Goal: Task Accomplishment & Management: Manage account settings

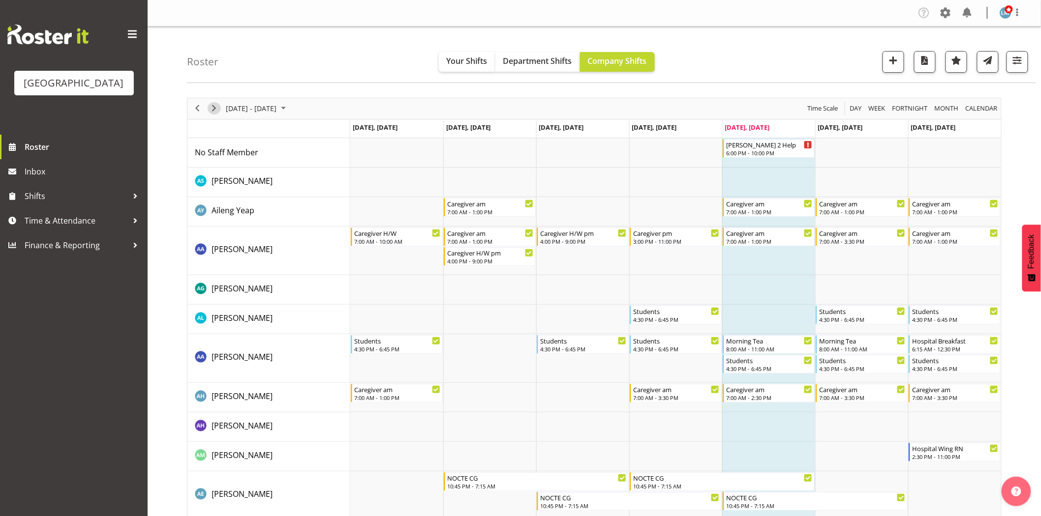
click at [212, 109] on span "Next" at bounding box center [214, 108] width 12 height 12
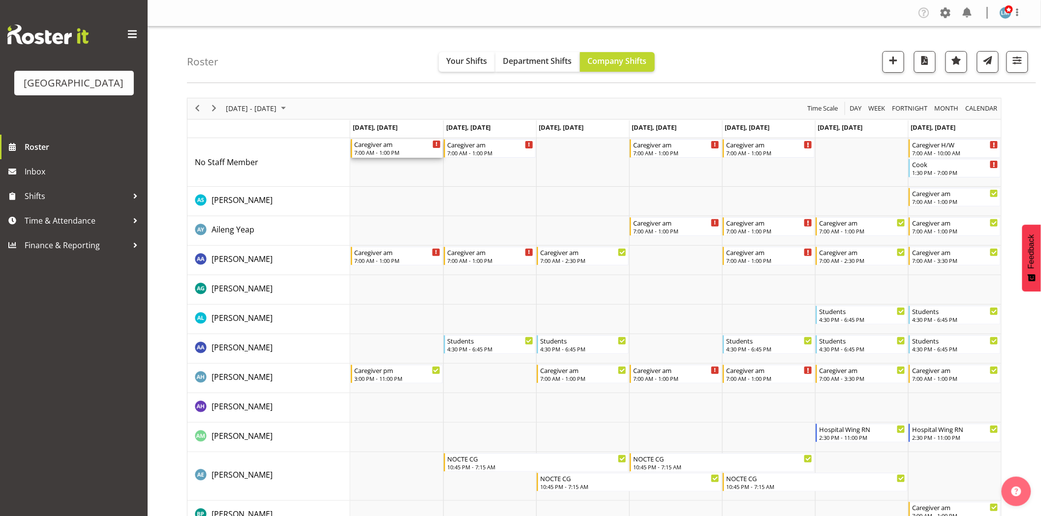
click at [390, 146] on div "Caregiver am" at bounding box center [397, 144] width 87 height 10
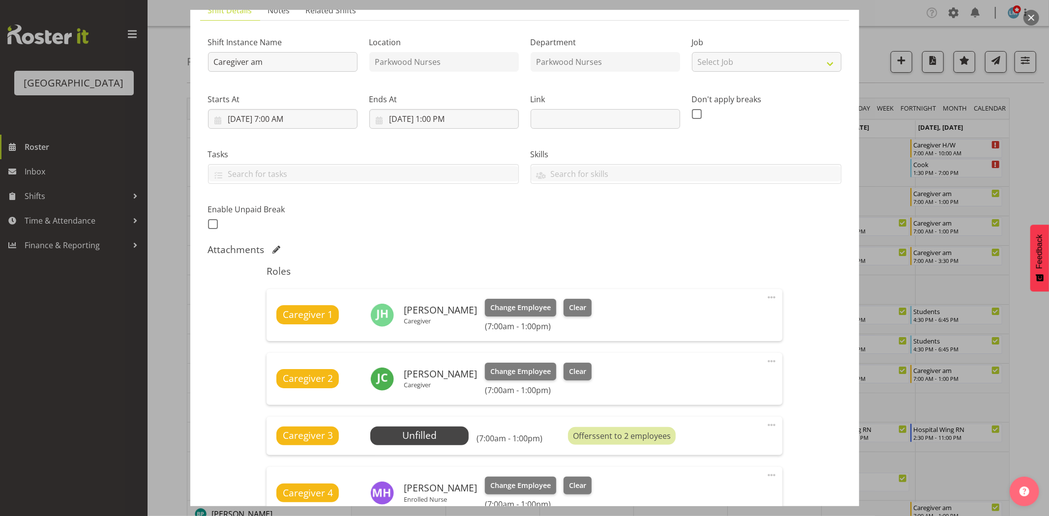
scroll to position [164, 0]
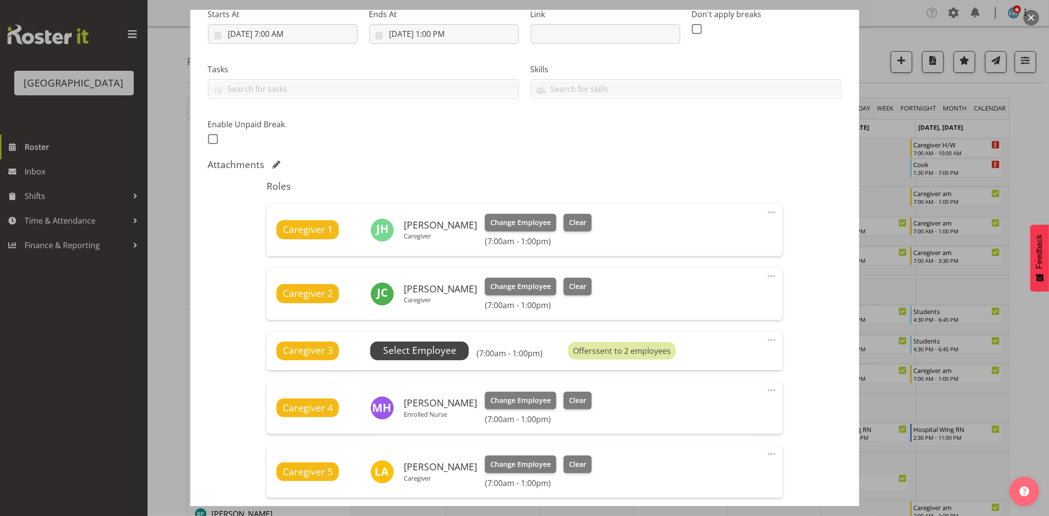
click at [428, 354] on span "Select Employee" at bounding box center [419, 351] width 73 height 14
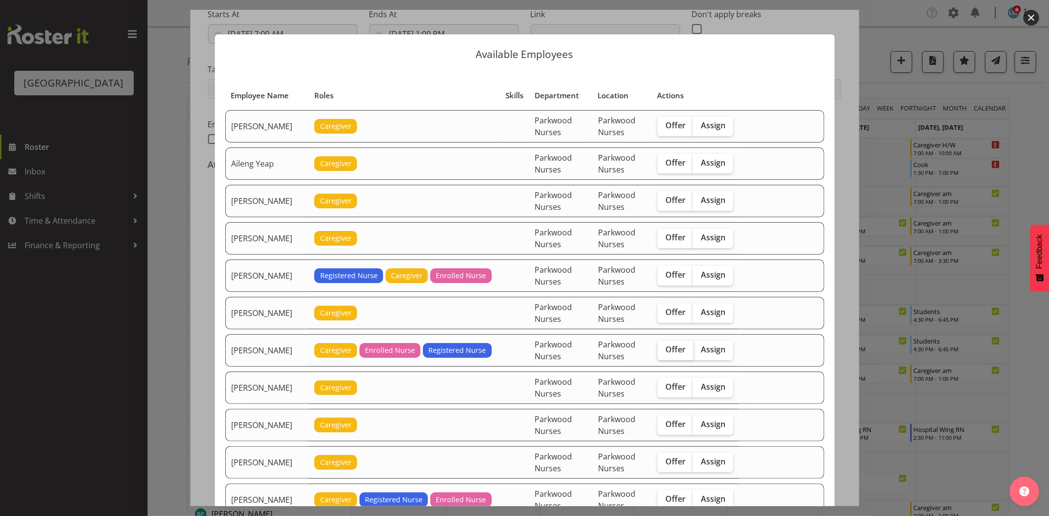
click at [668, 355] on span "Offer" at bounding box center [675, 350] width 20 height 10
click at [664, 353] on input "Offer" at bounding box center [661, 350] width 6 height 6
checkbox input "true"
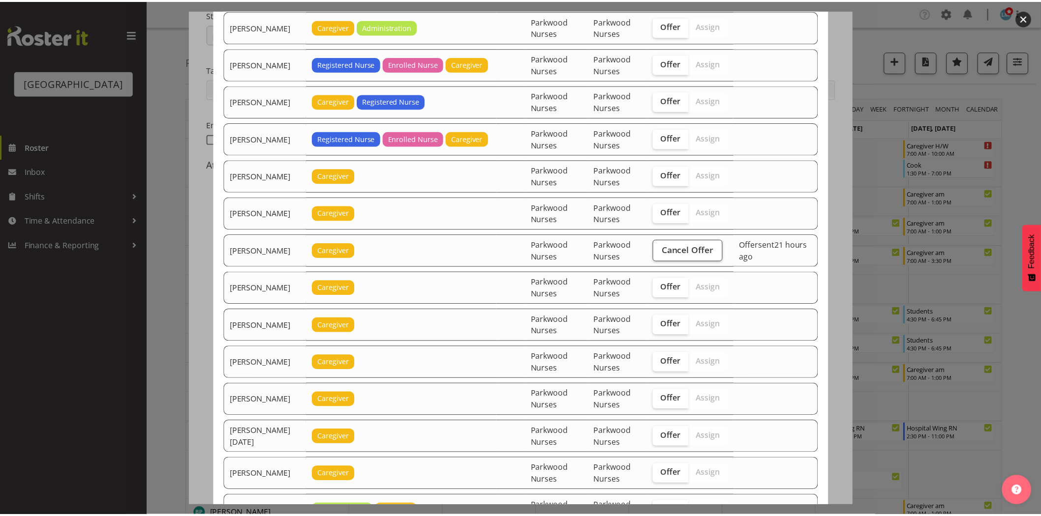
scroll to position [1309, 0]
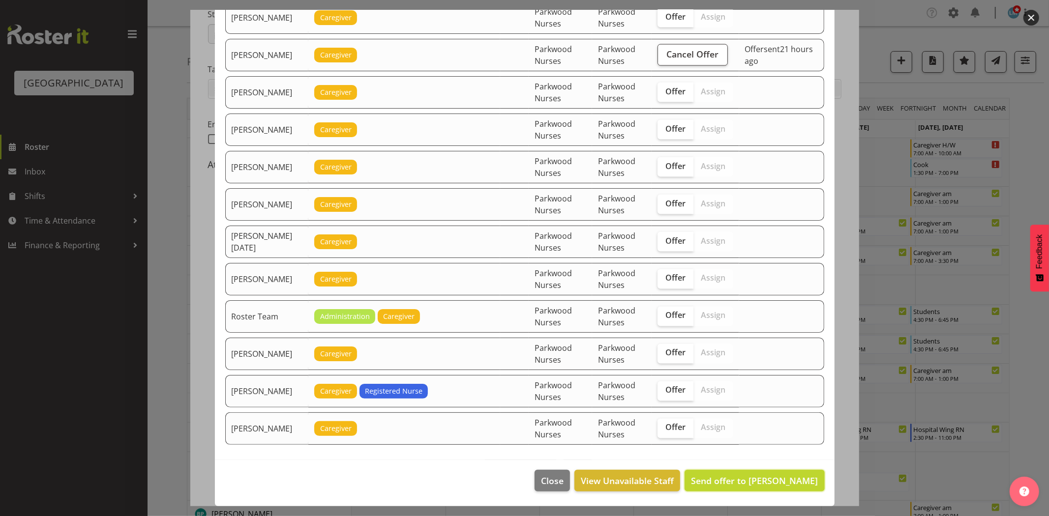
click at [775, 485] on span "Send offer to Belen Flood" at bounding box center [754, 481] width 127 height 12
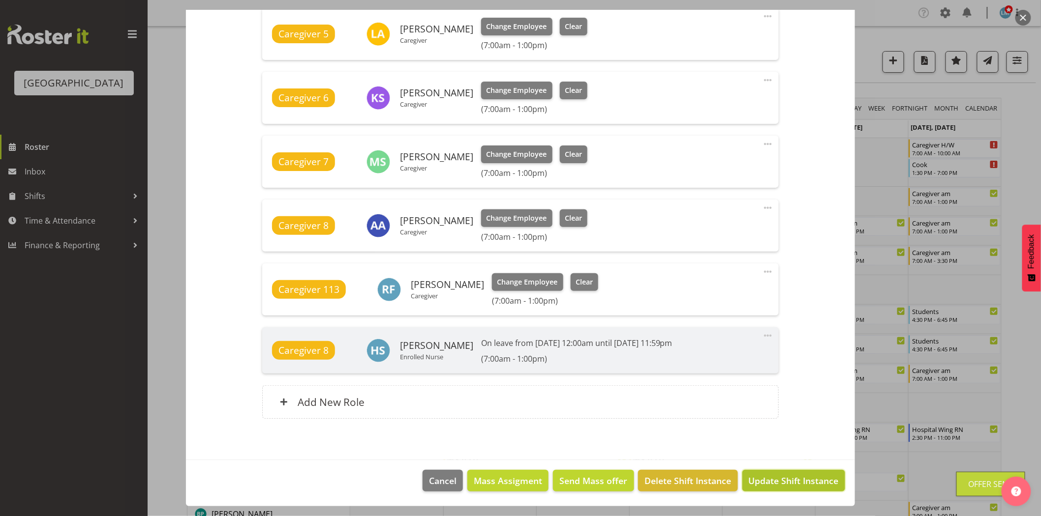
click at [775, 485] on span "Update Shift Instance" at bounding box center [794, 481] width 90 height 13
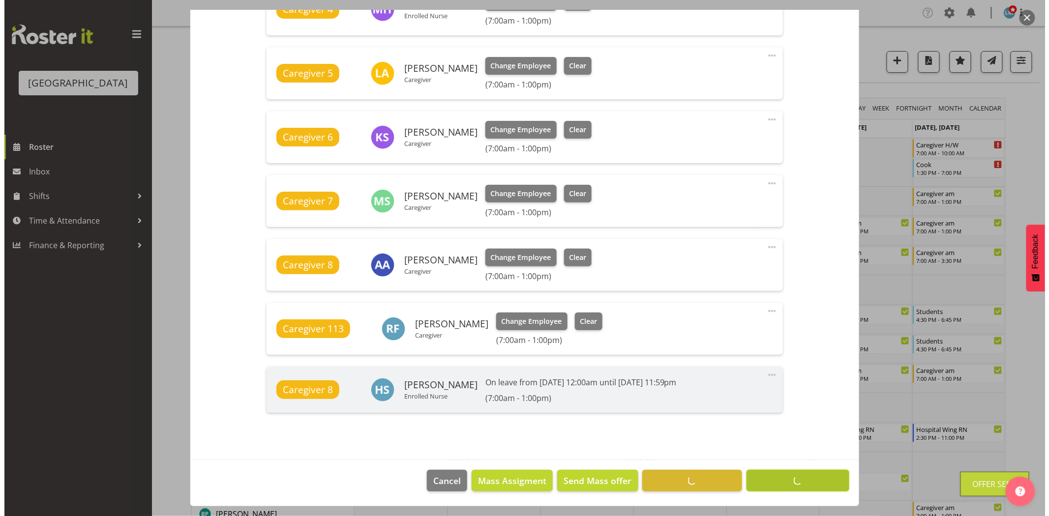
scroll to position [563, 0]
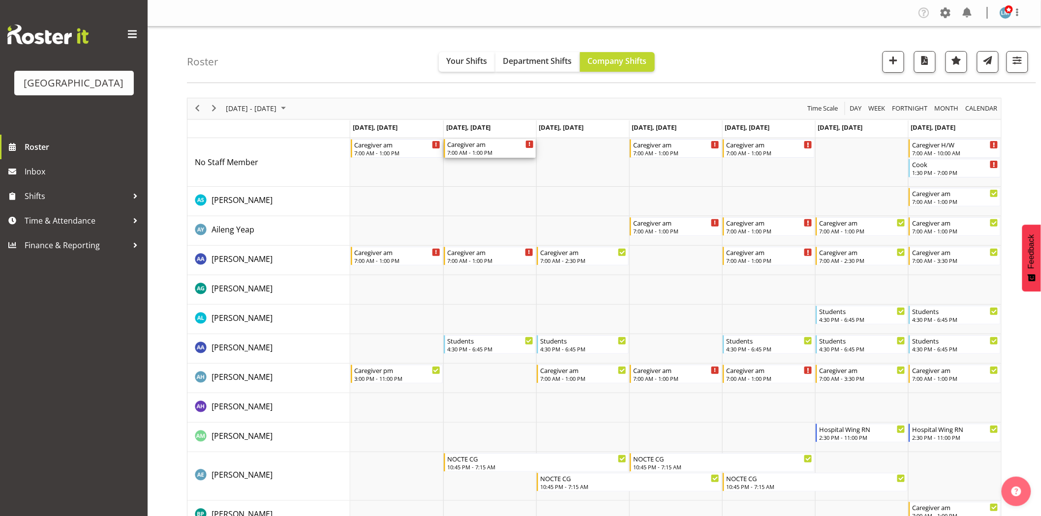
click at [484, 146] on div "Caregiver am" at bounding box center [490, 144] width 87 height 10
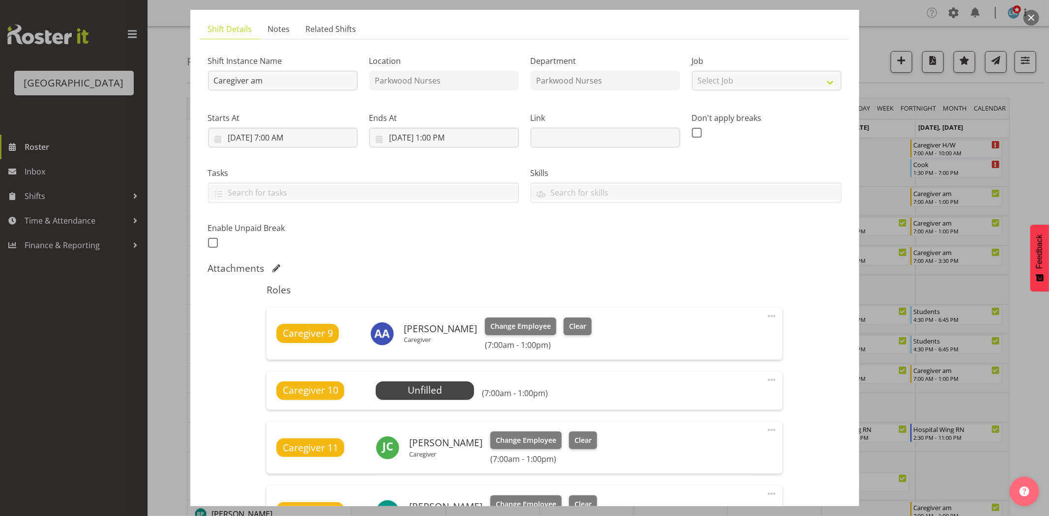
scroll to position [164, 0]
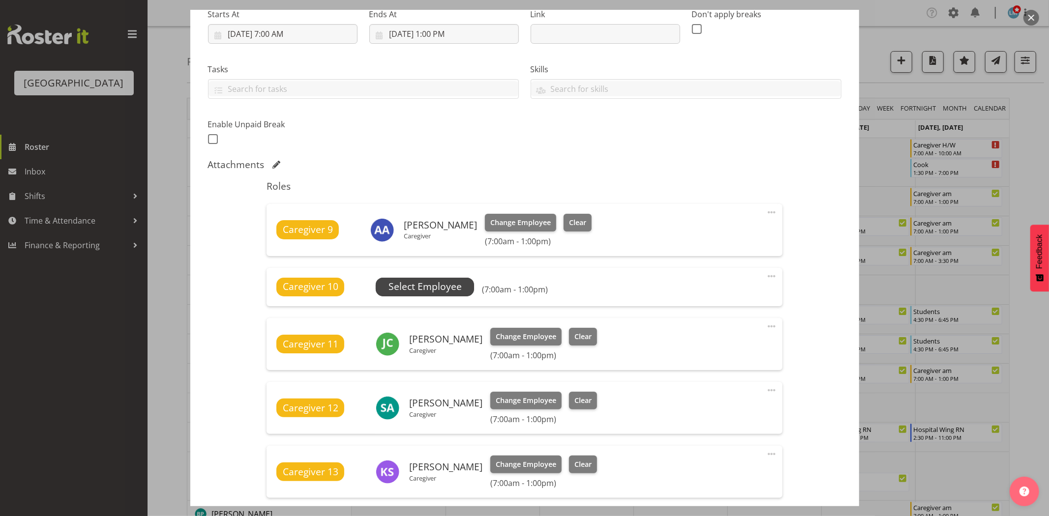
click at [457, 292] on span "Select Employee" at bounding box center [425, 287] width 73 height 14
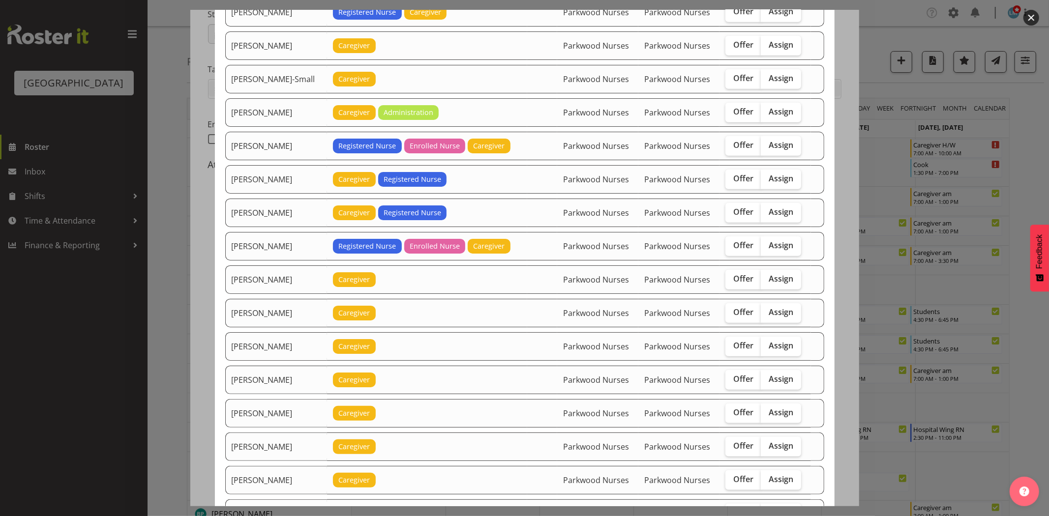
scroll to position [819, 0]
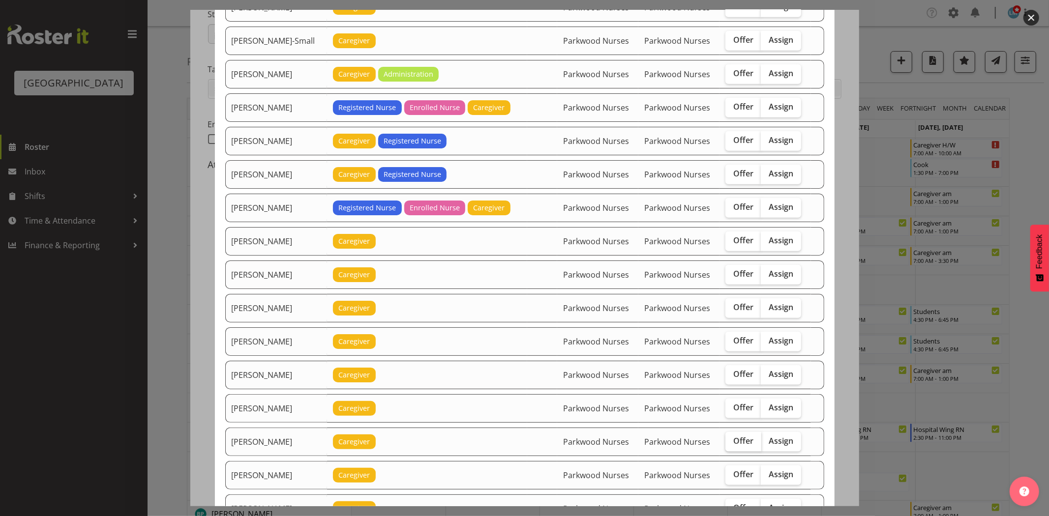
click at [734, 440] on span "Offer" at bounding box center [743, 441] width 20 height 10
click at [732, 440] on input "Offer" at bounding box center [728, 441] width 6 height 6
checkbox input "true"
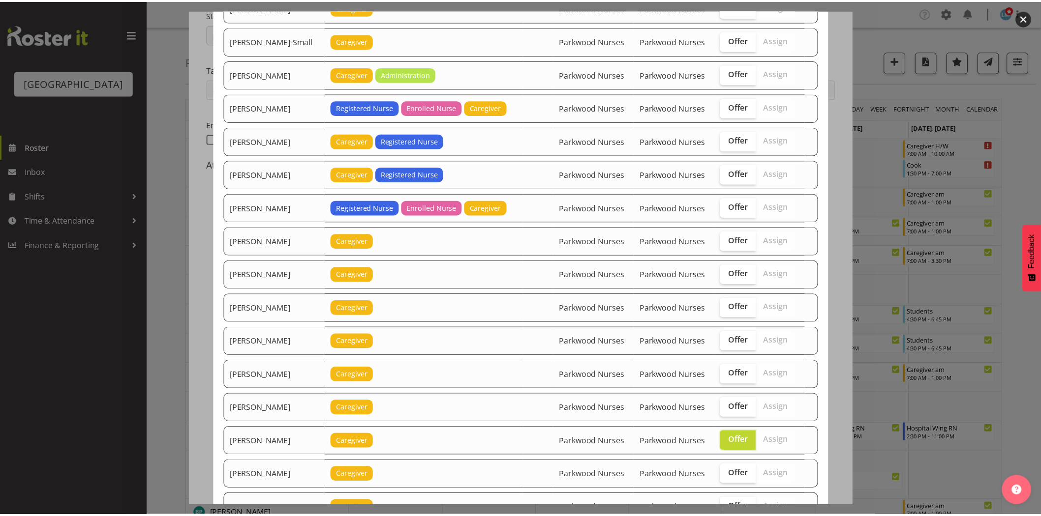
scroll to position [1102, 0]
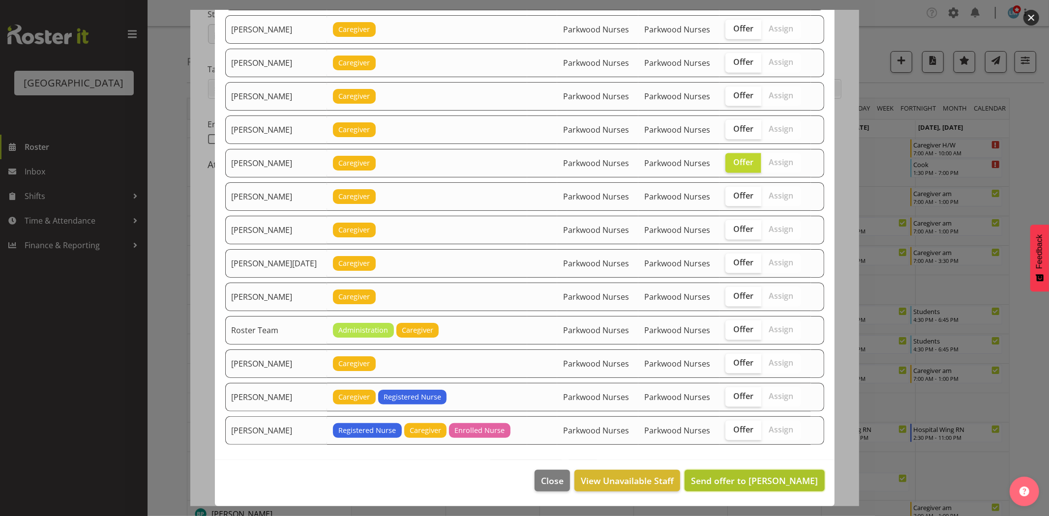
click at [760, 474] on button "Send offer to Mary Smith" at bounding box center [755, 481] width 140 height 22
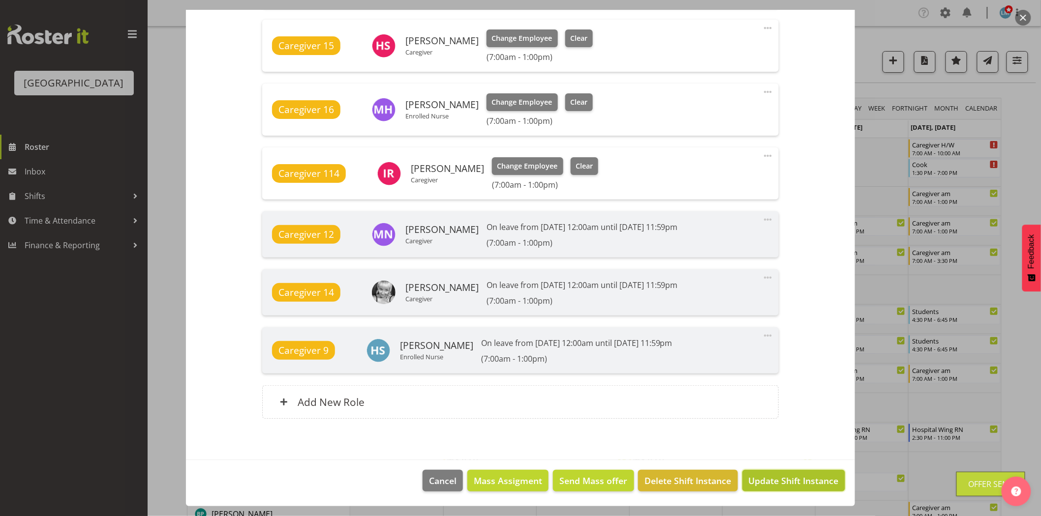
click at [760, 476] on span "Update Shift Instance" at bounding box center [794, 481] width 90 height 13
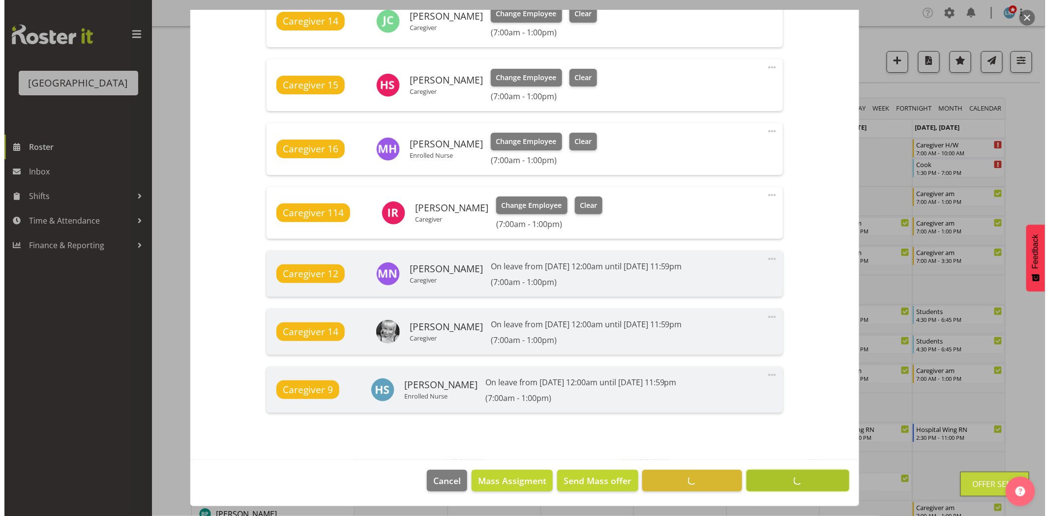
scroll to position [679, 0]
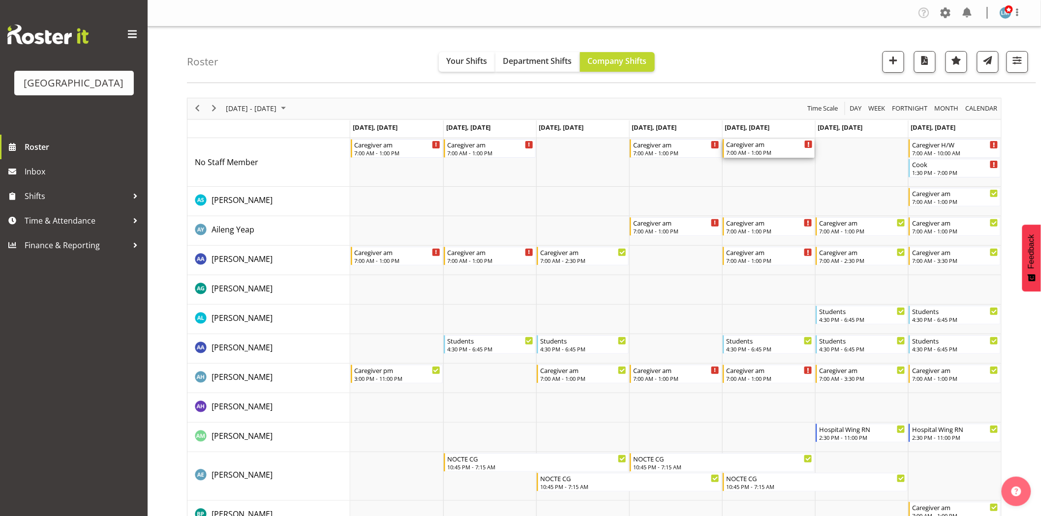
click at [735, 149] on div "Caregiver am 7:00 AM - 1:00 PM" at bounding box center [769, 148] width 87 height 19
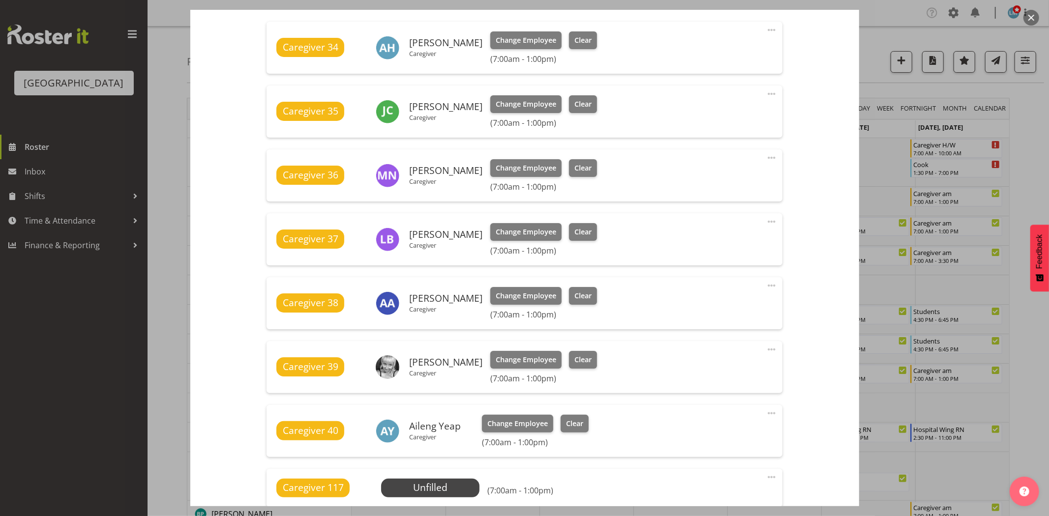
scroll to position [437, 0]
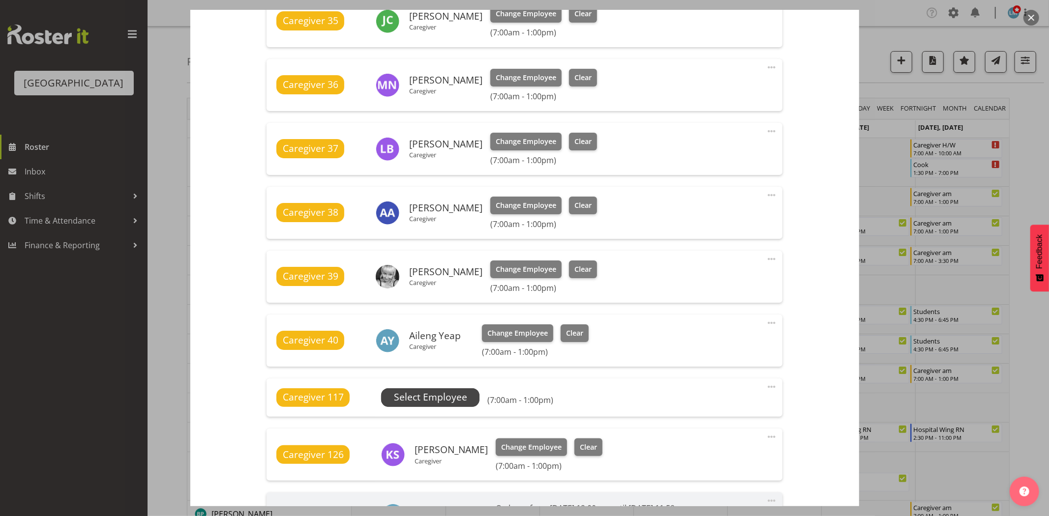
click at [463, 400] on span "Select Employee" at bounding box center [430, 398] width 73 height 14
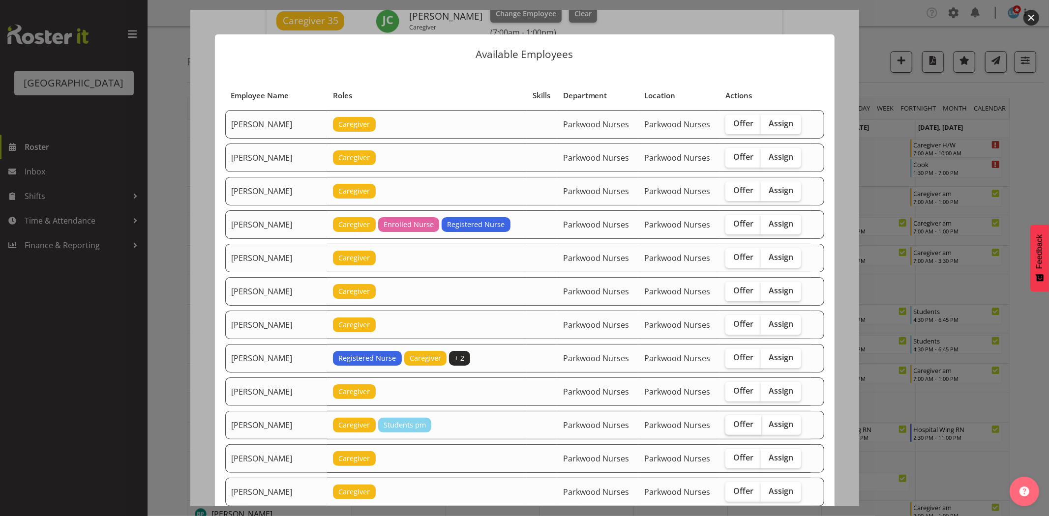
click at [736, 432] on label "Offer" at bounding box center [743, 426] width 36 height 20
click at [732, 428] on input "Offer" at bounding box center [728, 425] width 6 height 6
checkbox input "true"
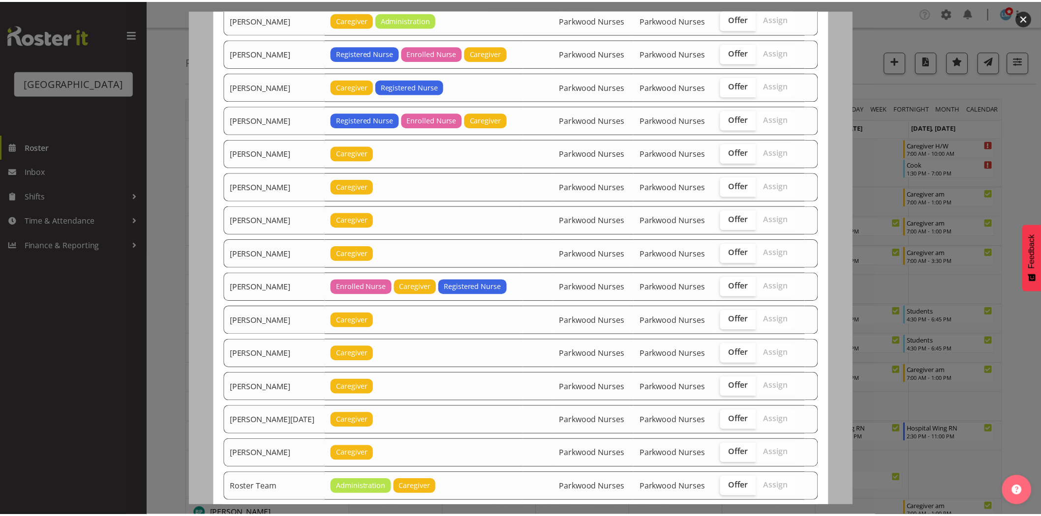
scroll to position [1069, 0]
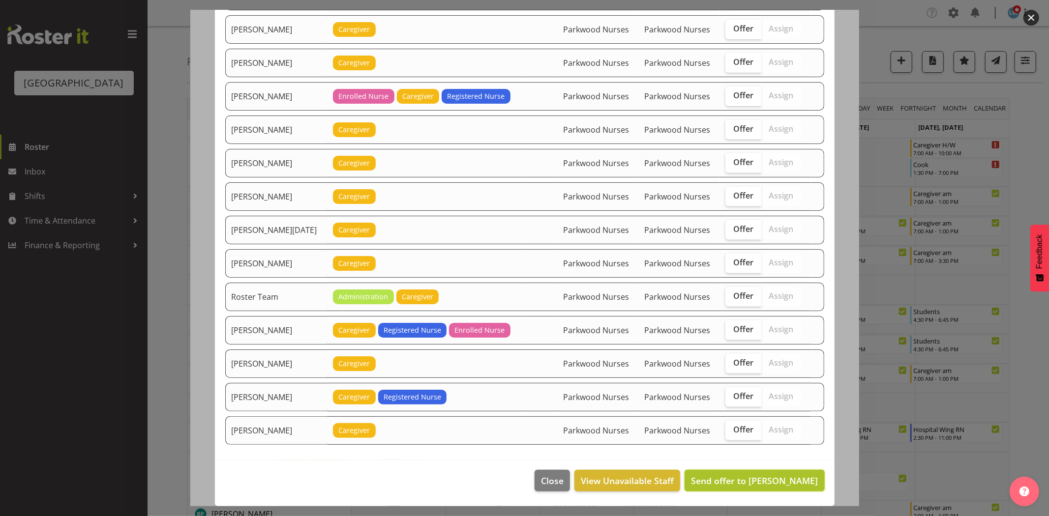
click at [778, 482] on span "Send offer to Chrislyn-ann Saquilayan" at bounding box center [754, 481] width 127 height 12
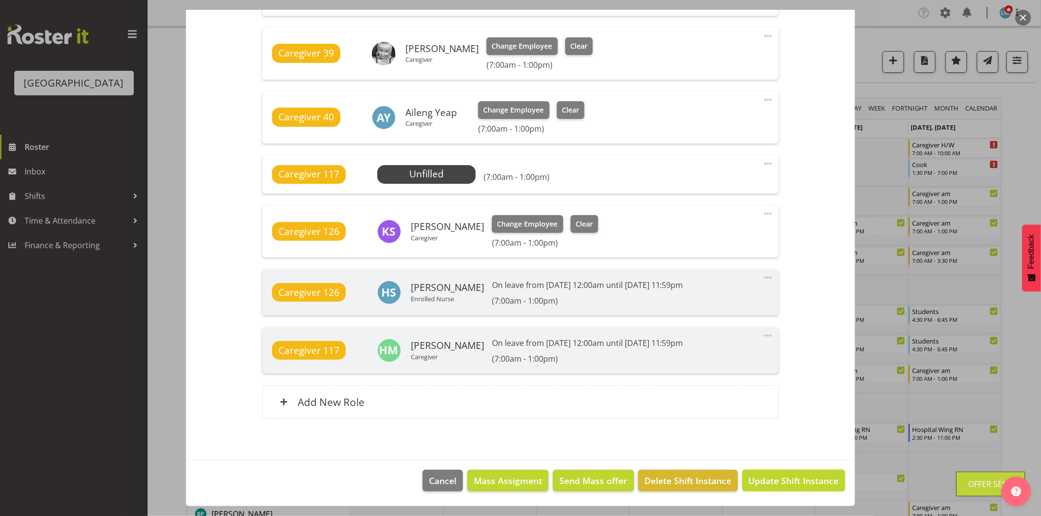
click at [778, 483] on span "Update Shift Instance" at bounding box center [794, 481] width 90 height 13
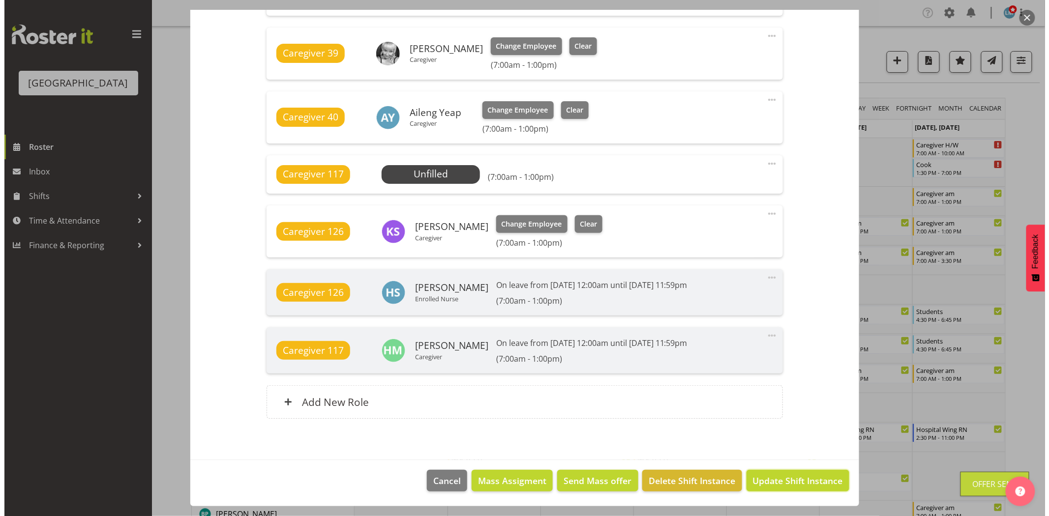
scroll to position [621, 0]
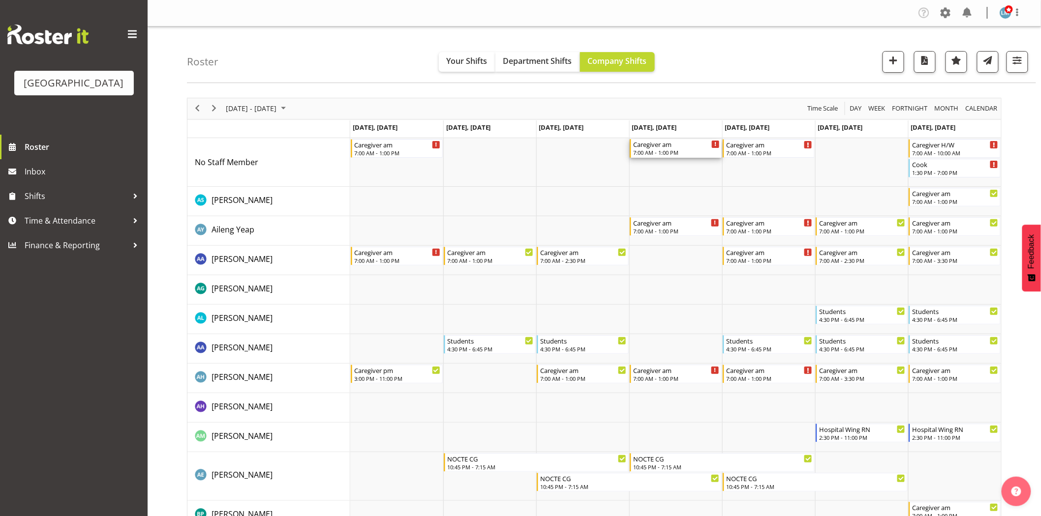
click at [653, 151] on div "7:00 AM - 1:00 PM" at bounding box center [676, 153] width 87 height 8
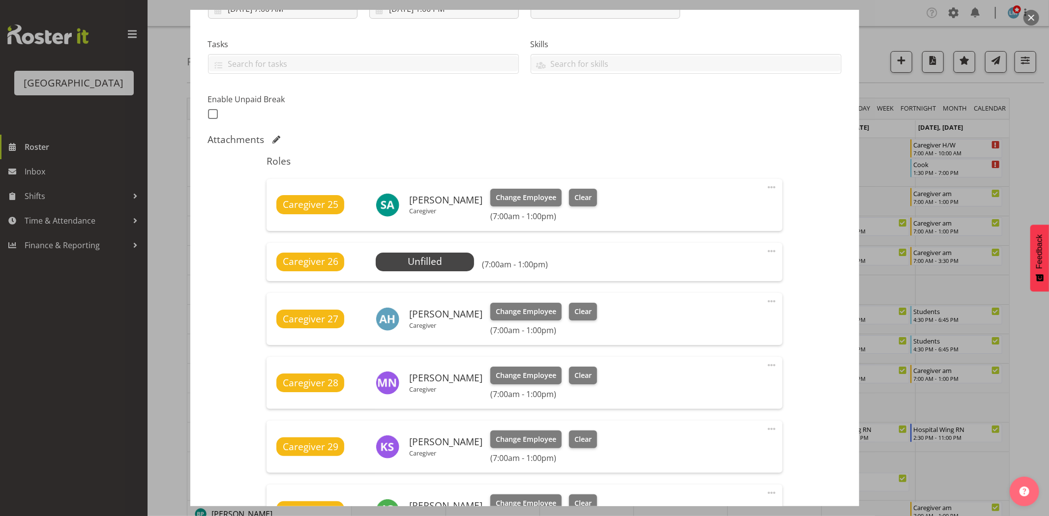
scroll to position [218, 0]
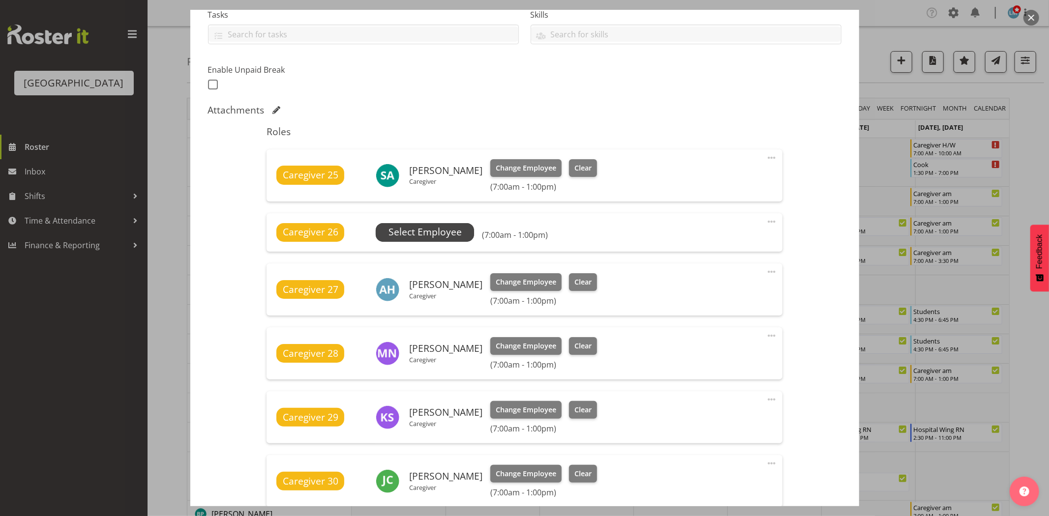
click at [441, 232] on span "Select Employee" at bounding box center [425, 232] width 73 height 14
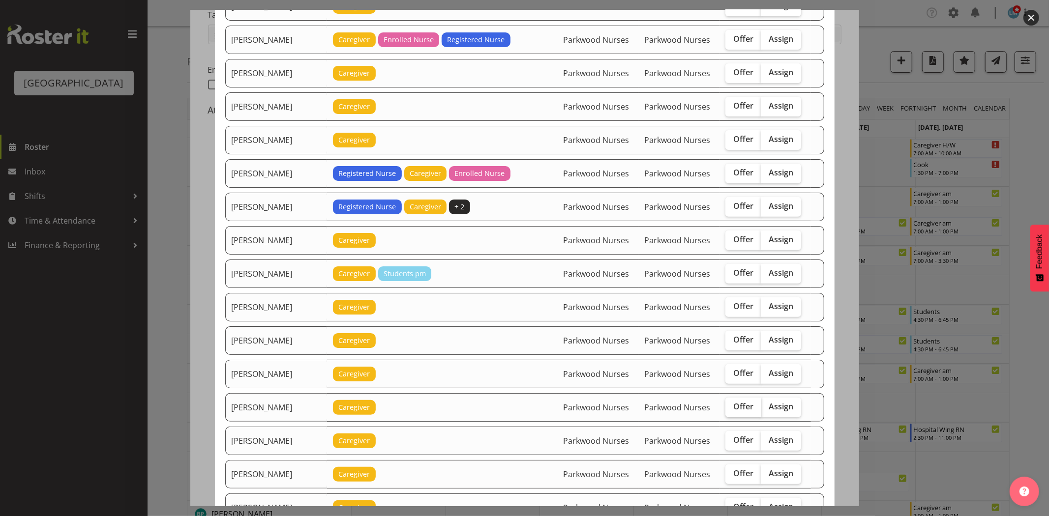
click at [733, 411] on span "Offer" at bounding box center [743, 407] width 20 height 10
click at [732, 410] on input "Offer" at bounding box center [728, 407] width 6 height 6
checkbox input "true"
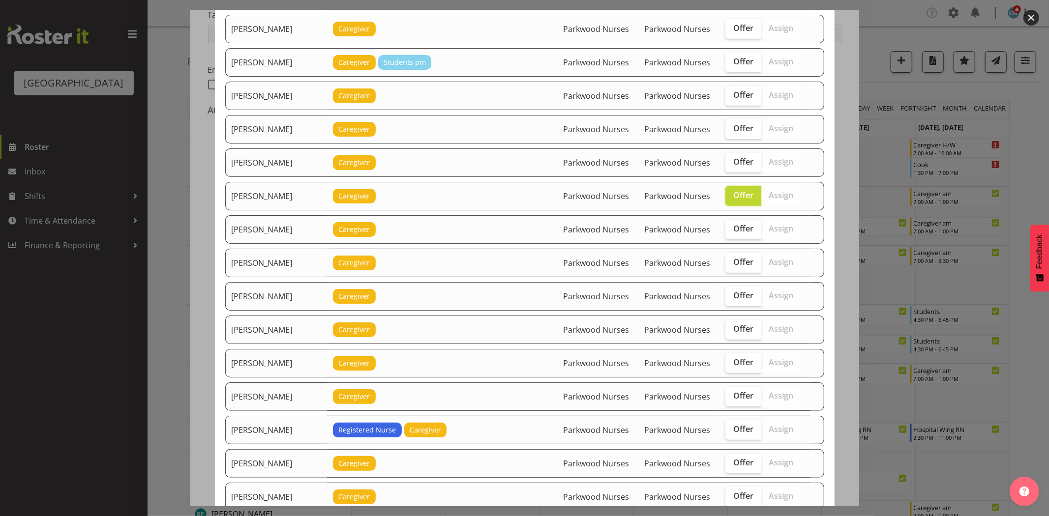
scroll to position [437, 0]
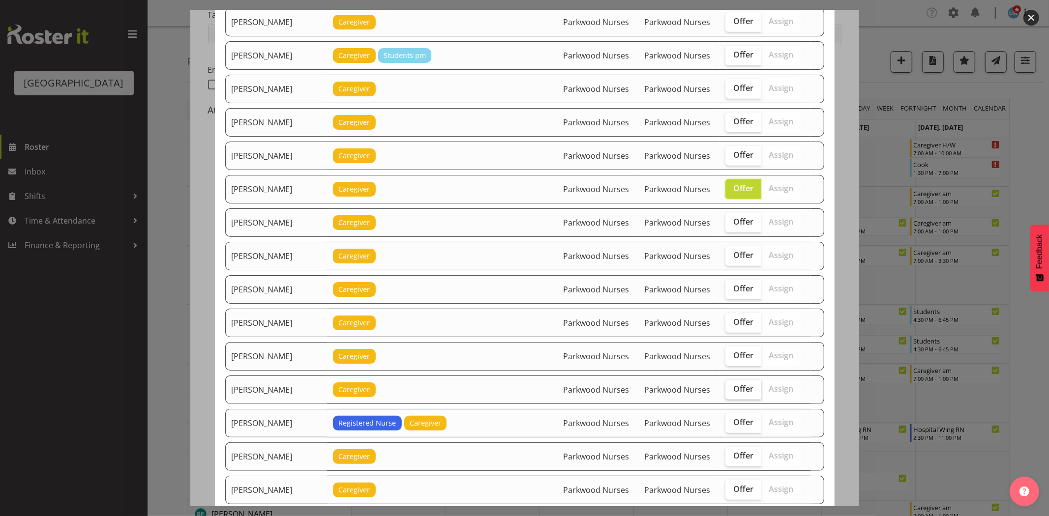
click at [735, 390] on span "Offer" at bounding box center [743, 389] width 20 height 10
click at [732, 390] on input "Offer" at bounding box center [728, 389] width 6 height 6
checkbox input "true"
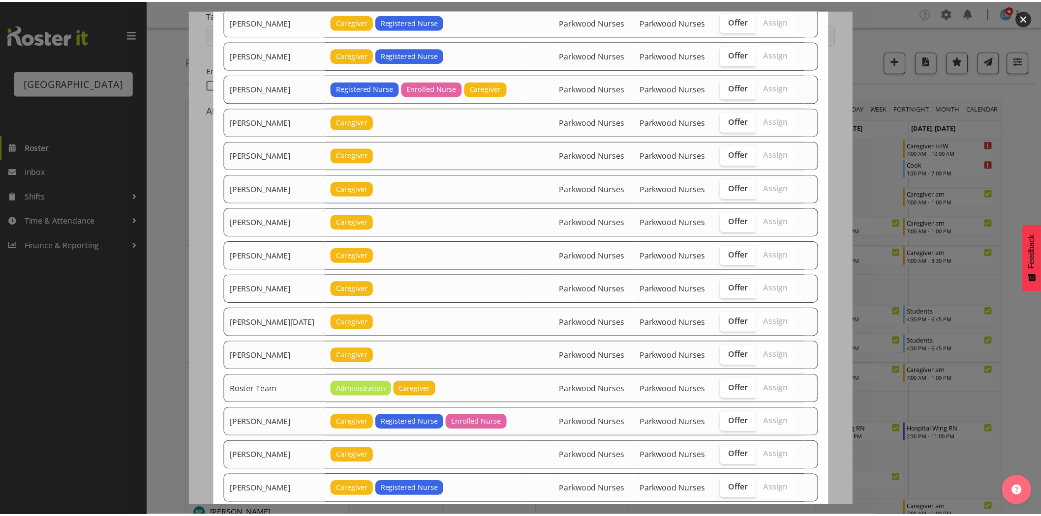
scroll to position [1136, 0]
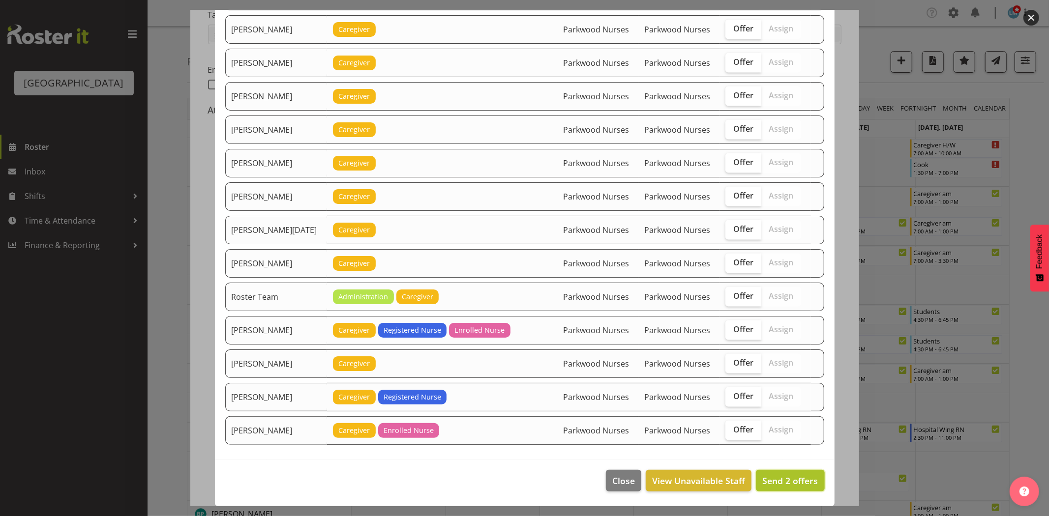
click at [787, 475] on span "Send 2 offers" at bounding box center [790, 481] width 56 height 12
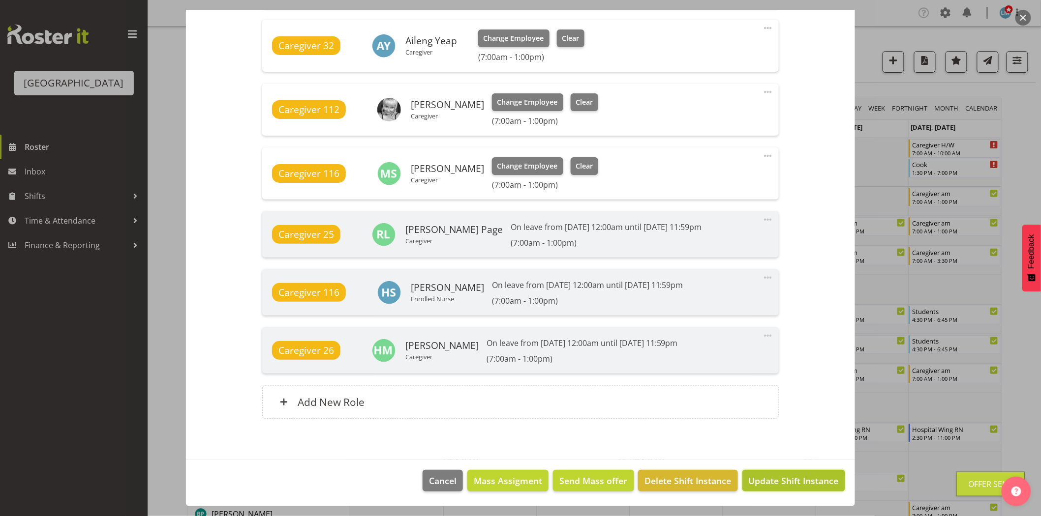
click at [806, 476] on span "Update Shift Instance" at bounding box center [794, 481] width 90 height 13
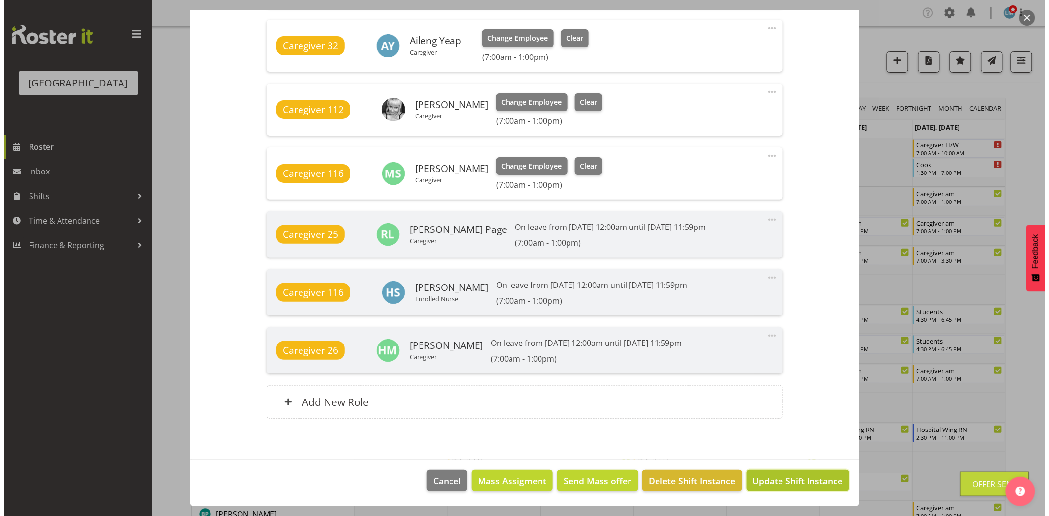
scroll to position [679, 0]
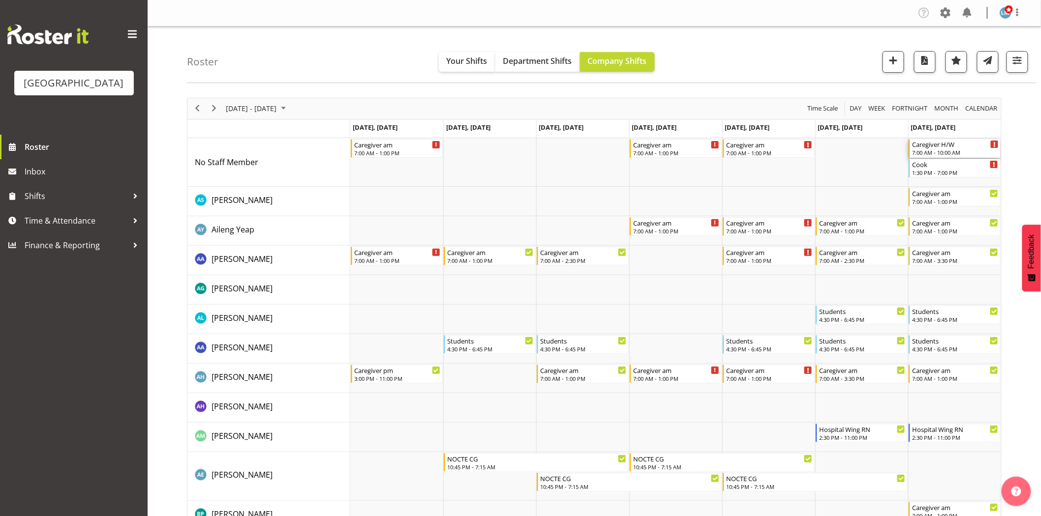
click at [931, 148] on div "Caregiver H/W" at bounding box center [955, 144] width 87 height 10
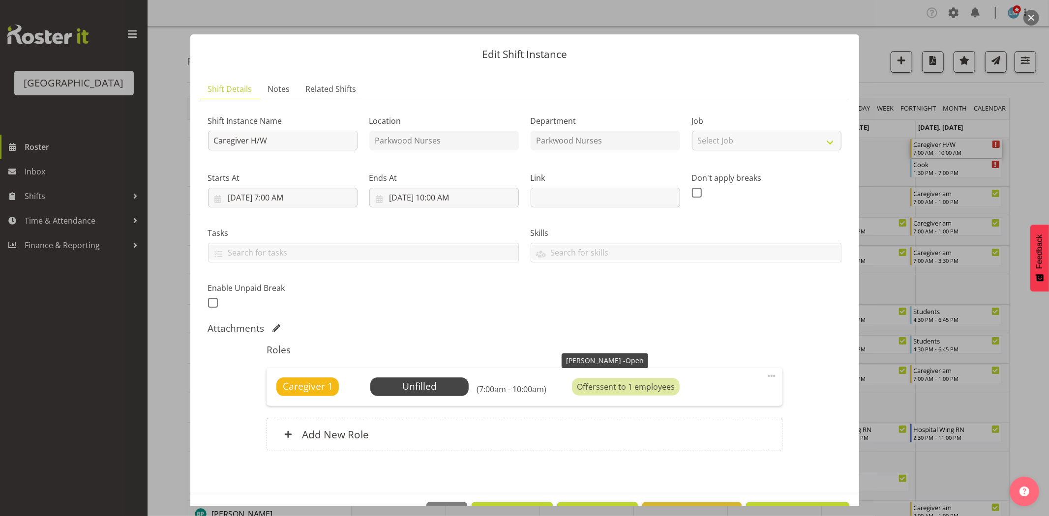
scroll to position [32, 0]
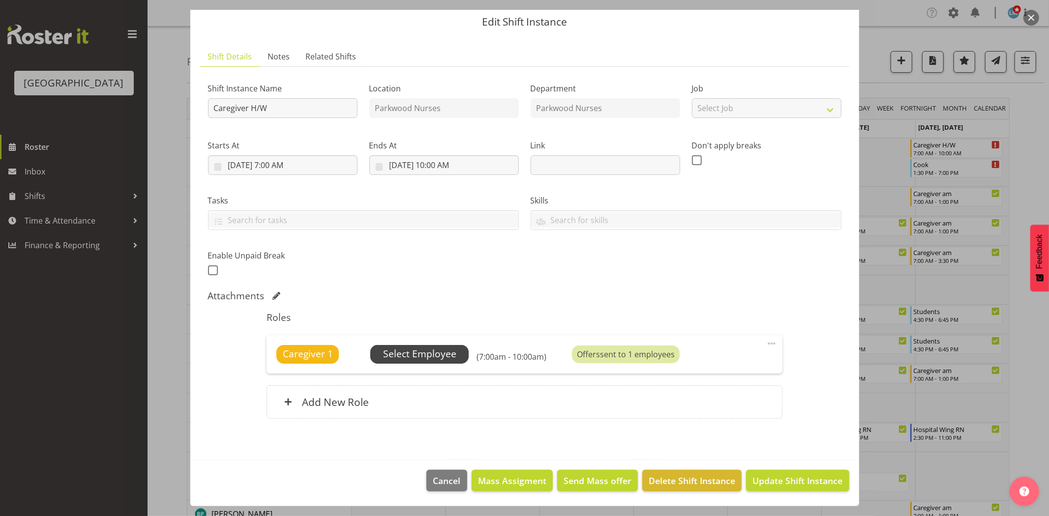
click at [437, 358] on span "Select Employee" at bounding box center [419, 354] width 73 height 14
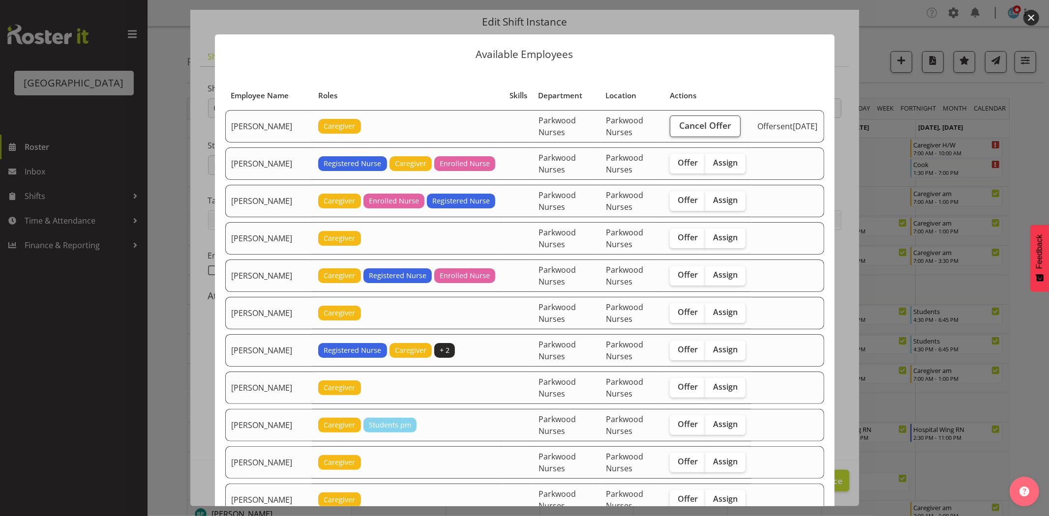
click at [1031, 146] on div at bounding box center [524, 258] width 1049 height 516
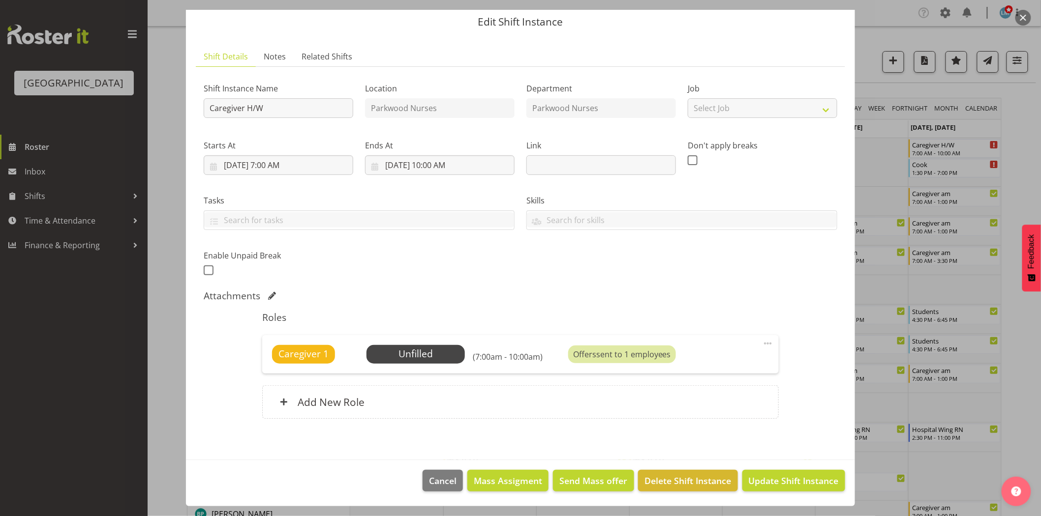
click at [1031, 146] on div at bounding box center [520, 258] width 1041 height 516
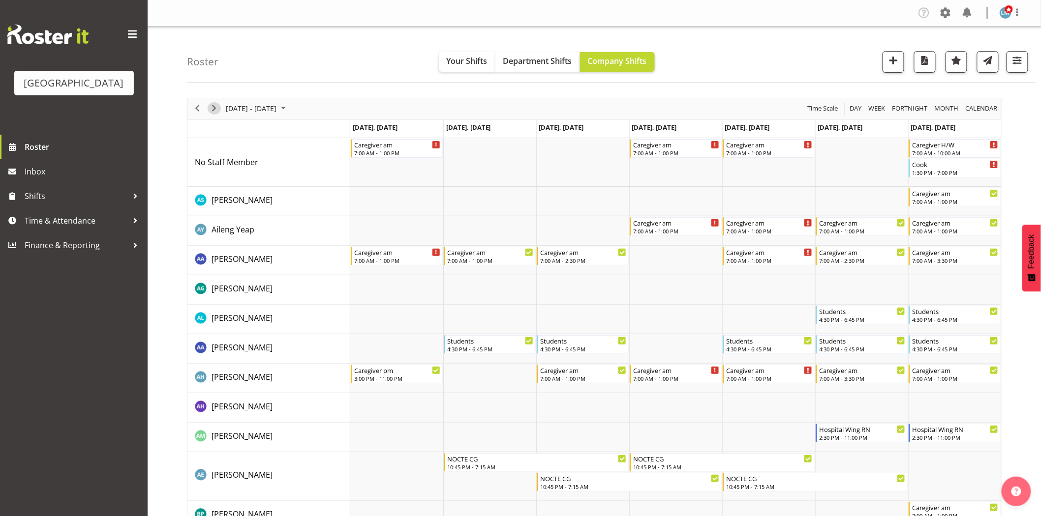
click at [210, 109] on span "Next" at bounding box center [214, 108] width 12 height 12
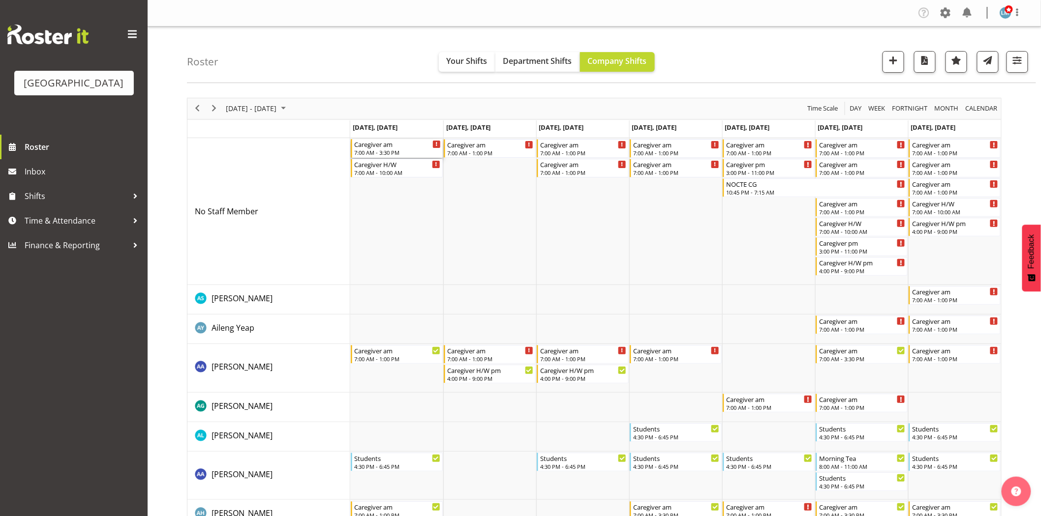
click at [370, 147] on div "Caregiver am" at bounding box center [397, 144] width 87 height 10
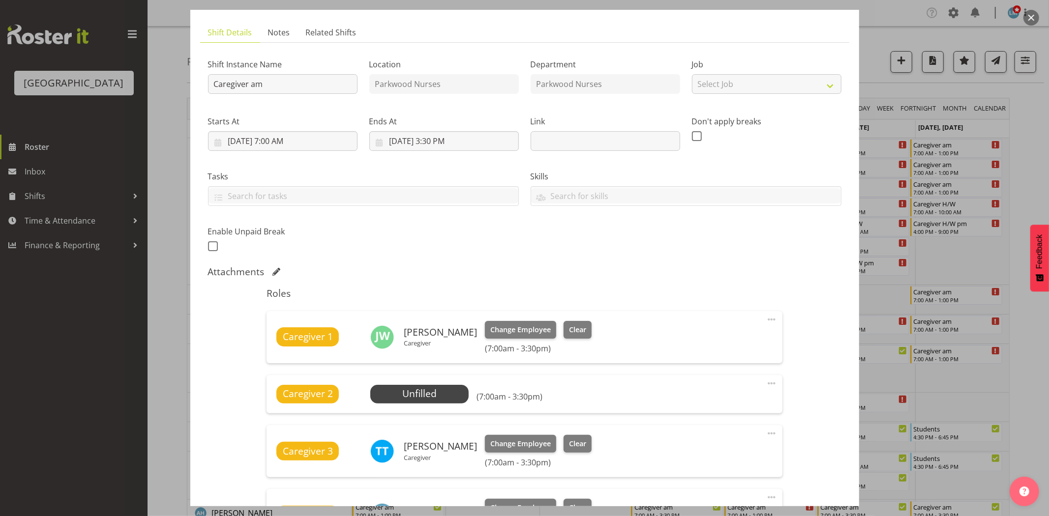
scroll to position [109, 0]
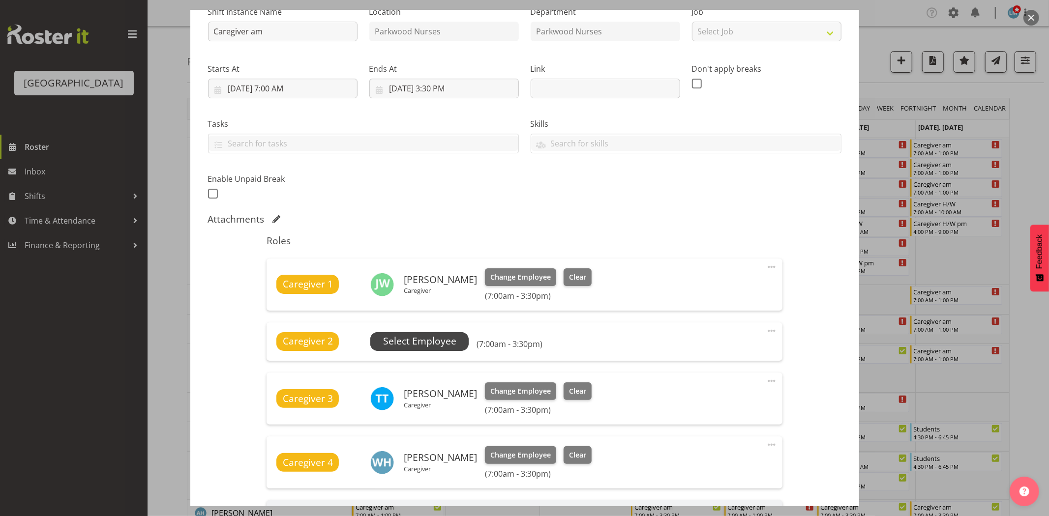
click at [387, 338] on span "Select Employee" at bounding box center [419, 341] width 73 height 14
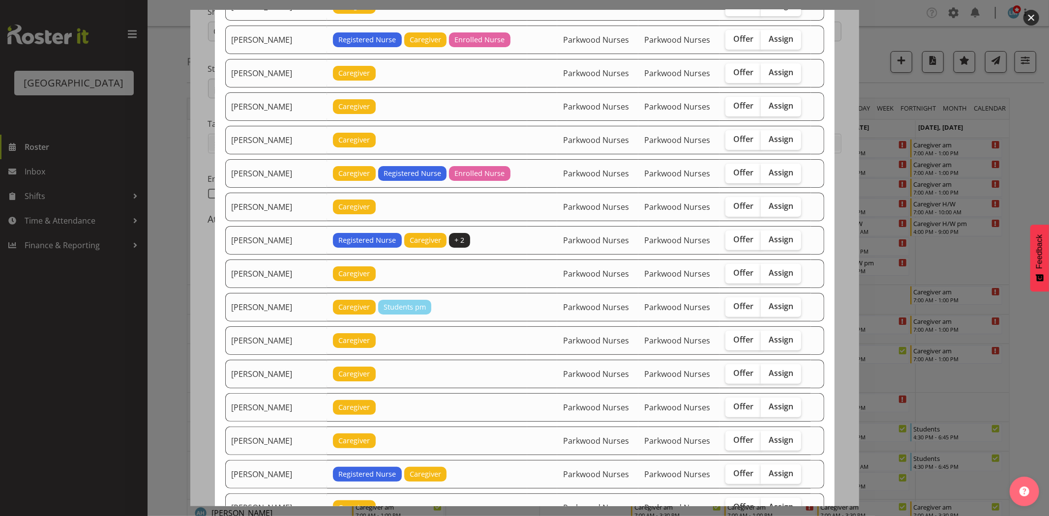
scroll to position [164, 0]
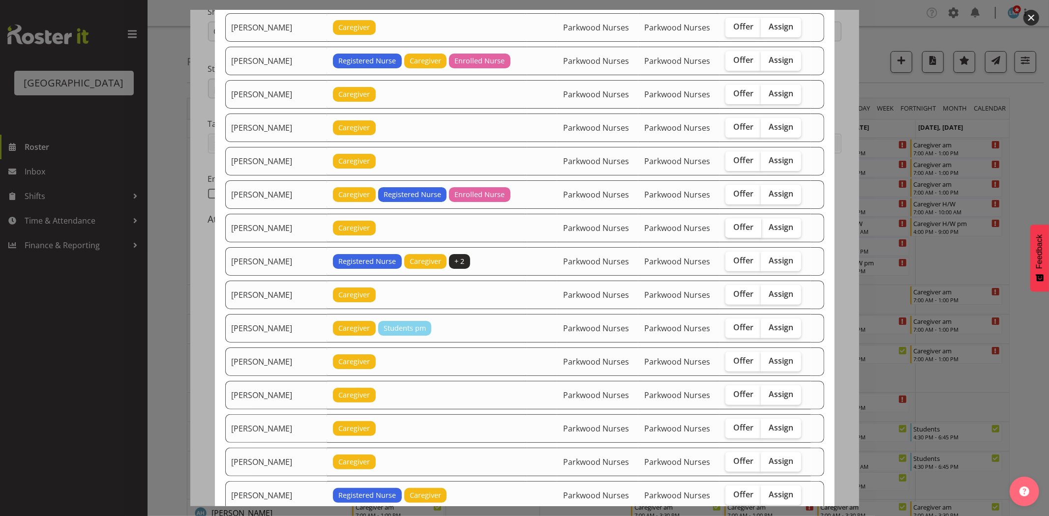
click at [748, 234] on label "Offer" at bounding box center [743, 228] width 36 height 20
click at [732, 231] on input "Offer" at bounding box center [728, 227] width 6 height 6
checkbox input "true"
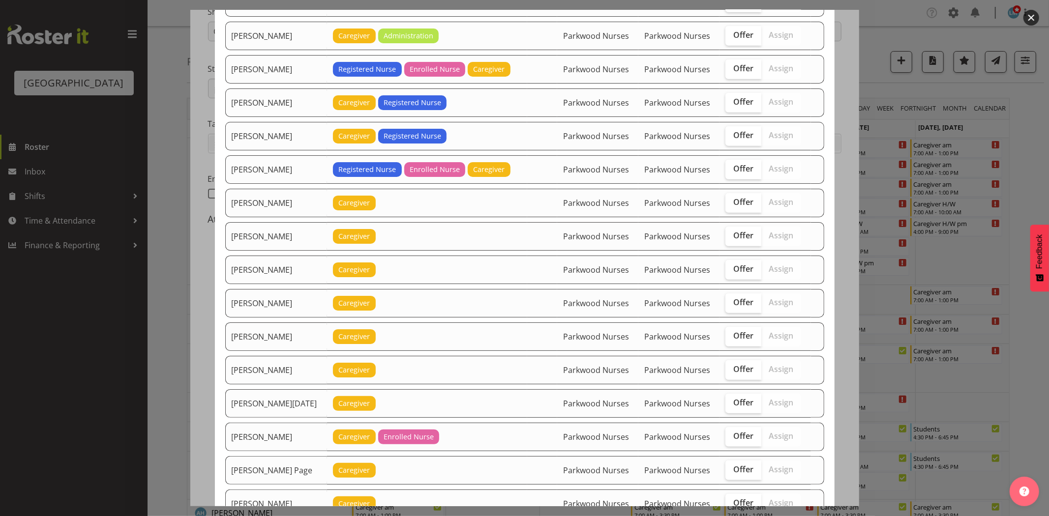
scroll to position [819, 0]
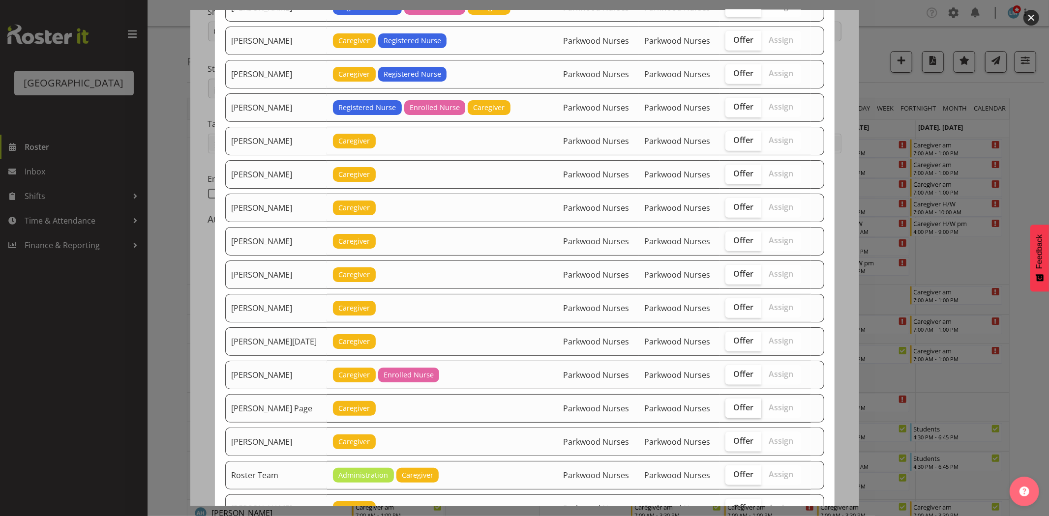
click at [736, 413] on span "Offer" at bounding box center [743, 408] width 20 height 10
click at [732, 411] on input "Offer" at bounding box center [728, 408] width 6 height 6
checkbox input "true"
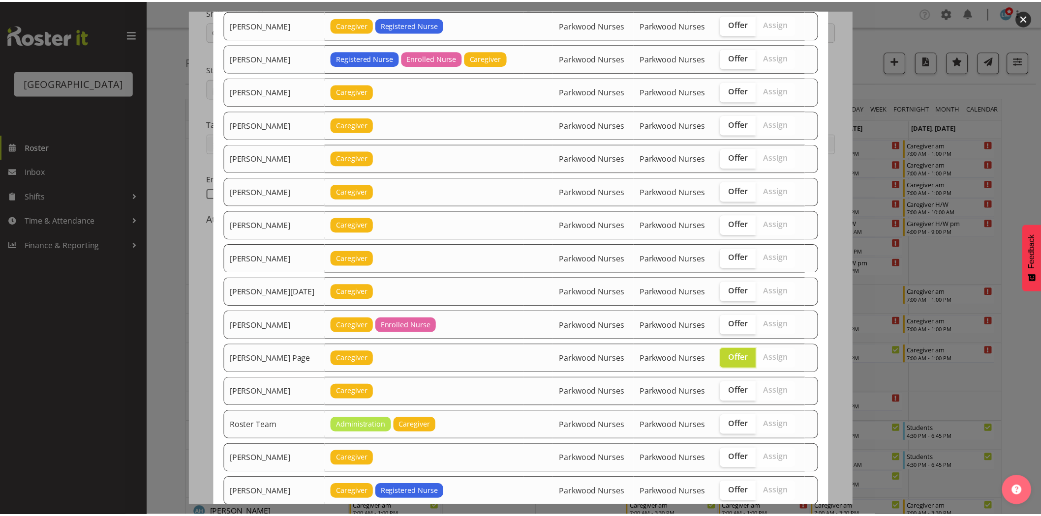
scroll to position [968, 0]
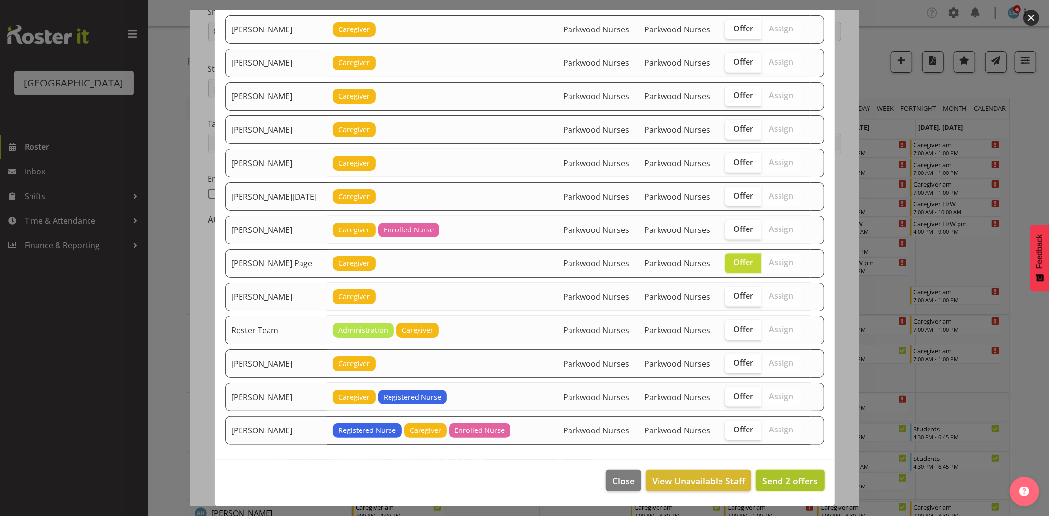
click at [799, 481] on span "Send 2 offers" at bounding box center [790, 481] width 56 height 12
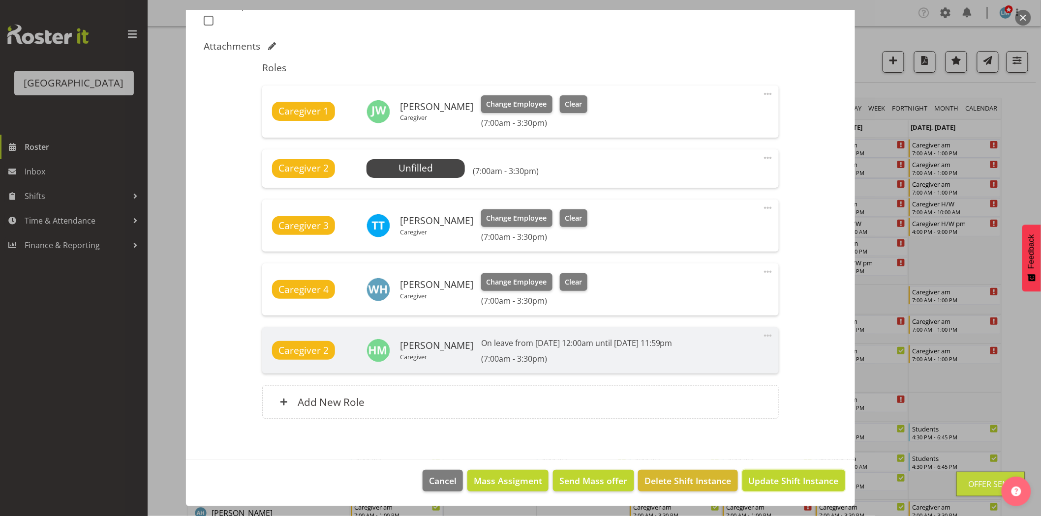
click at [799, 481] on span "Update Shift Instance" at bounding box center [794, 481] width 90 height 13
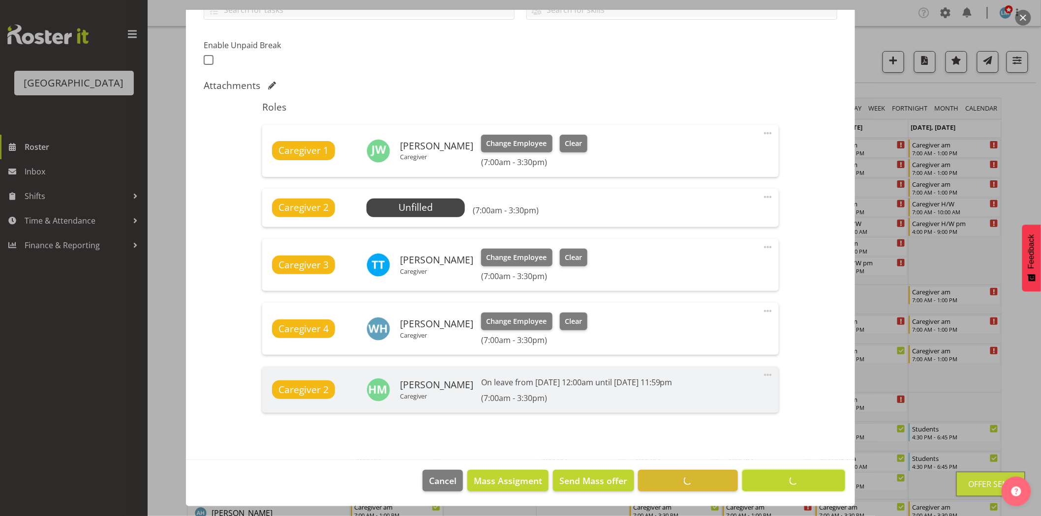
scroll to position [243, 0]
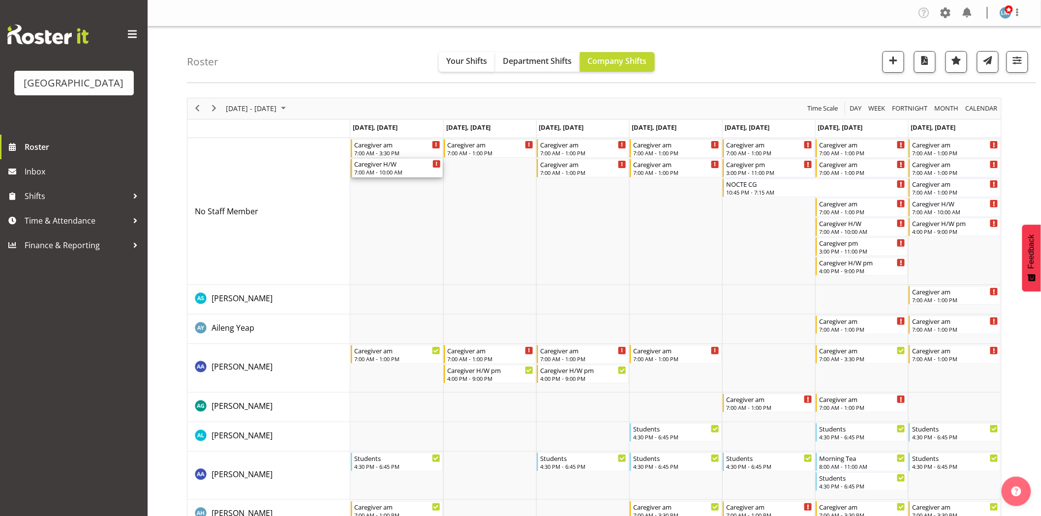
click at [383, 170] on div "7:00 AM - 10:00 AM" at bounding box center [397, 172] width 87 height 8
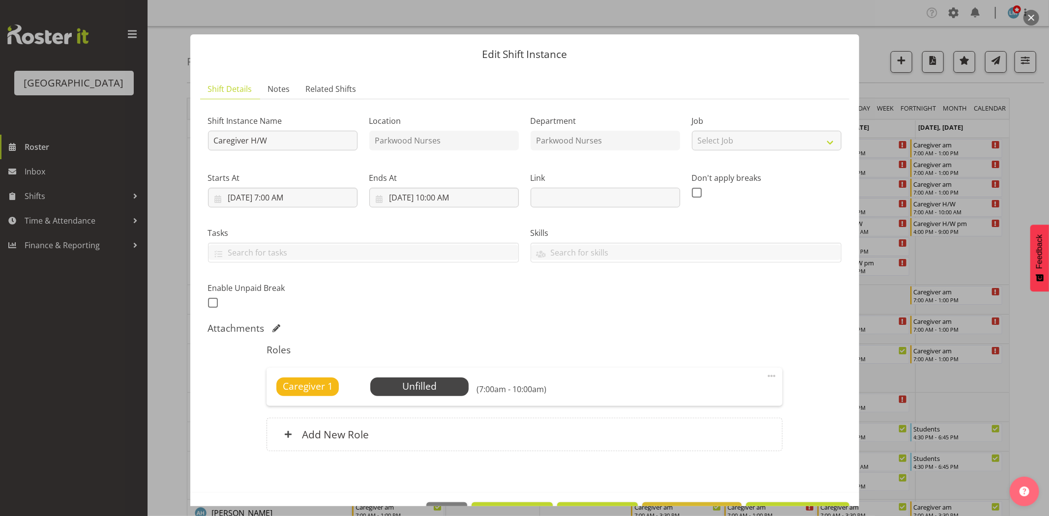
click at [1017, 139] on div at bounding box center [524, 258] width 1049 height 516
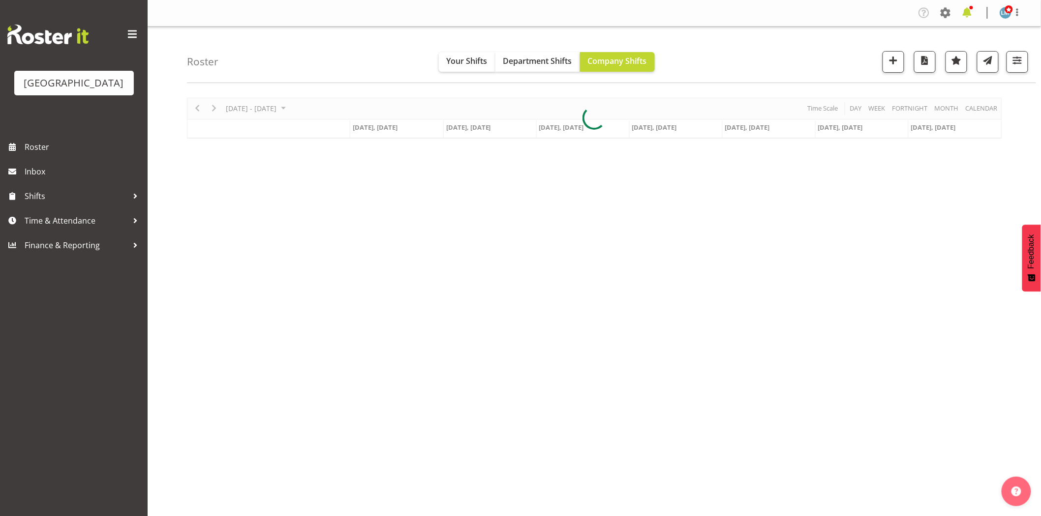
click at [974, 12] on span at bounding box center [967, 13] width 16 height 16
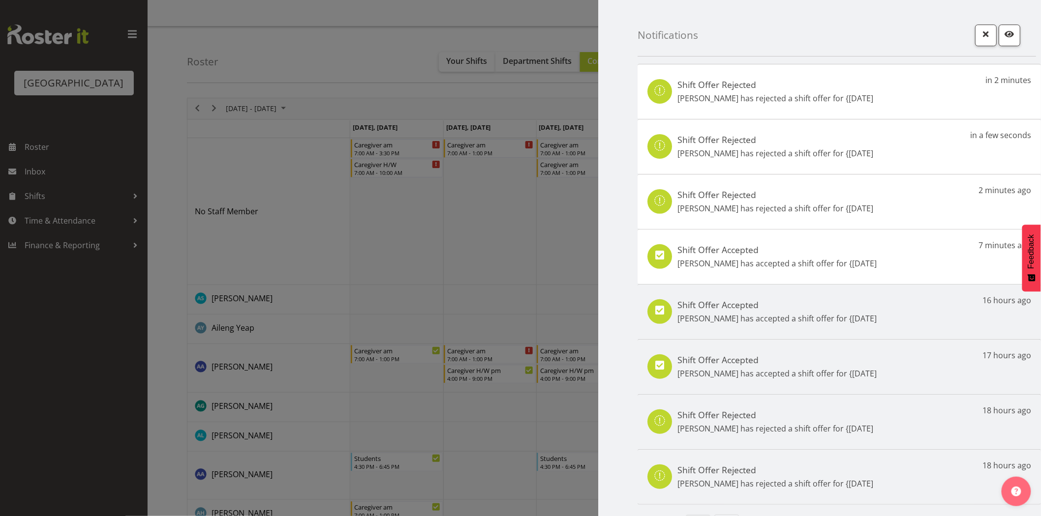
click at [784, 269] on p "Mary Smith has accepted a shift offer for {19th Aug" at bounding box center [776, 264] width 199 height 12
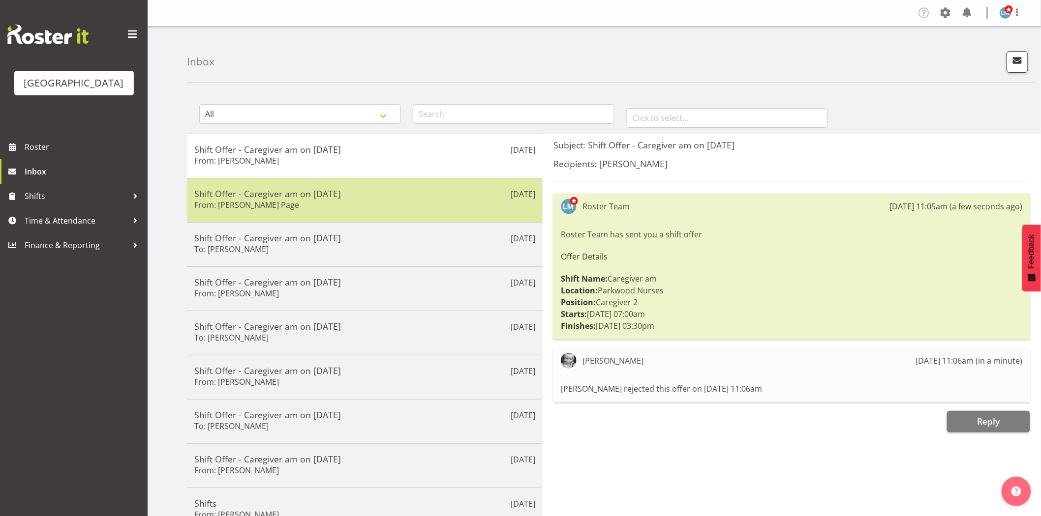
click at [351, 194] on h5 "Shift Offer - Caregiver am on 25/08/25" at bounding box center [364, 193] width 341 height 11
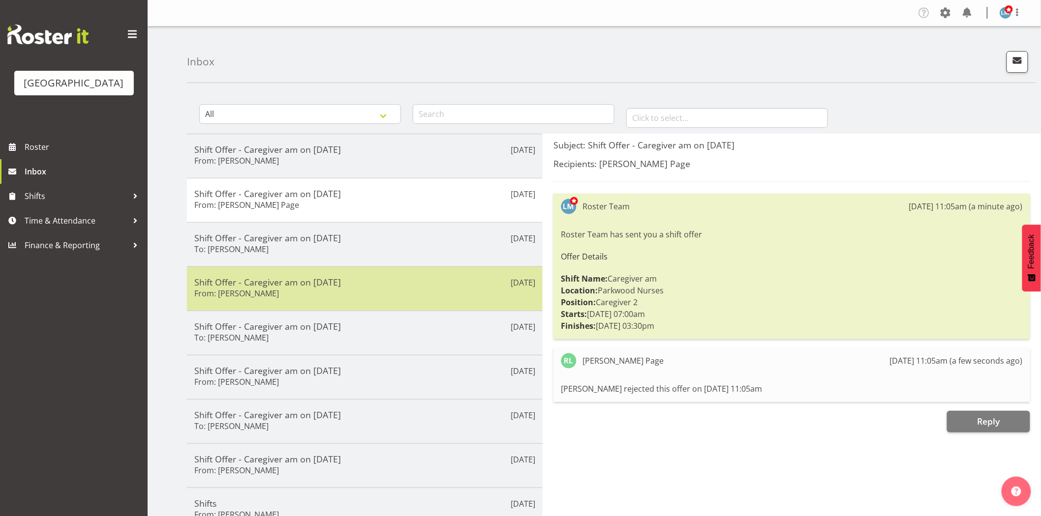
click at [313, 291] on div "Shift Offer - Caregiver am on 21/08/25 From: Jessa Catapang" at bounding box center [364, 289] width 341 height 24
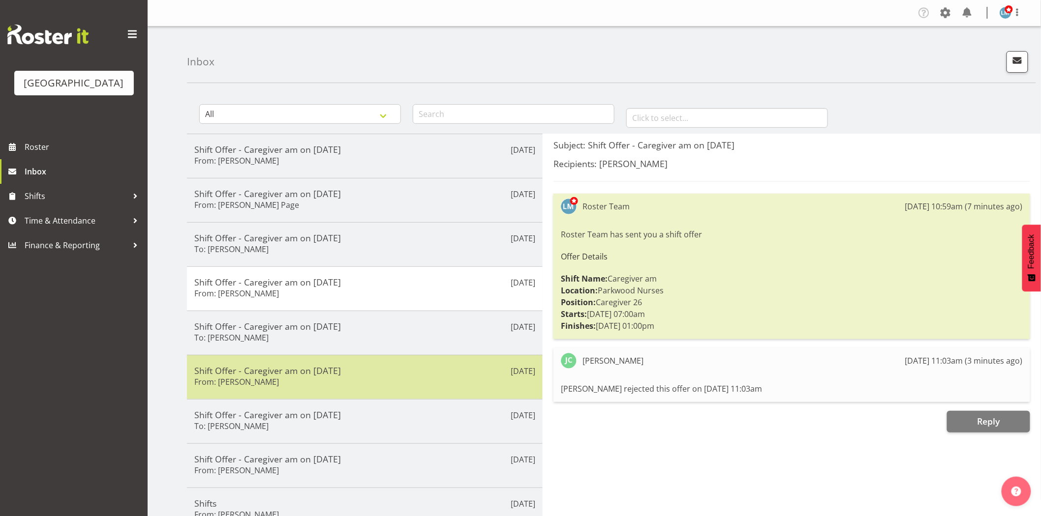
click at [271, 371] on h5 "Shift Offer - Caregiver am on 19/08/25" at bounding box center [364, 370] width 341 height 11
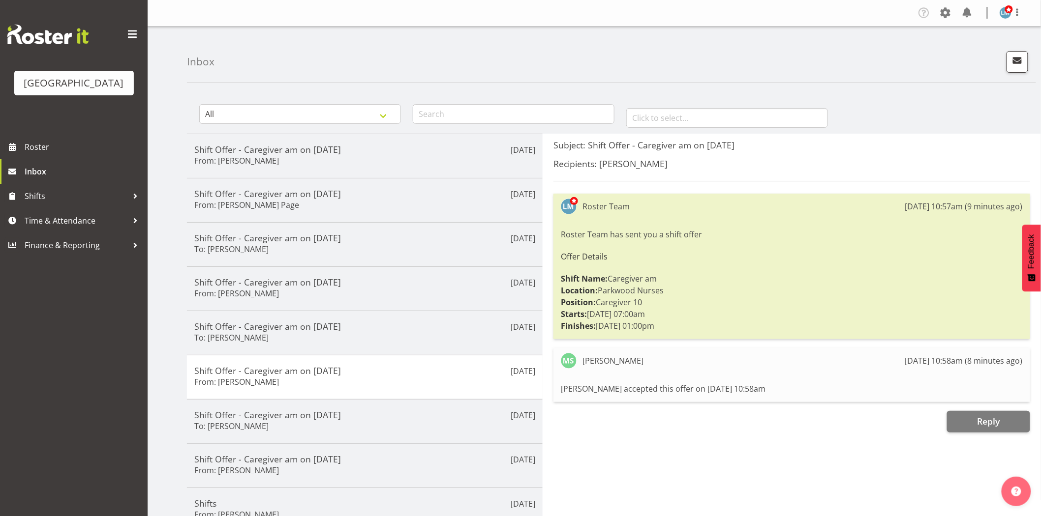
click at [106, 455] on div "Parkwood Retirement Village Roster Inbox Shifts Time & Attendance Finance & Rep…" at bounding box center [74, 258] width 148 height 516
click at [48, 154] on span "Roster" at bounding box center [84, 147] width 118 height 15
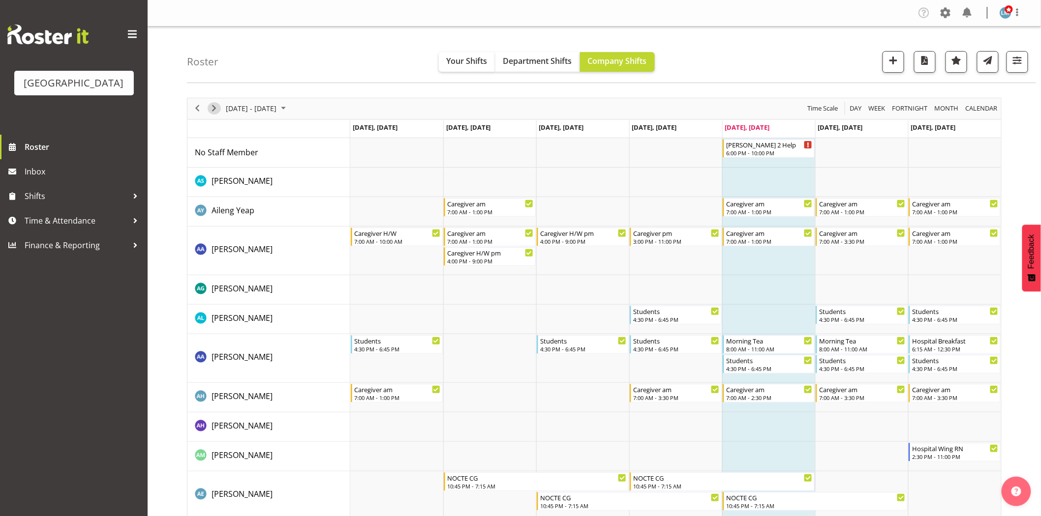
click at [215, 109] on span "Next" at bounding box center [214, 108] width 12 height 12
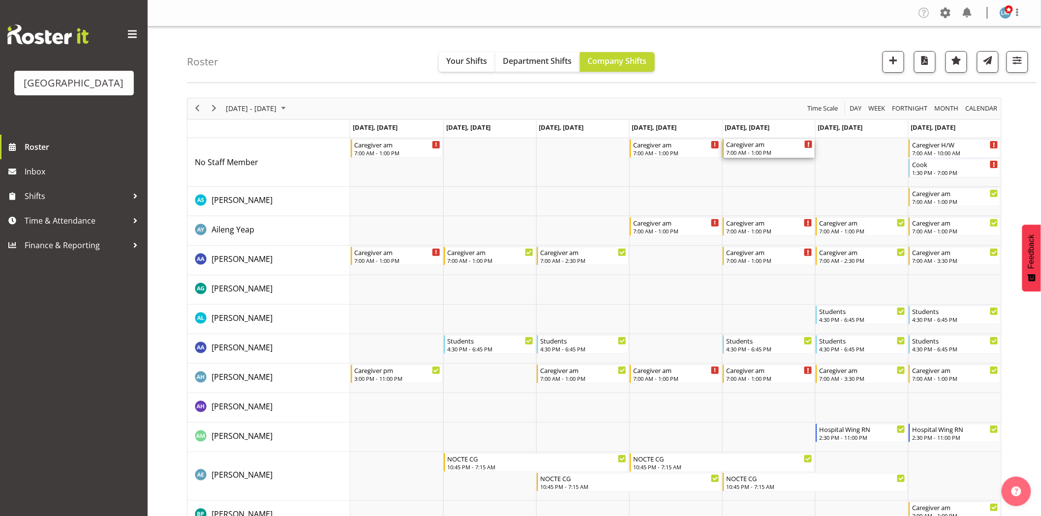
click at [784, 151] on div "7:00 AM - 1:00 PM" at bounding box center [769, 153] width 87 height 8
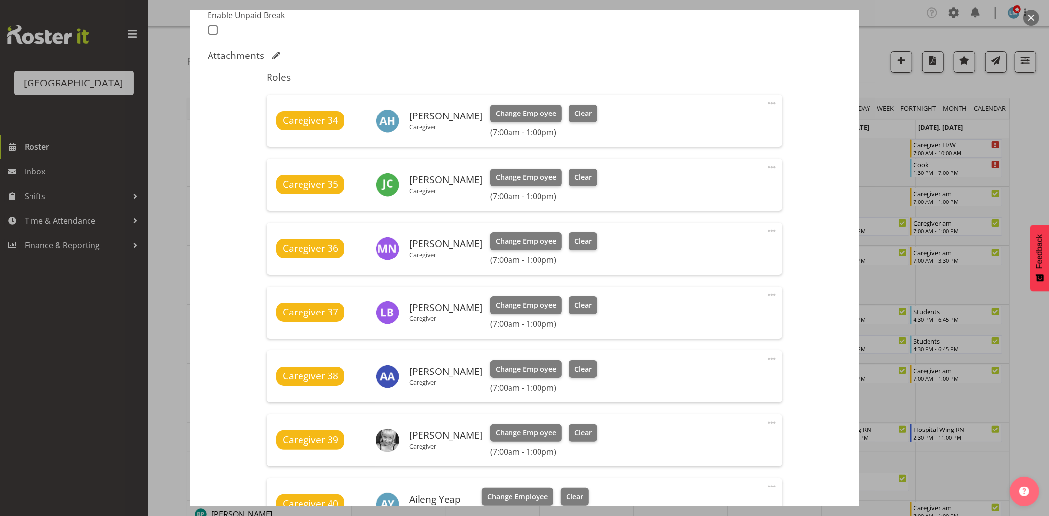
scroll to position [437, 0]
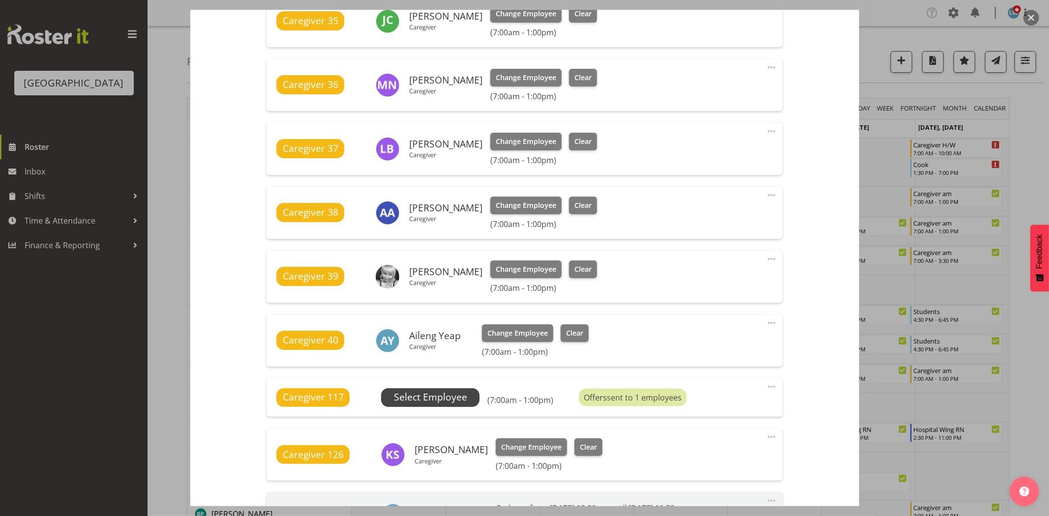
click at [441, 395] on span "Select Employee" at bounding box center [430, 398] width 73 height 14
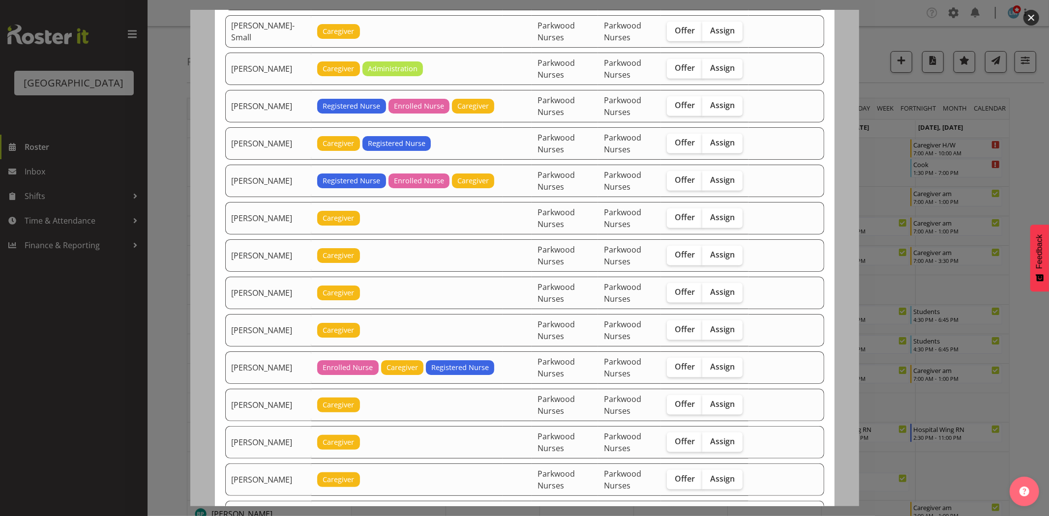
scroll to position [929, 0]
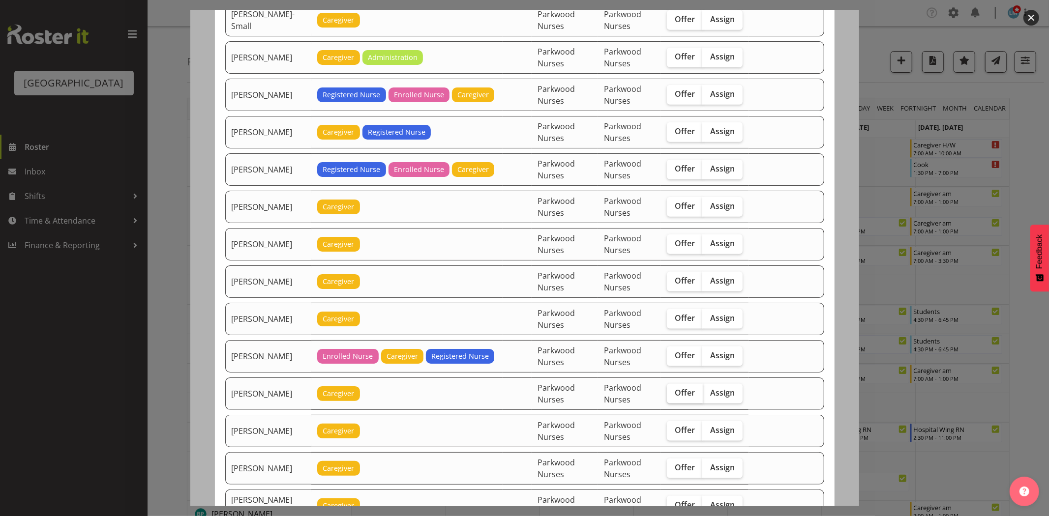
click at [675, 397] on span "Offer" at bounding box center [685, 393] width 20 height 10
click at [668, 396] on input "Offer" at bounding box center [670, 393] width 6 height 6
checkbox input "true"
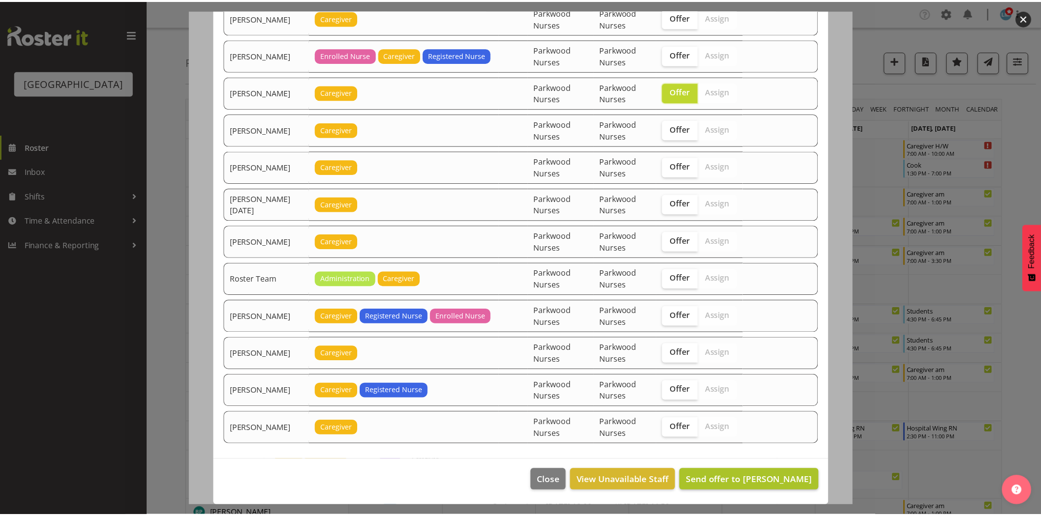
scroll to position [1235, 0]
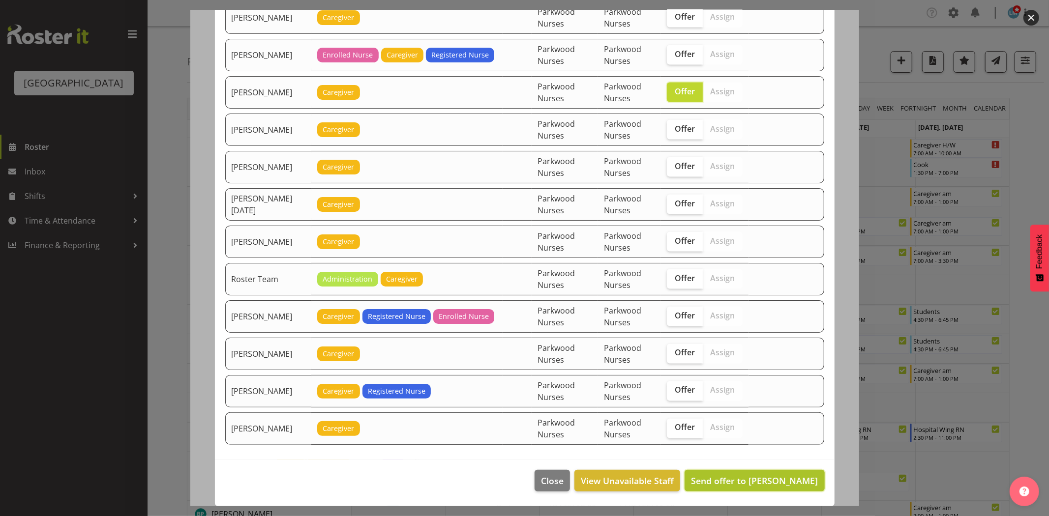
click at [784, 479] on span "Send offer to Mary Smith" at bounding box center [754, 481] width 127 height 12
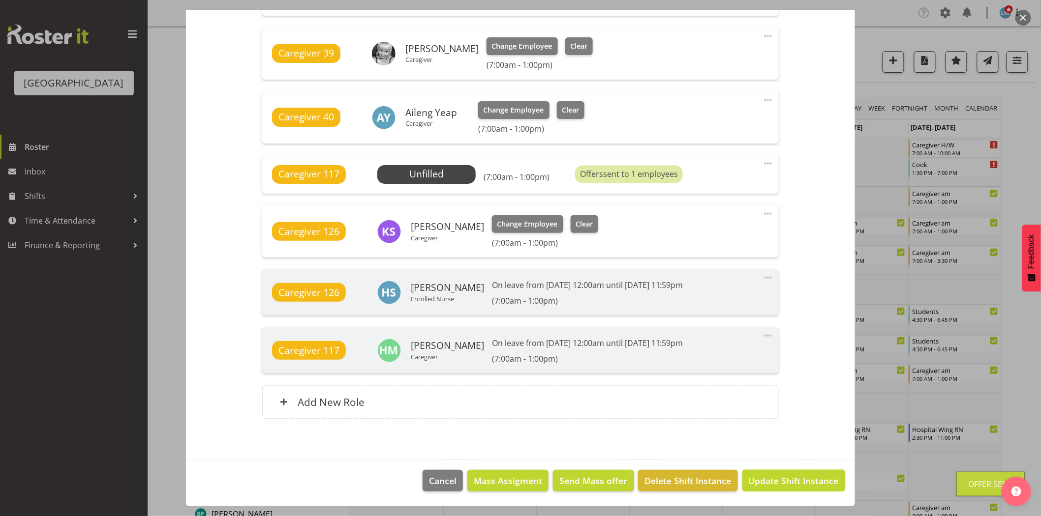
click at [784, 480] on span "Update Shift Instance" at bounding box center [794, 481] width 90 height 13
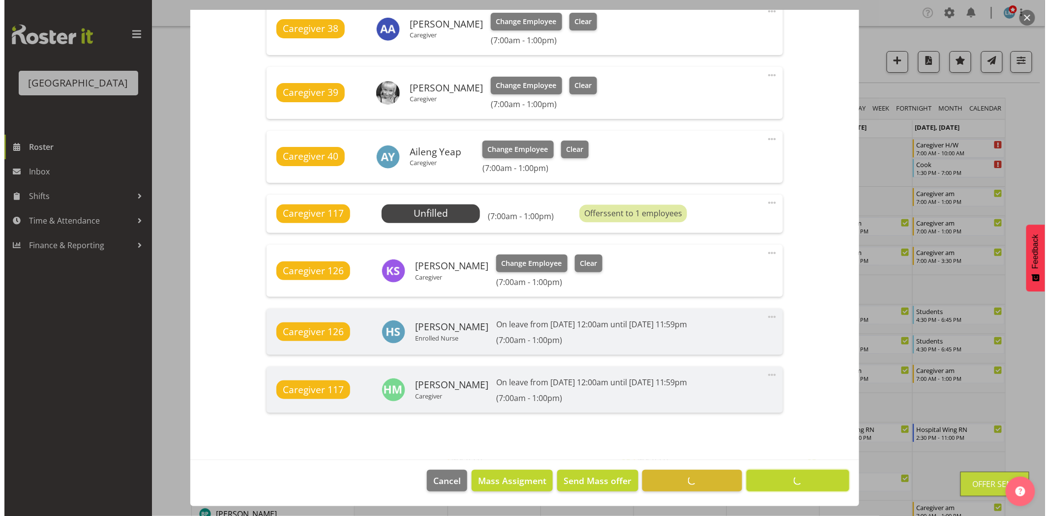
scroll to position [621, 0]
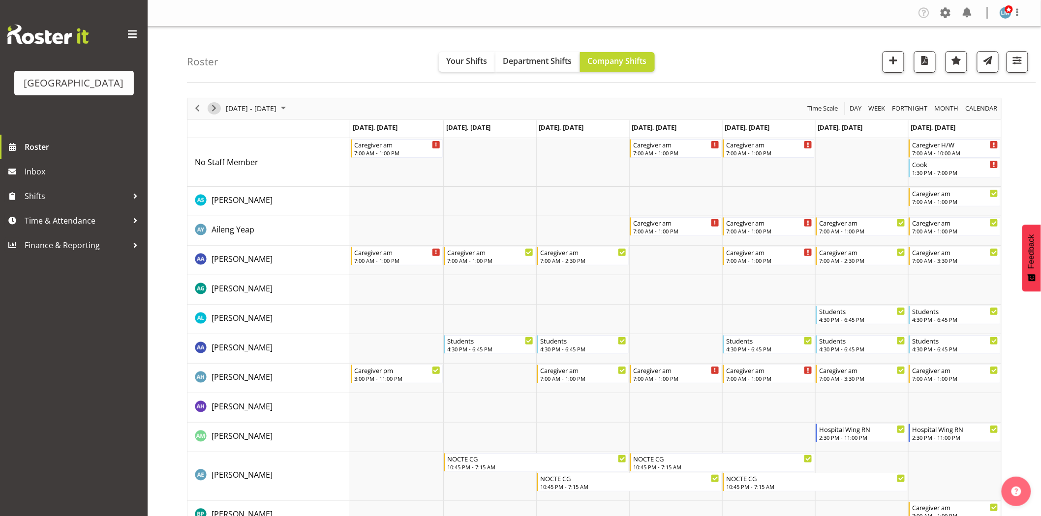
click at [209, 111] on span "Next" at bounding box center [214, 108] width 12 height 12
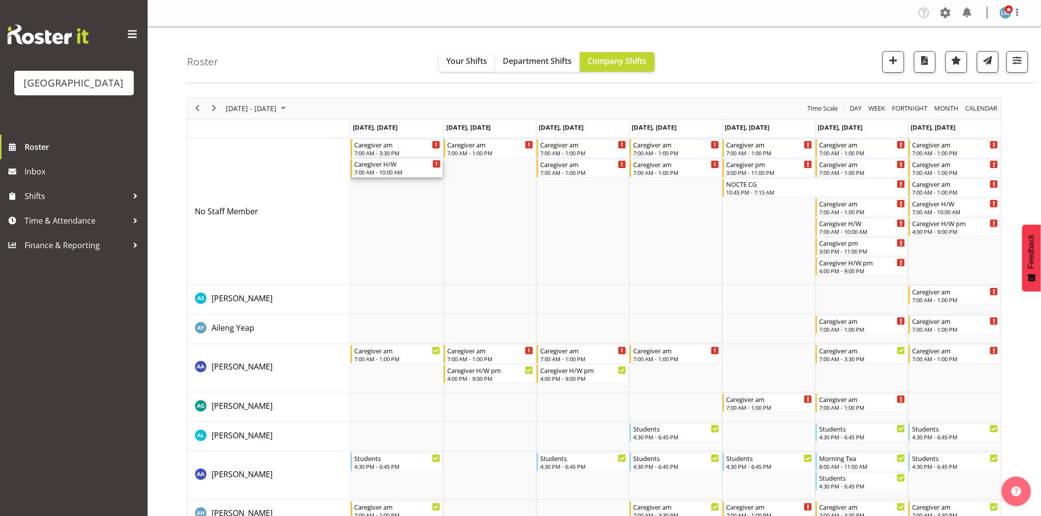
click at [379, 172] on div "7:00 AM - 10:00 AM" at bounding box center [397, 172] width 87 height 8
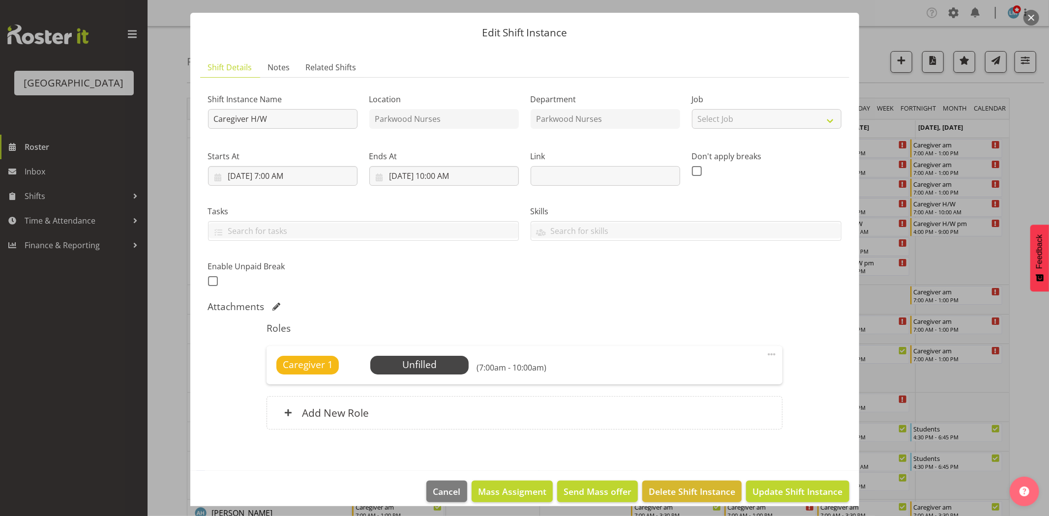
scroll to position [32, 0]
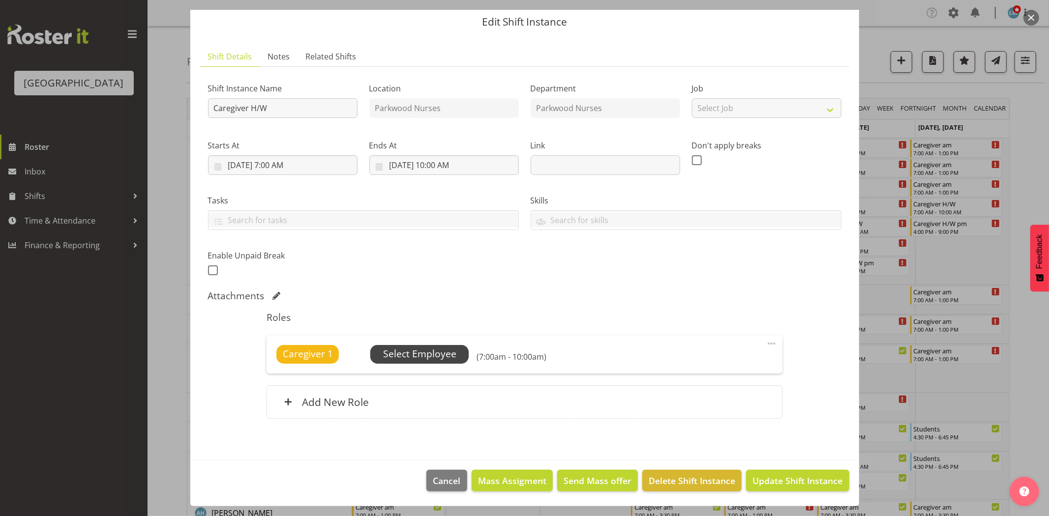
click at [426, 355] on span "Select Employee" at bounding box center [419, 354] width 73 height 14
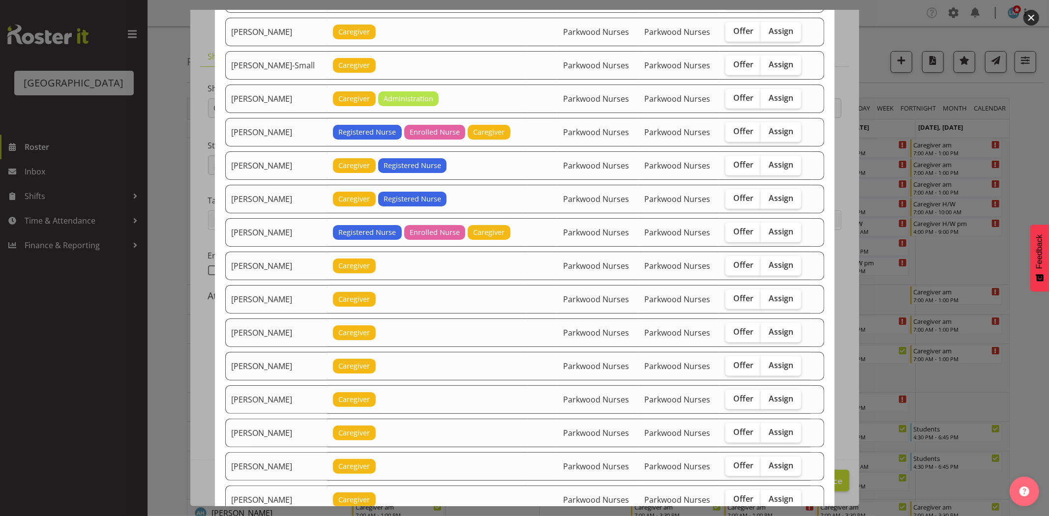
scroll to position [874, 0]
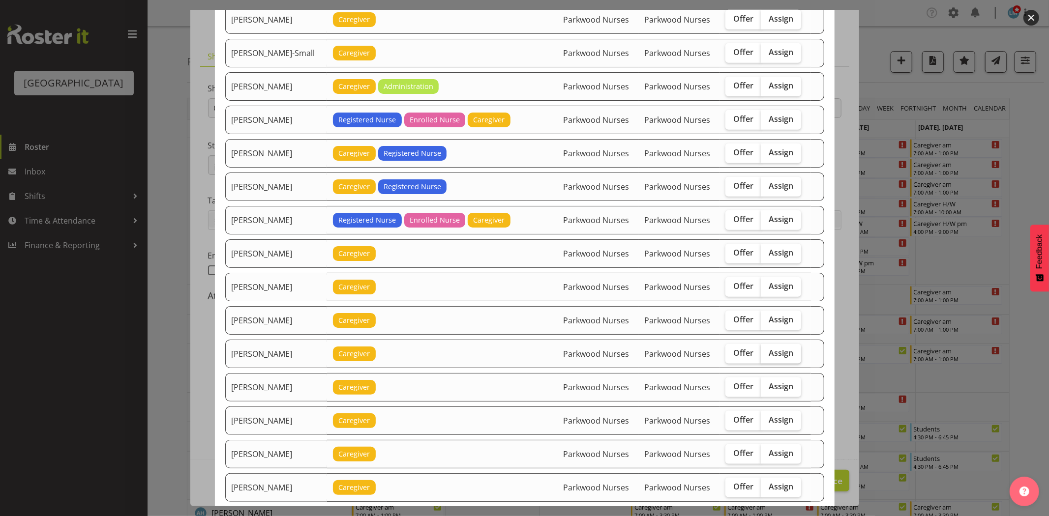
click at [766, 363] on label "Assign" at bounding box center [781, 354] width 40 height 20
click at [766, 357] on input "Assign" at bounding box center [764, 353] width 6 height 6
checkbox input "true"
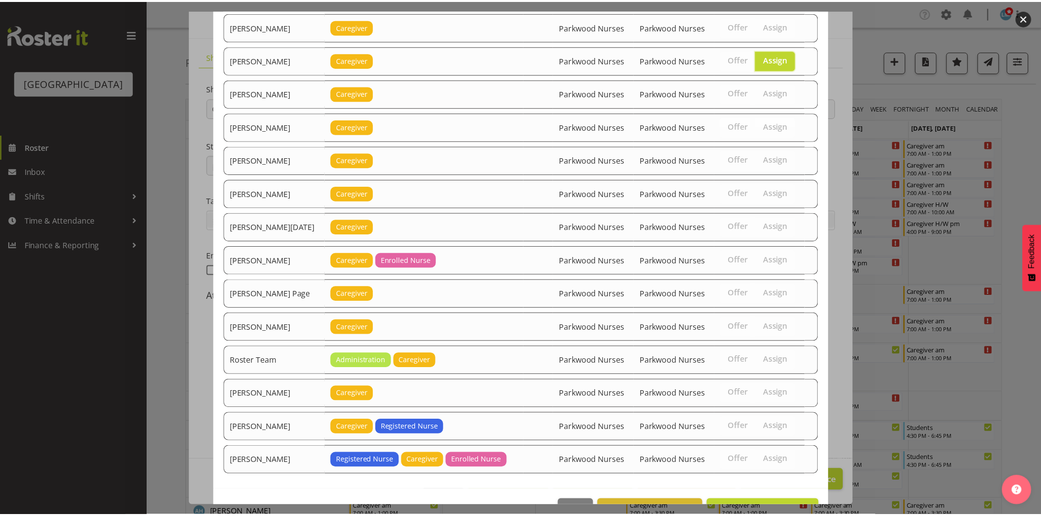
scroll to position [1202, 0]
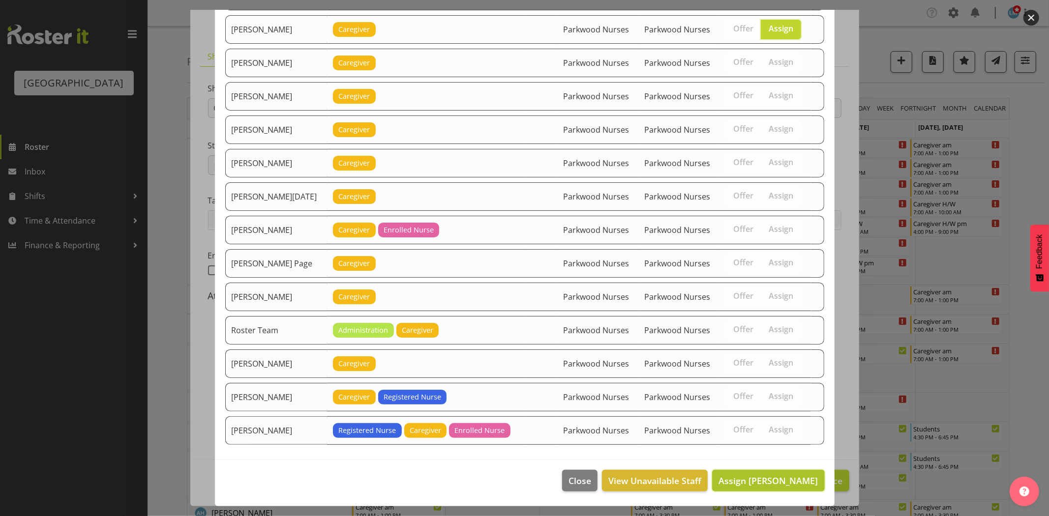
click at [789, 477] on span "Assign Maria Morgan" at bounding box center [768, 481] width 99 height 12
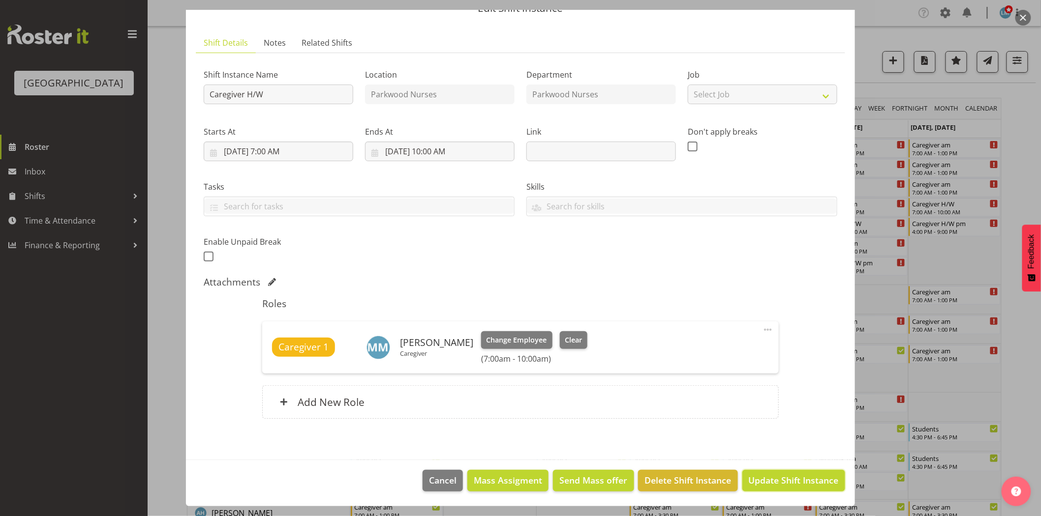
click at [789, 477] on span "Update Shift Instance" at bounding box center [794, 480] width 90 height 13
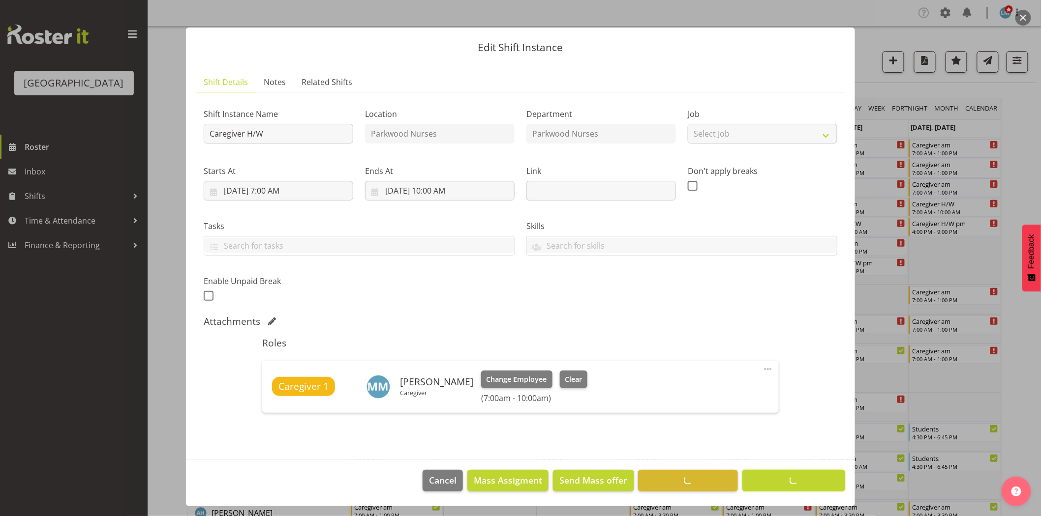
scroll to position [7, 0]
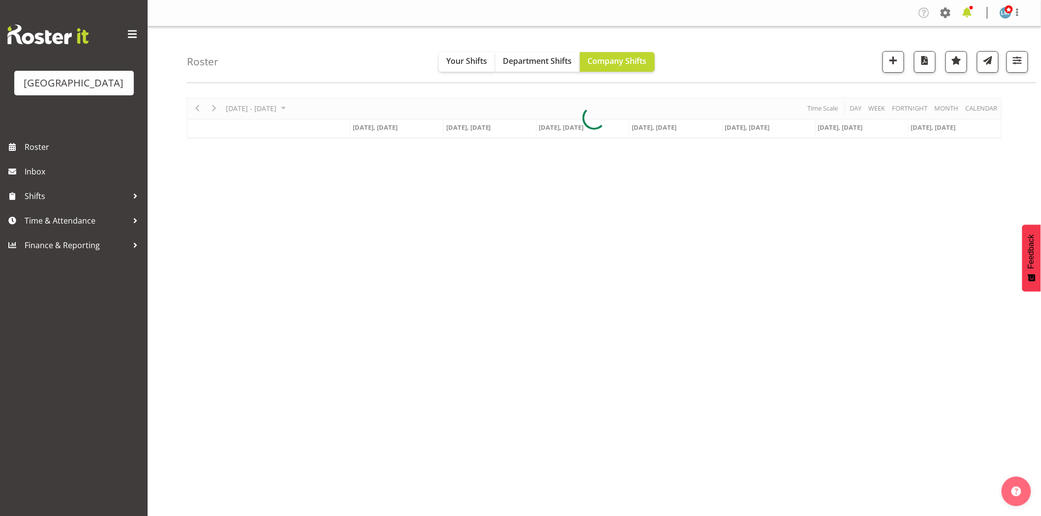
click at [969, 11] on span at bounding box center [967, 13] width 16 height 16
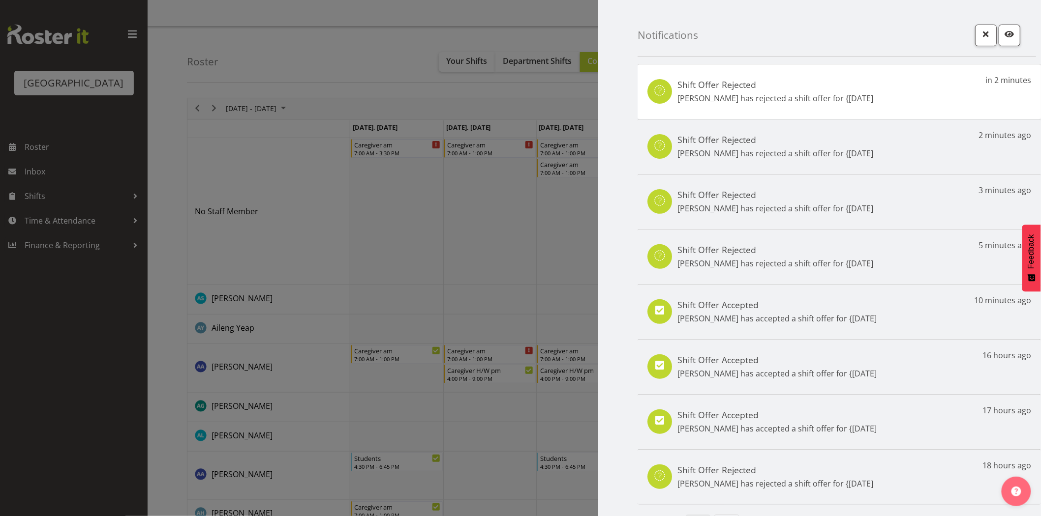
click at [40, 369] on div at bounding box center [520, 258] width 1041 height 516
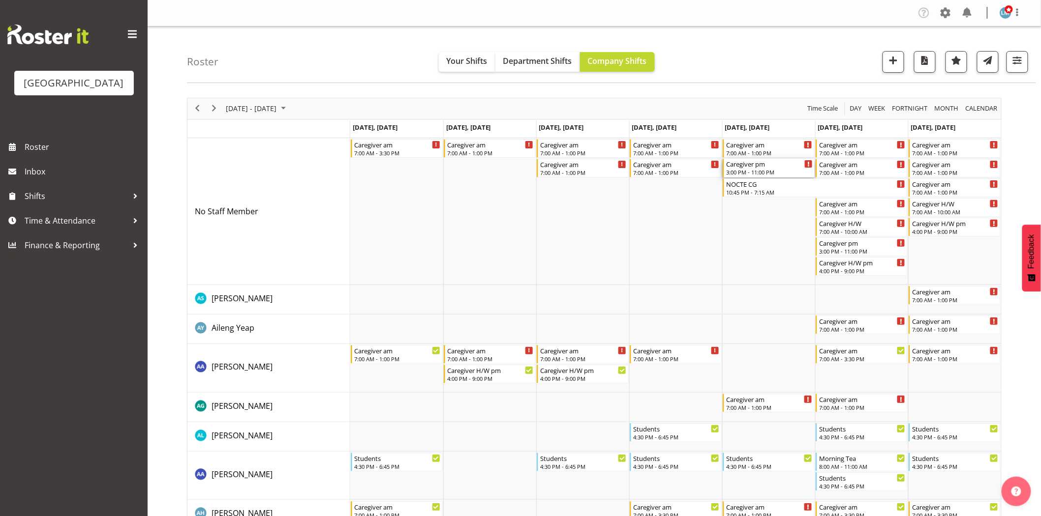
click at [757, 168] on div "Caregiver pm" at bounding box center [769, 164] width 87 height 10
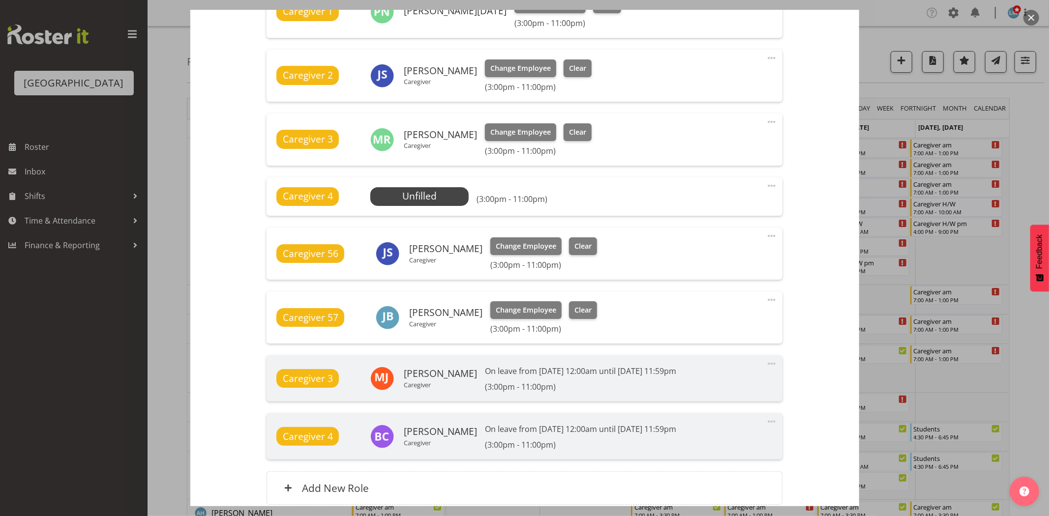
scroll to position [328, 0]
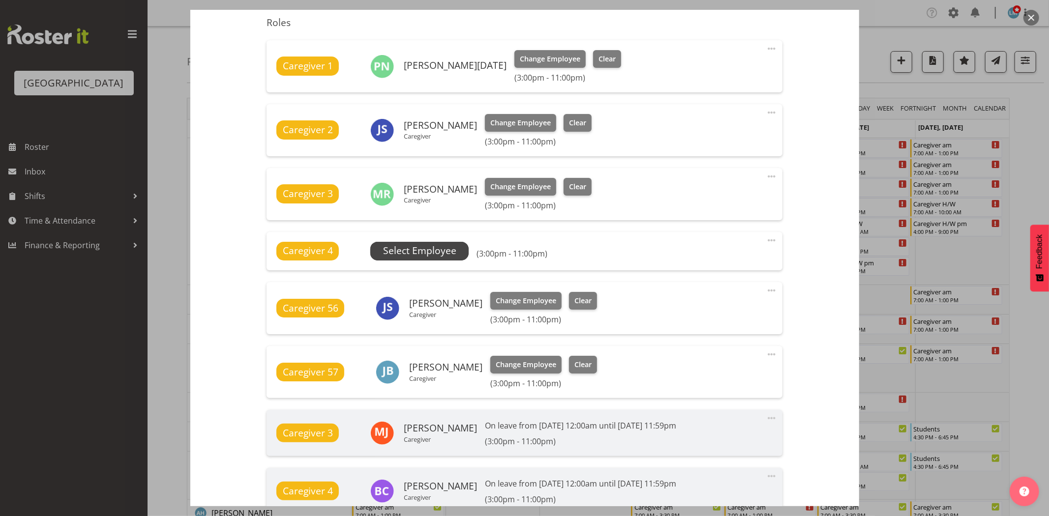
click at [444, 247] on span "Select Employee" at bounding box center [419, 251] width 73 height 14
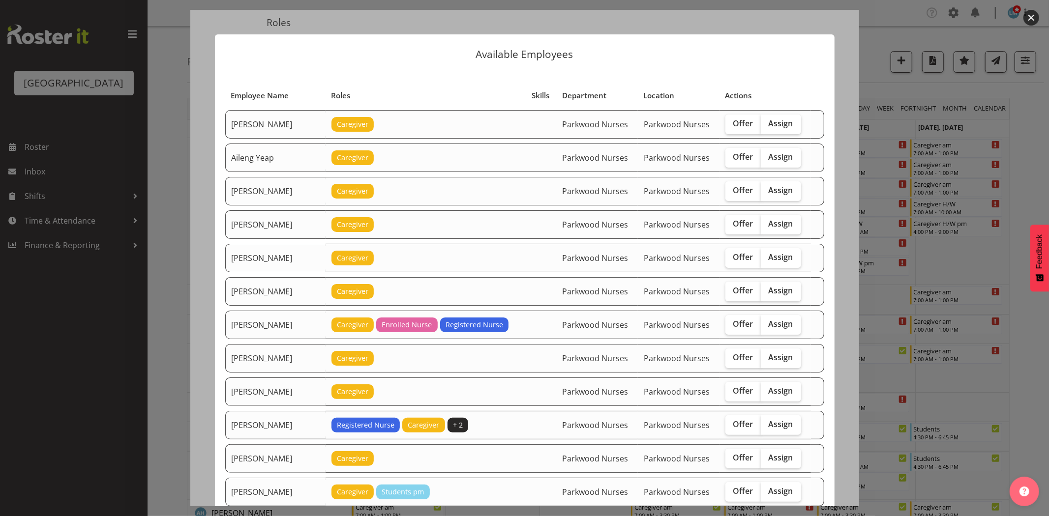
click at [1037, 148] on div at bounding box center [524, 258] width 1049 height 516
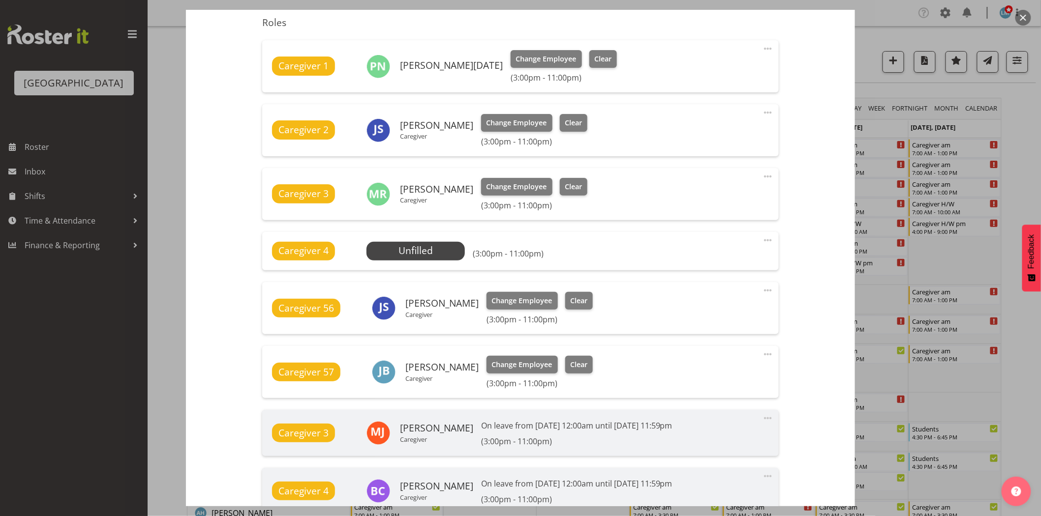
click at [1020, 149] on div at bounding box center [520, 258] width 1041 height 516
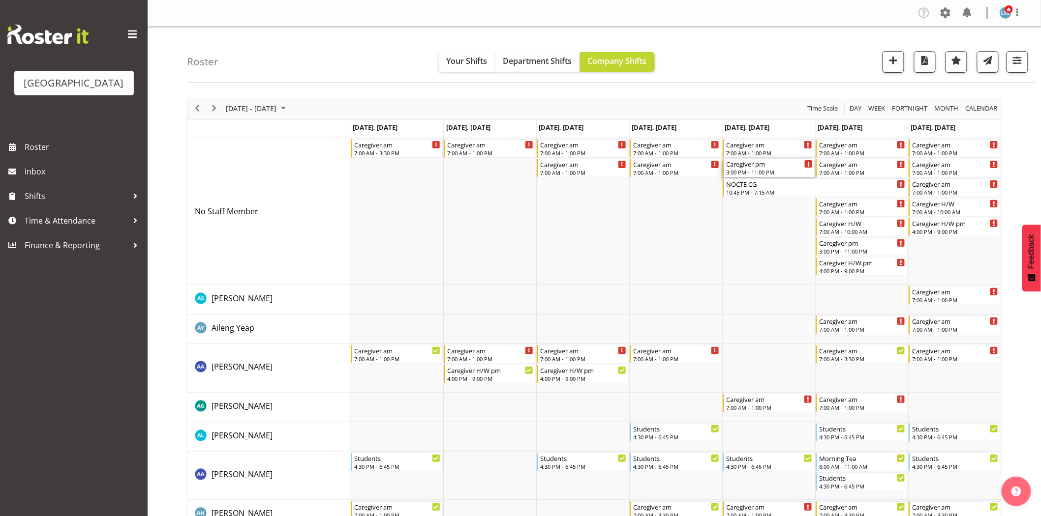
click at [741, 173] on div "3:00 PM - 11:00 PM" at bounding box center [769, 172] width 87 height 8
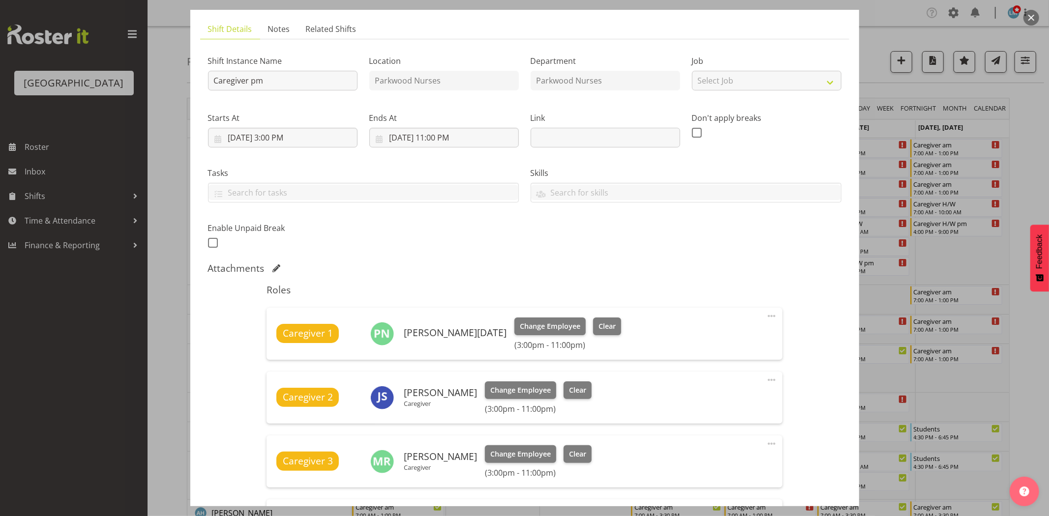
scroll to position [109, 0]
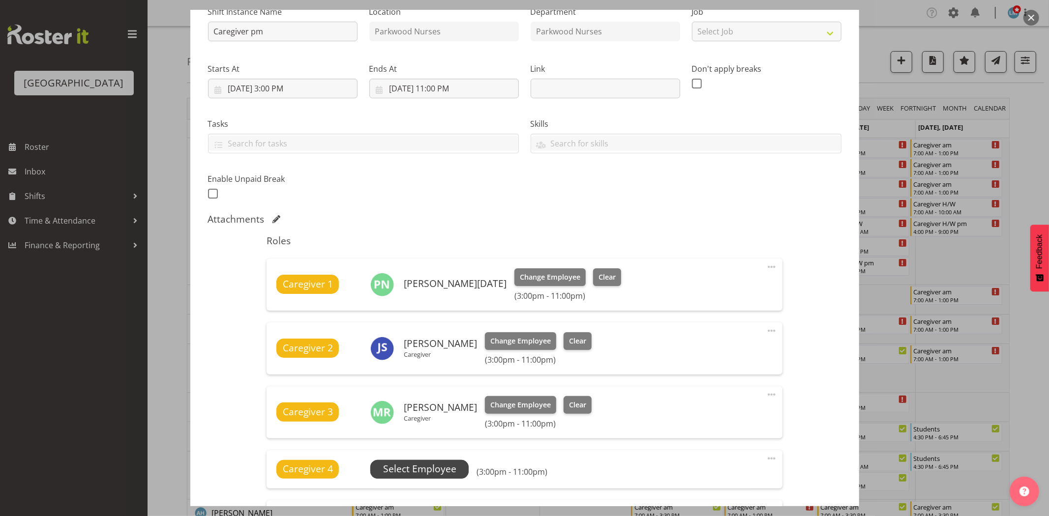
click at [438, 468] on span "Select Employee" at bounding box center [419, 469] width 73 height 14
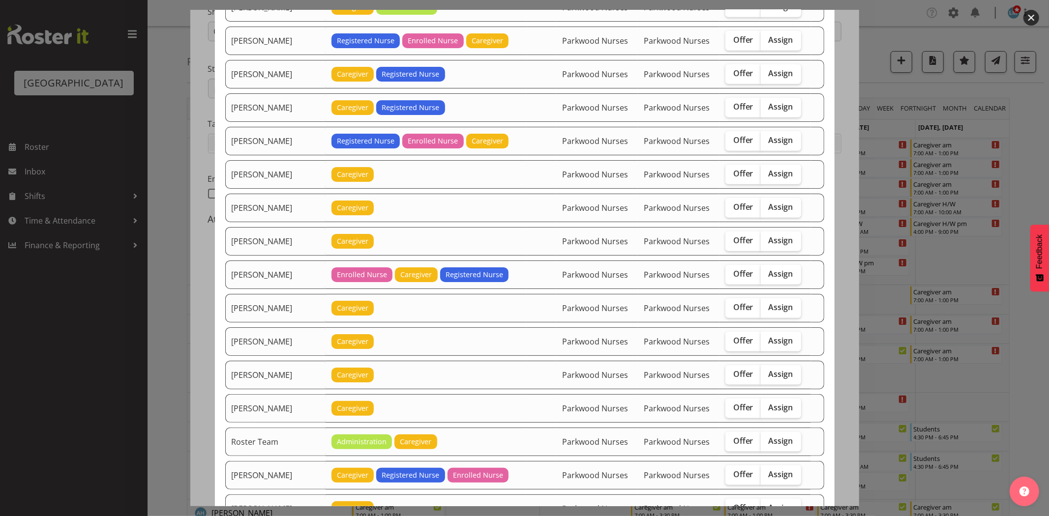
scroll to position [984, 0]
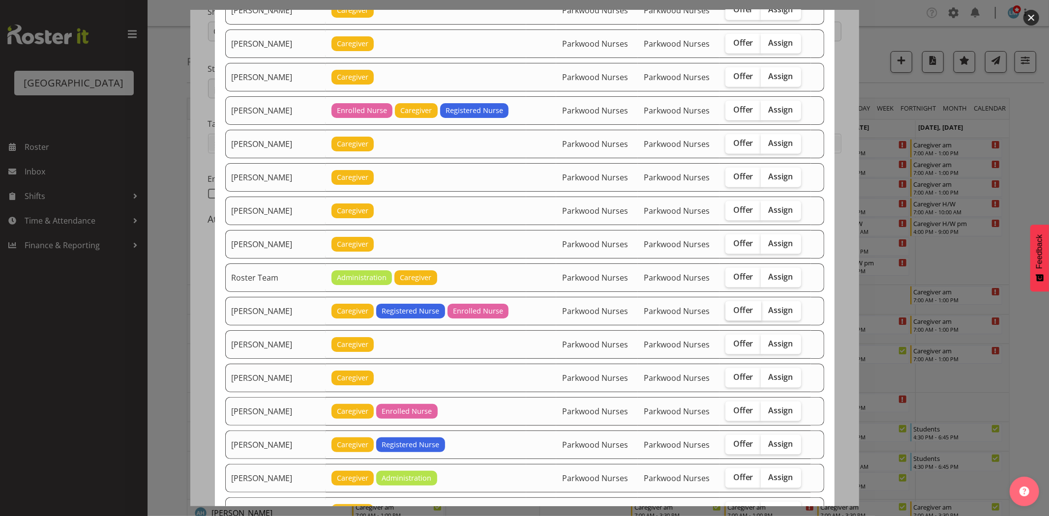
click at [733, 315] on span "Offer" at bounding box center [743, 310] width 20 height 10
click at [732, 314] on input "Offer" at bounding box center [728, 310] width 6 height 6
checkbox input "true"
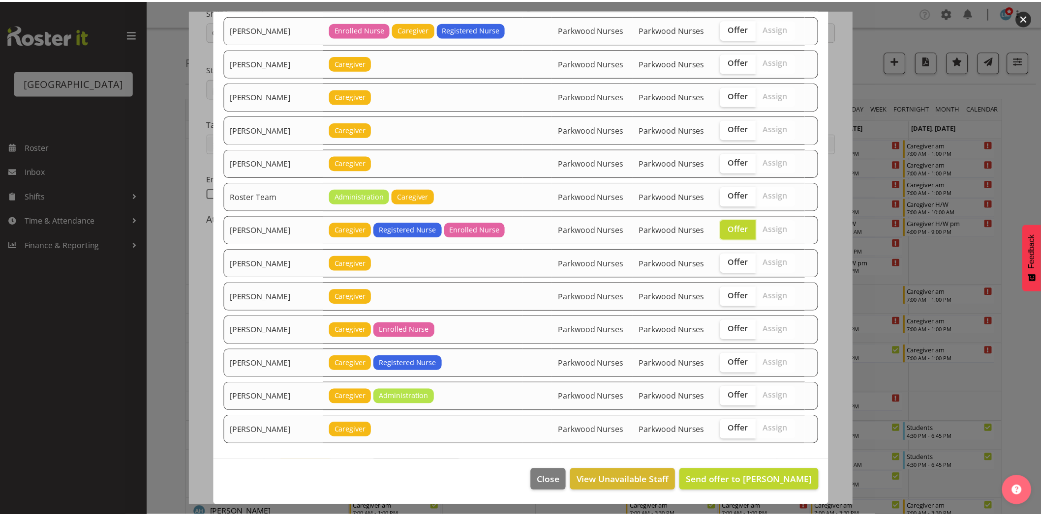
scroll to position [1069, 0]
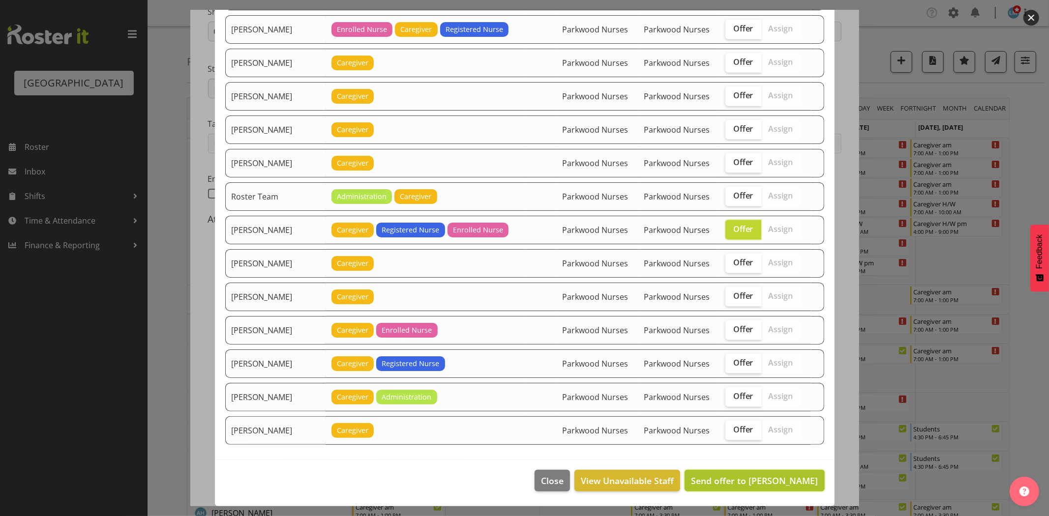
click at [769, 483] on span "Send offer to Ruth Flavell" at bounding box center [754, 481] width 127 height 12
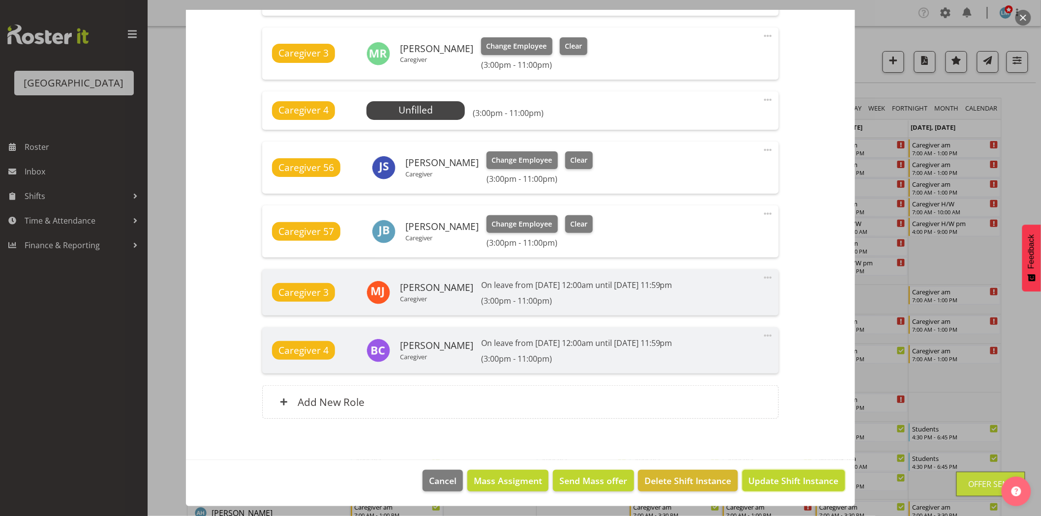
click at [769, 483] on span "Update Shift Instance" at bounding box center [794, 481] width 90 height 13
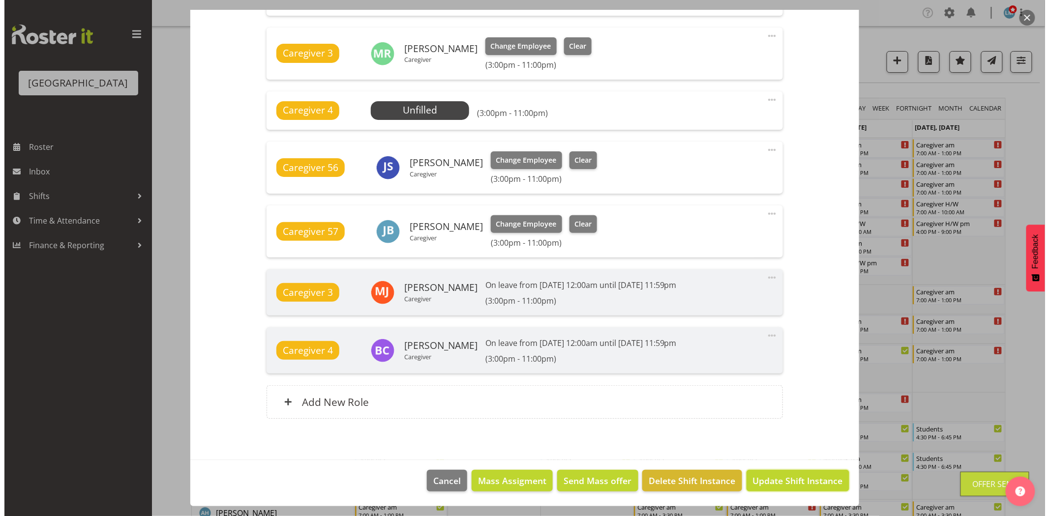
scroll to position [429, 0]
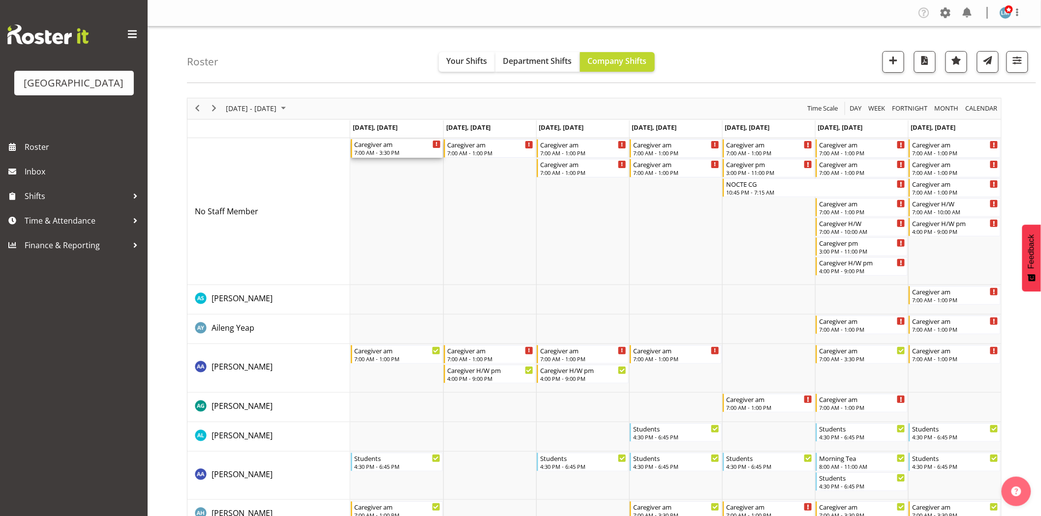
click at [379, 148] on div "Caregiver am" at bounding box center [397, 144] width 87 height 10
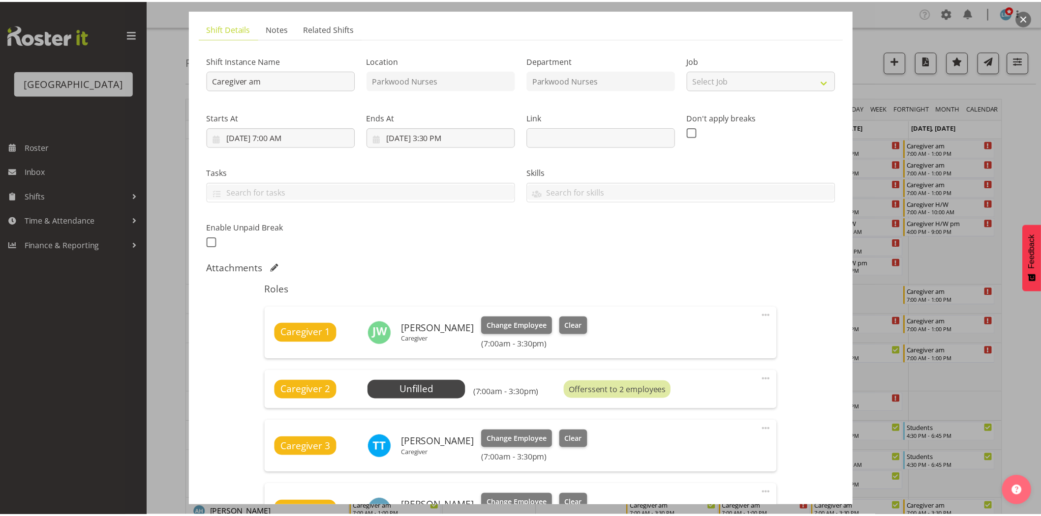
scroll to position [164, 0]
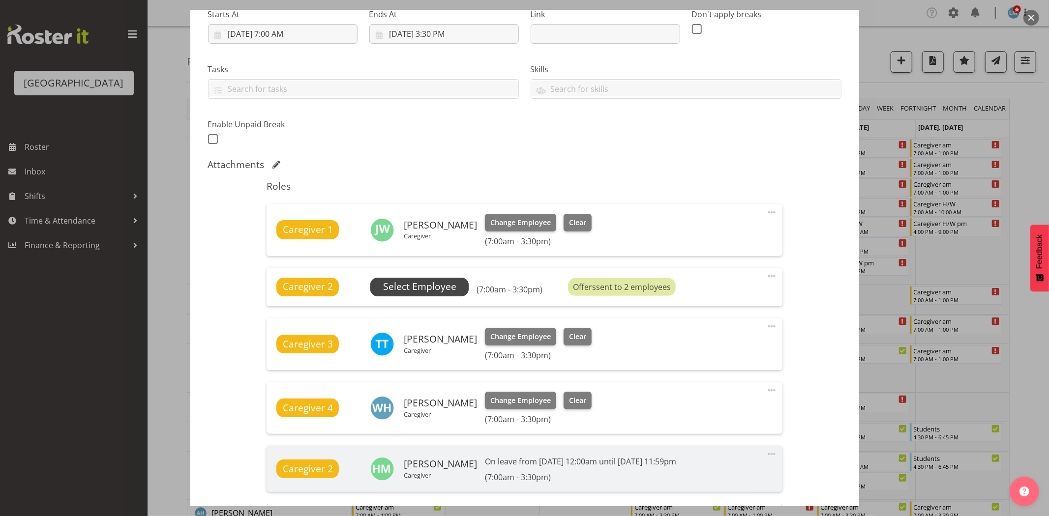
click at [406, 284] on span "Select Employee" at bounding box center [419, 287] width 73 height 14
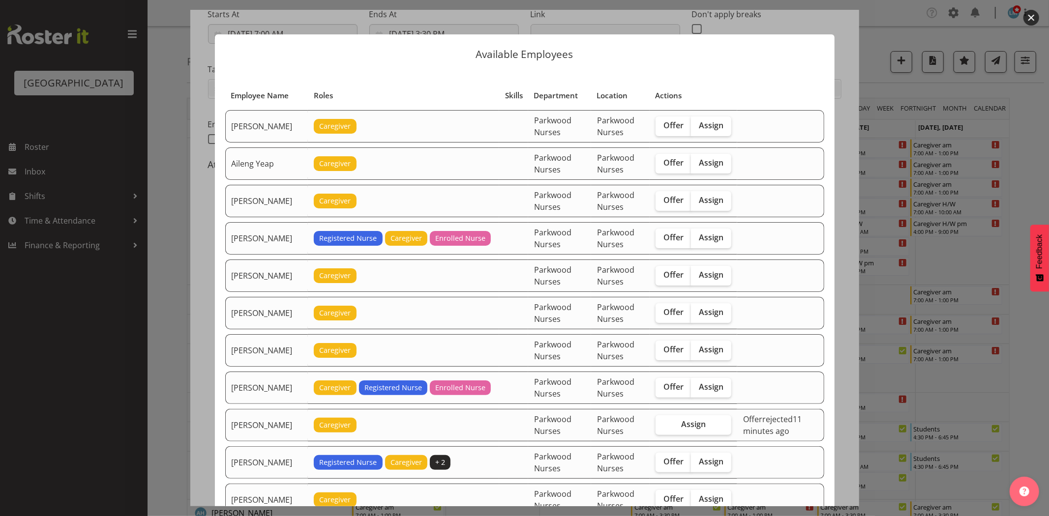
click at [1037, 130] on div at bounding box center [524, 258] width 1049 height 516
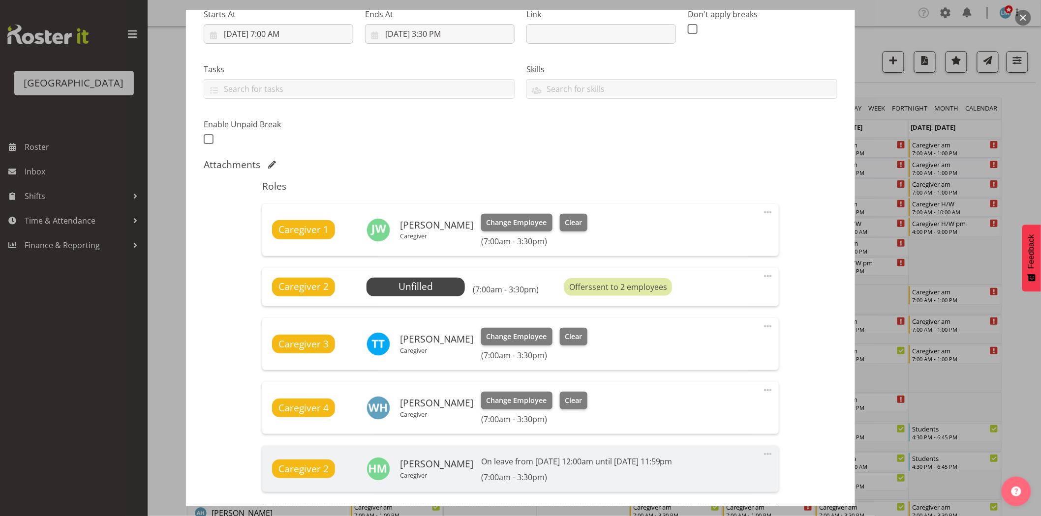
click at [1037, 130] on div at bounding box center [520, 258] width 1041 height 516
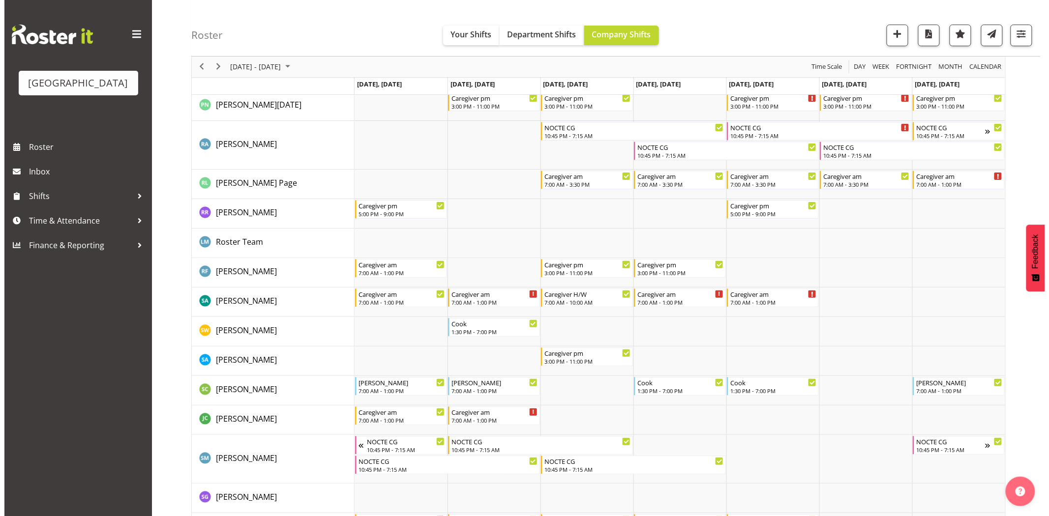
scroll to position [3169, 0]
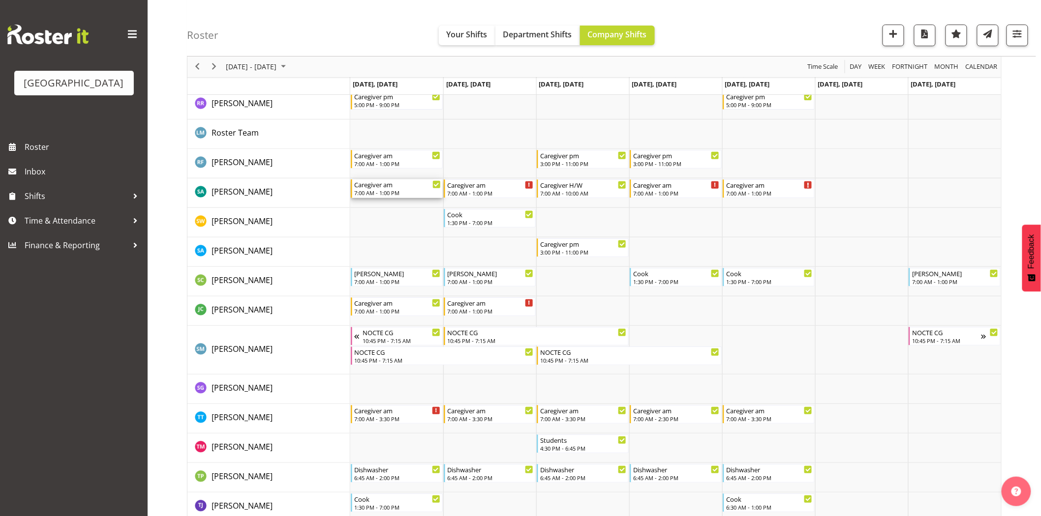
click at [382, 187] on div "Caregiver am" at bounding box center [397, 185] width 87 height 10
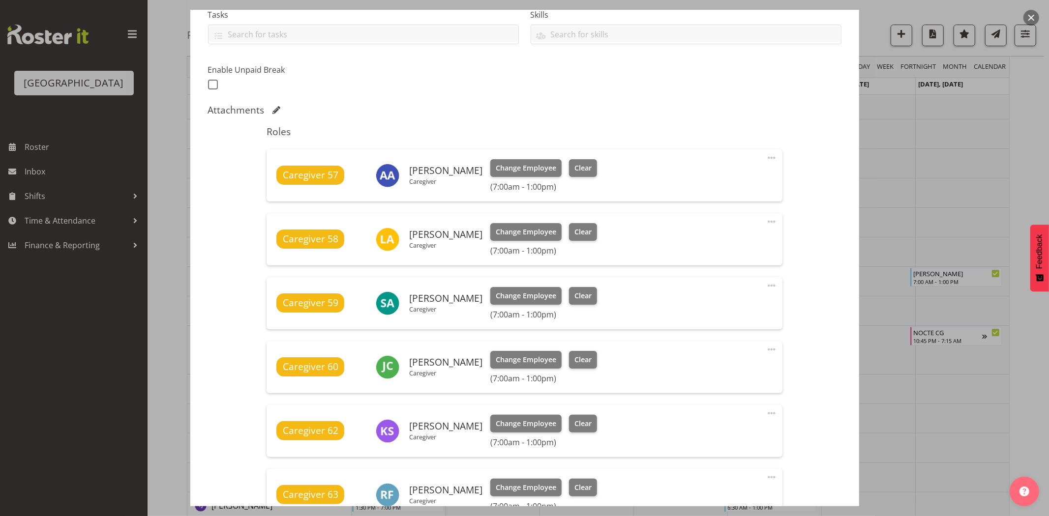
scroll to position [328, 0]
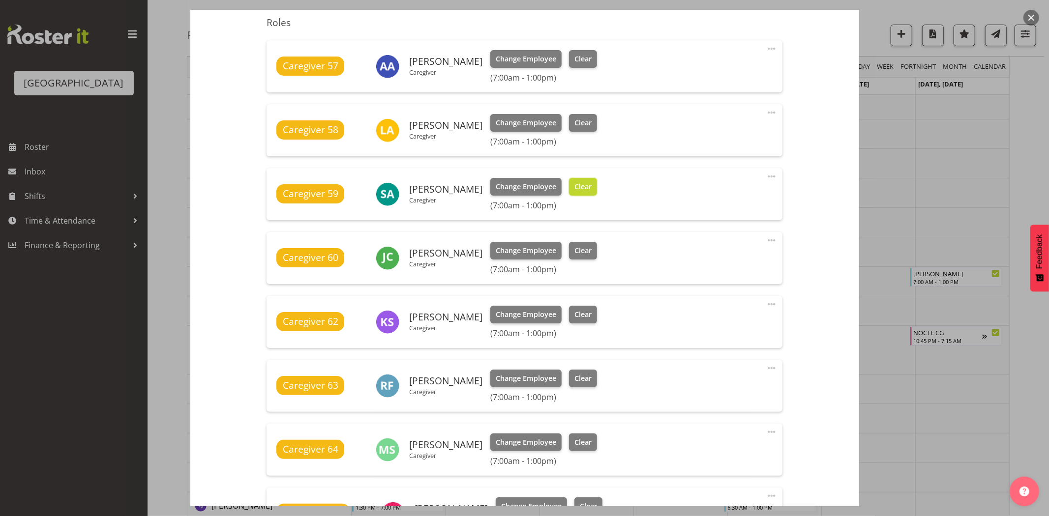
click at [584, 188] on button "Clear" at bounding box center [583, 187] width 28 height 18
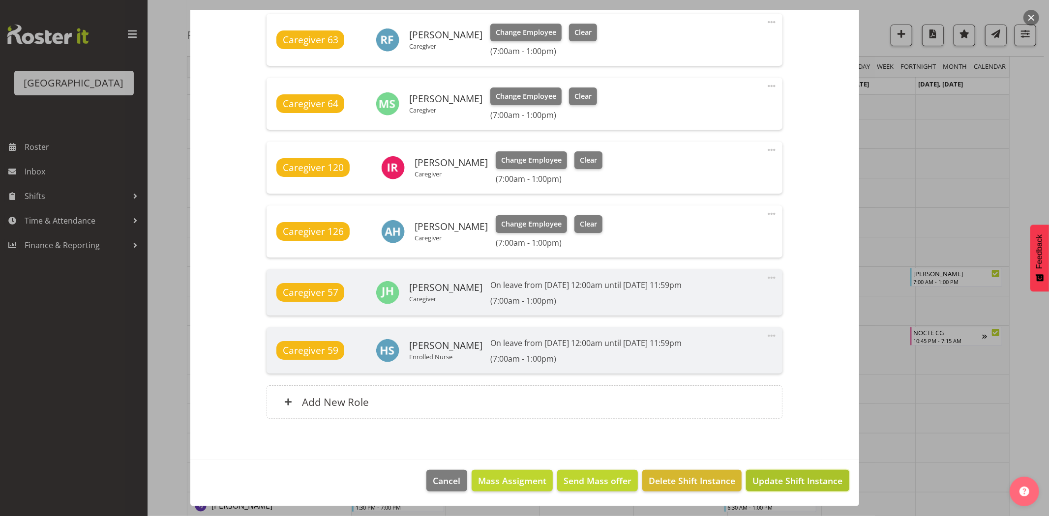
click at [808, 481] on span "Update Shift Instance" at bounding box center [798, 481] width 90 height 13
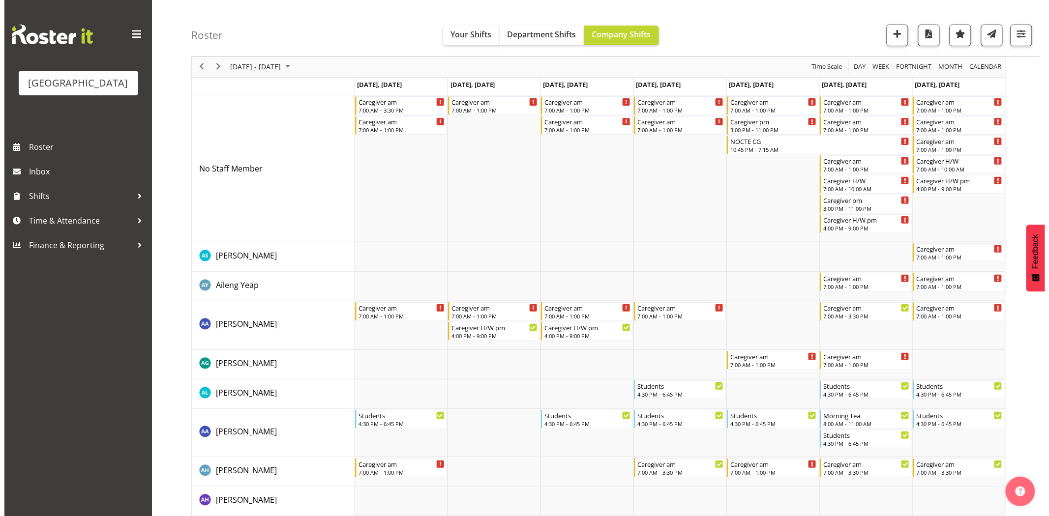
scroll to position [0, 0]
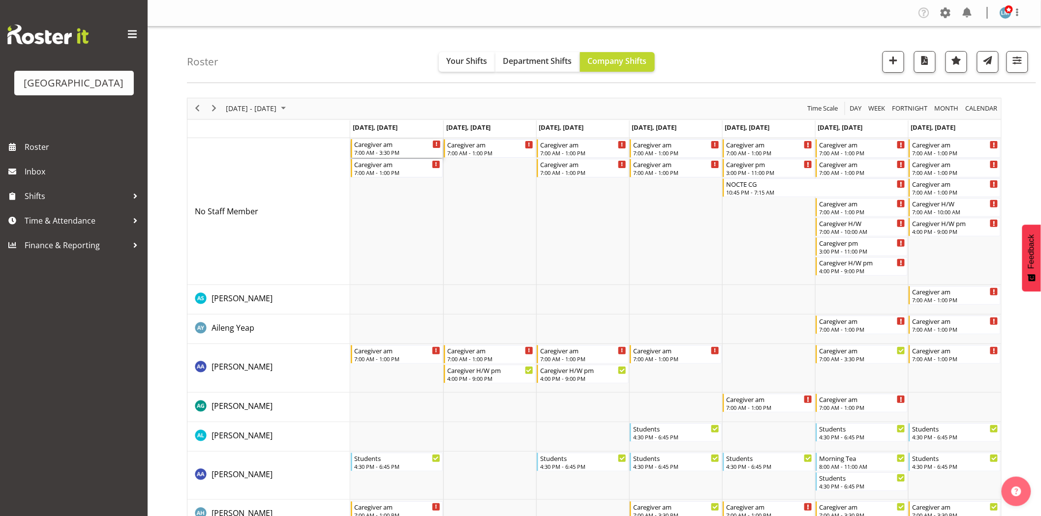
click at [376, 145] on div "Caregiver am" at bounding box center [397, 144] width 87 height 10
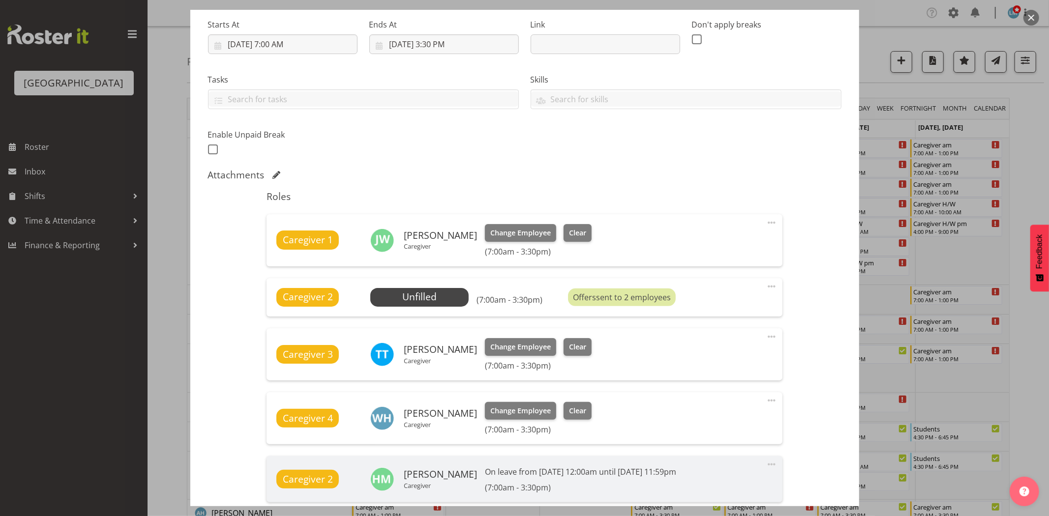
scroll to position [164, 0]
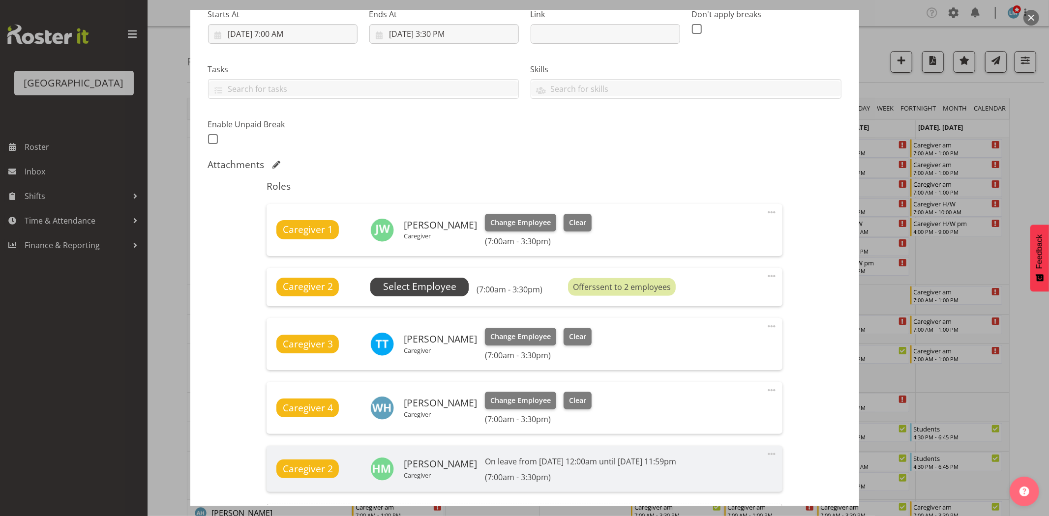
click at [446, 284] on span "Select Employee" at bounding box center [419, 287] width 73 height 14
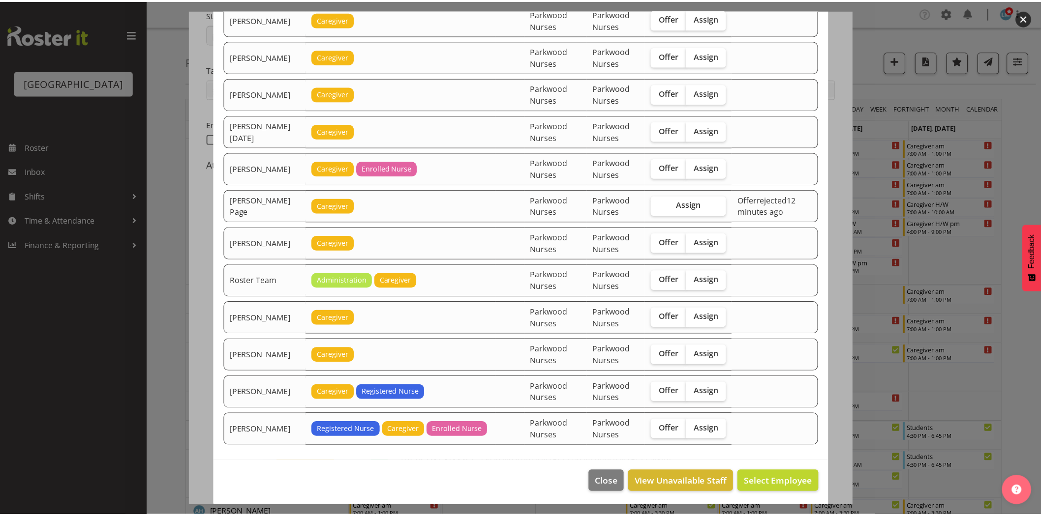
scroll to position [1122, 0]
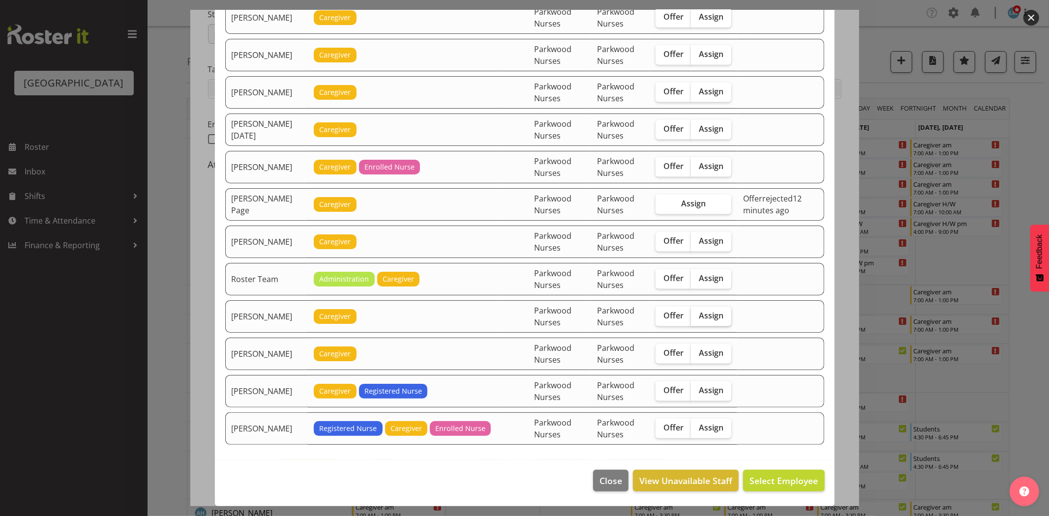
click at [708, 316] on span "Assign" at bounding box center [711, 316] width 25 height 10
click at [697, 316] on input "Assign" at bounding box center [694, 316] width 6 height 6
checkbox input "true"
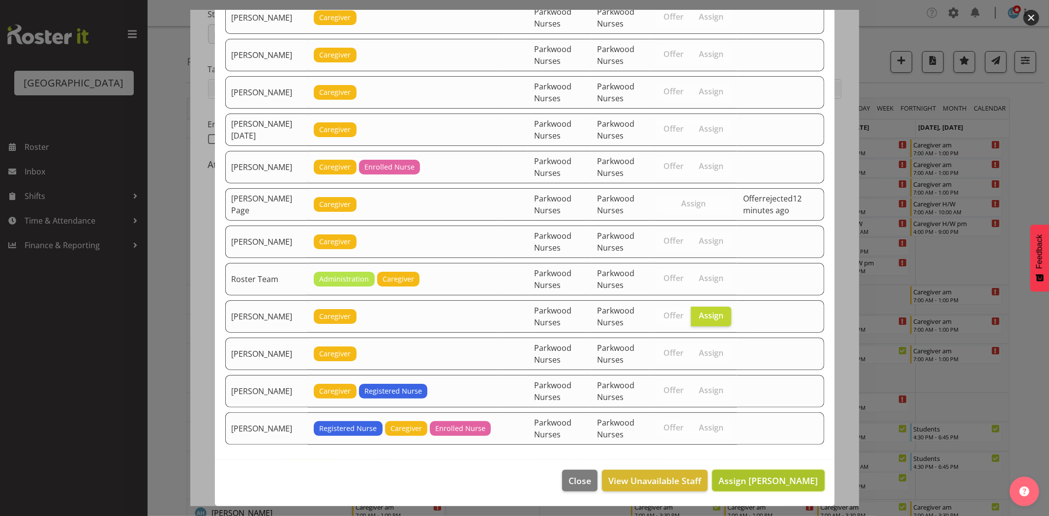
click at [771, 481] on span "Assign Samah Aboud" at bounding box center [768, 481] width 99 height 12
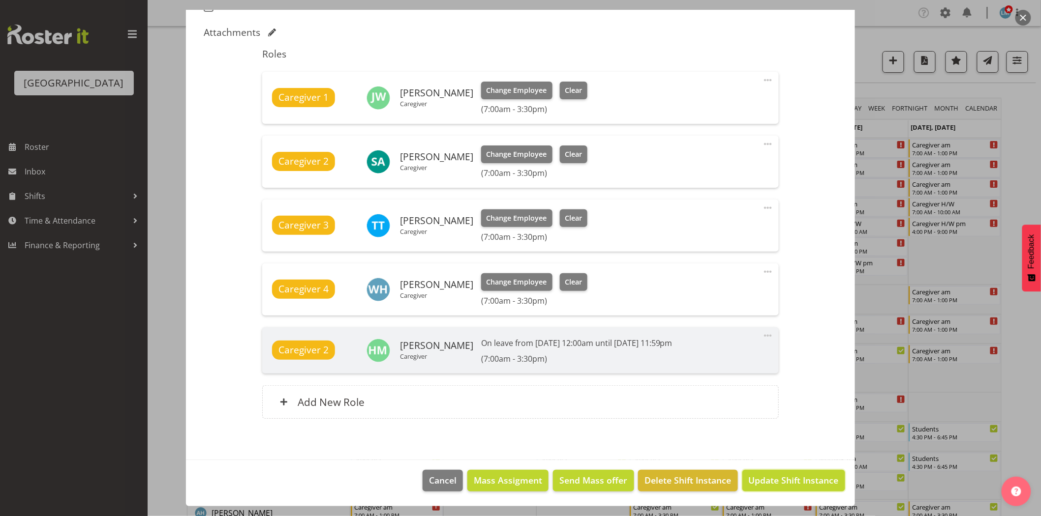
click at [771, 481] on span "Update Shift Instance" at bounding box center [794, 480] width 90 height 13
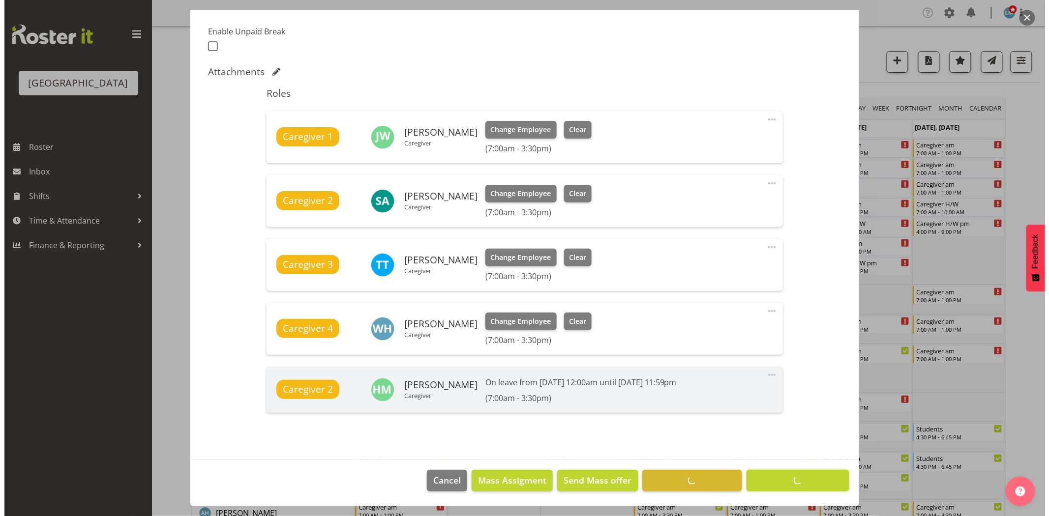
scroll to position [257, 0]
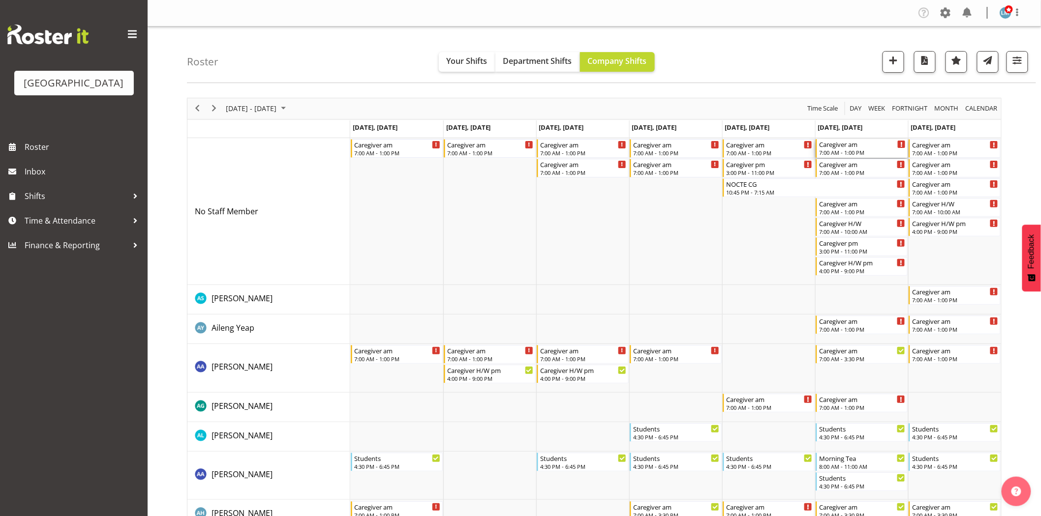
click at [838, 149] on div "7:00 AM - 1:00 PM" at bounding box center [862, 153] width 87 height 8
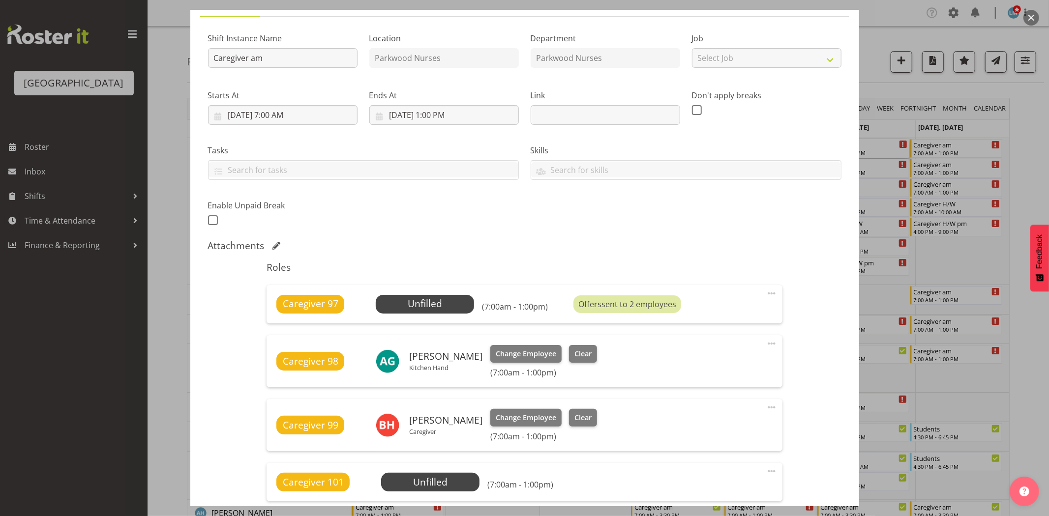
scroll to position [164, 0]
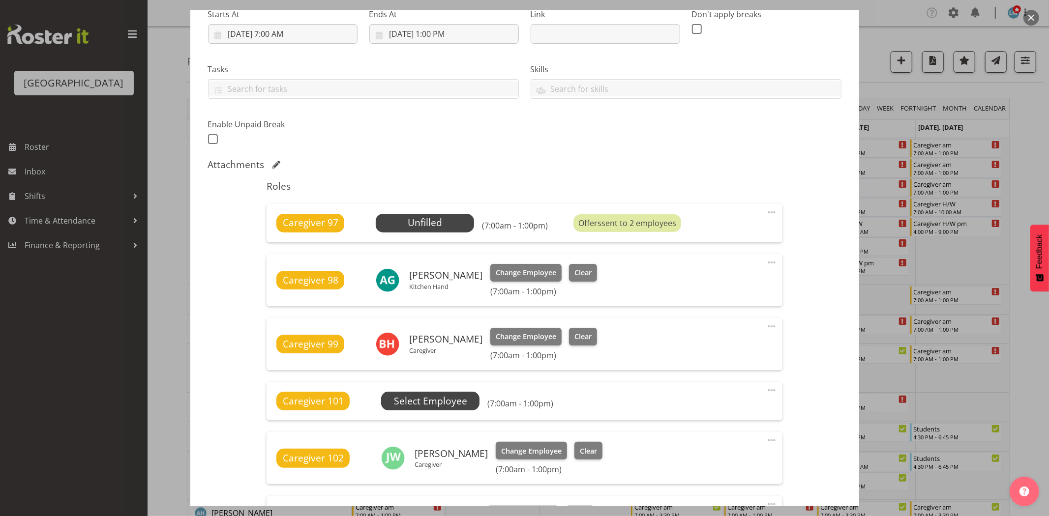
click at [0, 0] on span "Select Employee" at bounding box center [0, 0] width 0 height 0
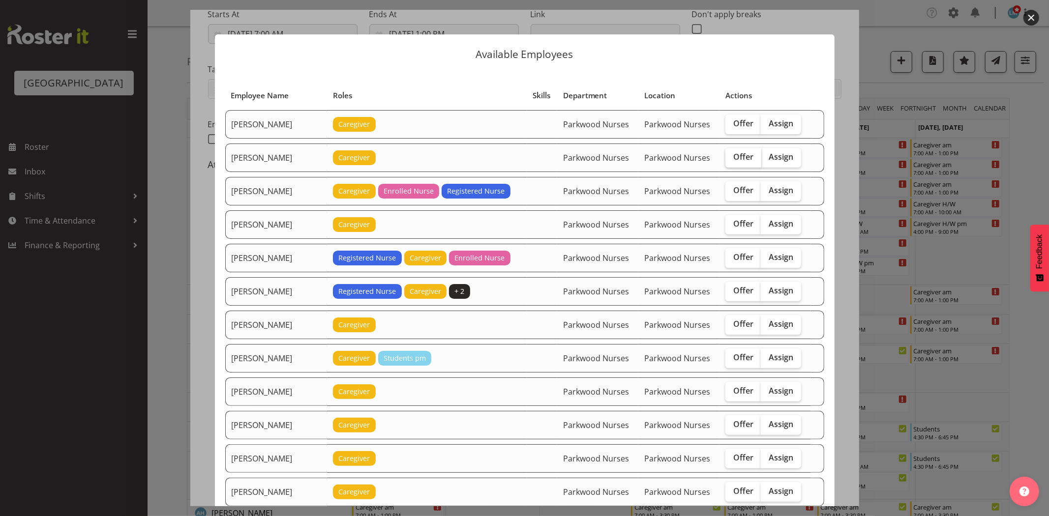
click at [733, 155] on span "Offer" at bounding box center [743, 157] width 20 height 10
click at [728, 155] on input "Offer" at bounding box center [728, 157] width 6 height 6
checkbox input "true"
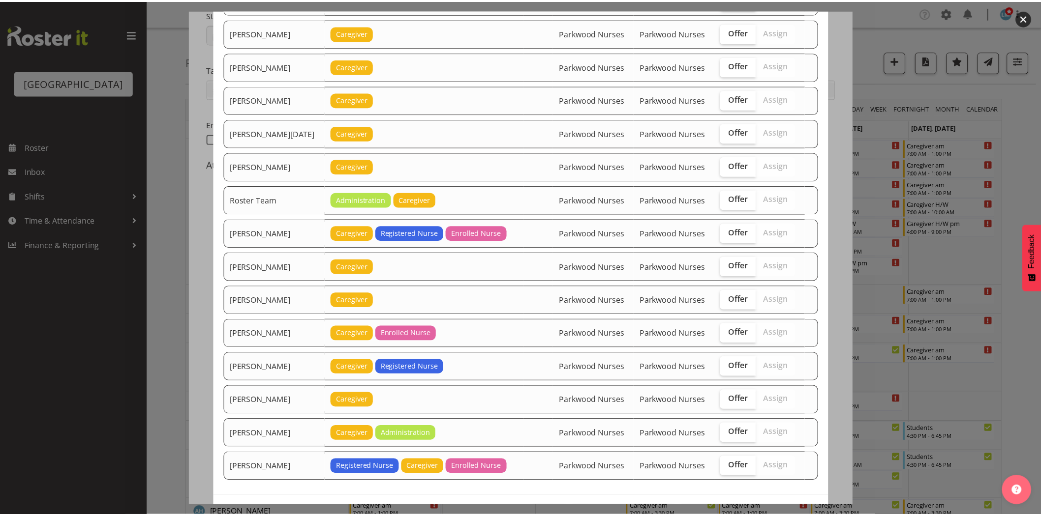
scroll to position [1102, 0]
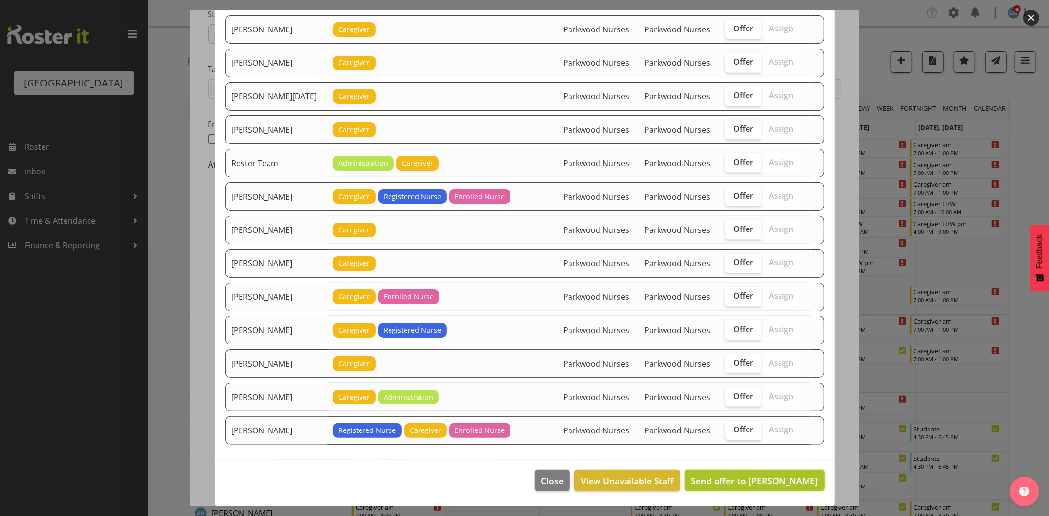
click at [765, 479] on span "Send offer to Bailey Potter" at bounding box center [754, 481] width 127 height 12
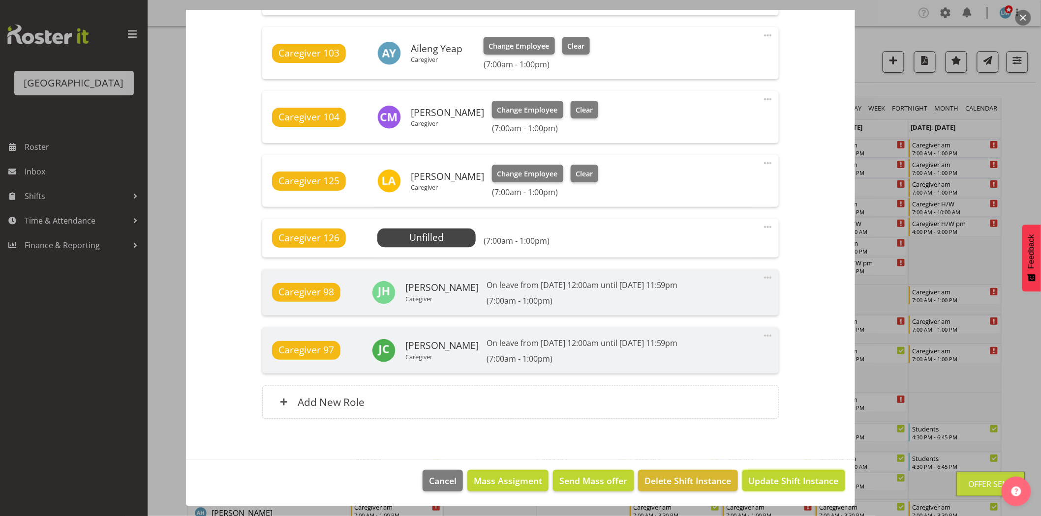
click at [765, 479] on span "Update Shift Instance" at bounding box center [794, 481] width 90 height 13
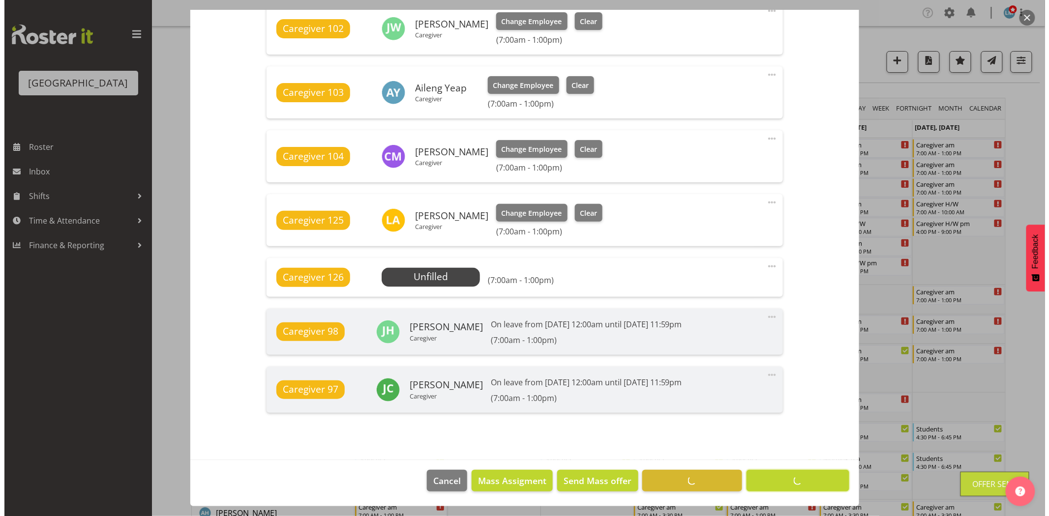
scroll to position [593, 0]
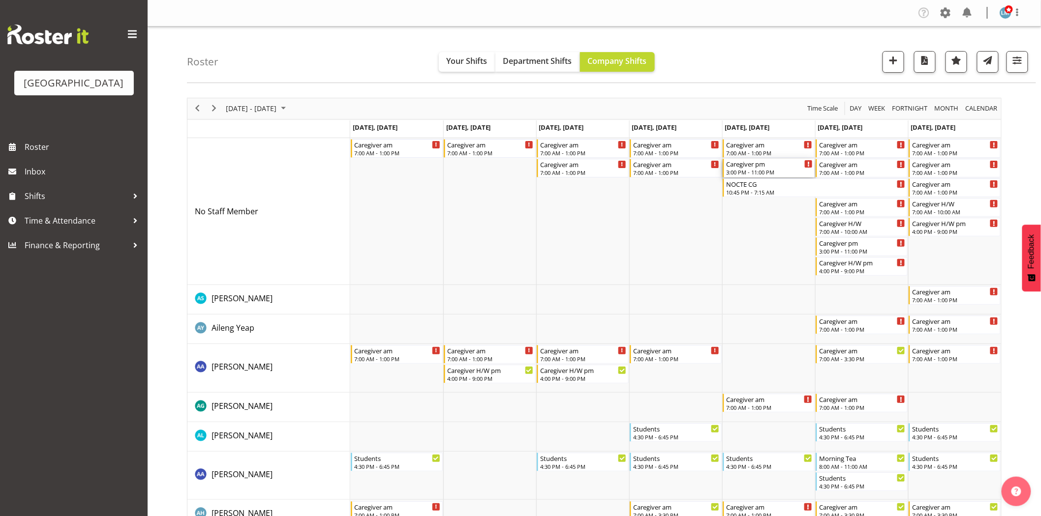
click at [743, 164] on div "Caregiver pm" at bounding box center [769, 164] width 87 height 10
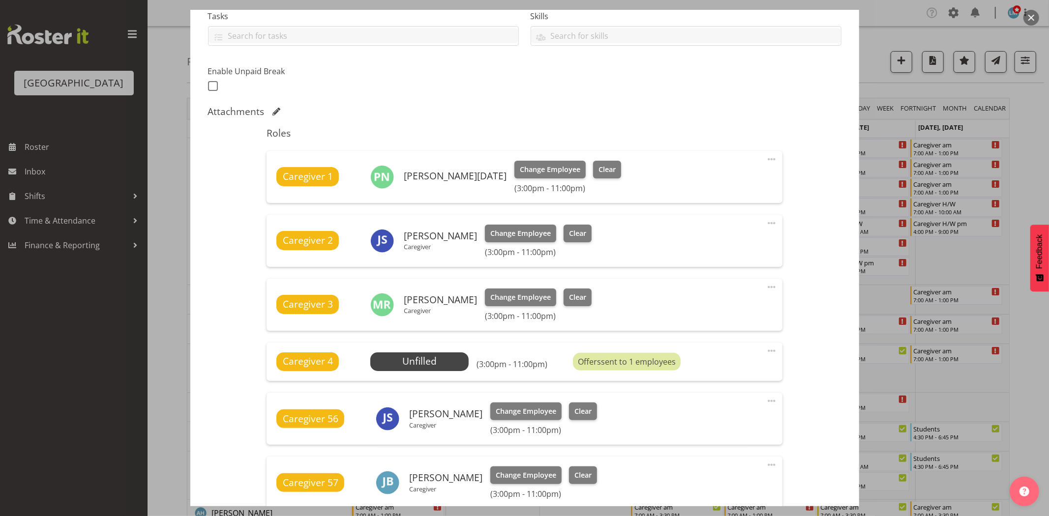
scroll to position [218, 0]
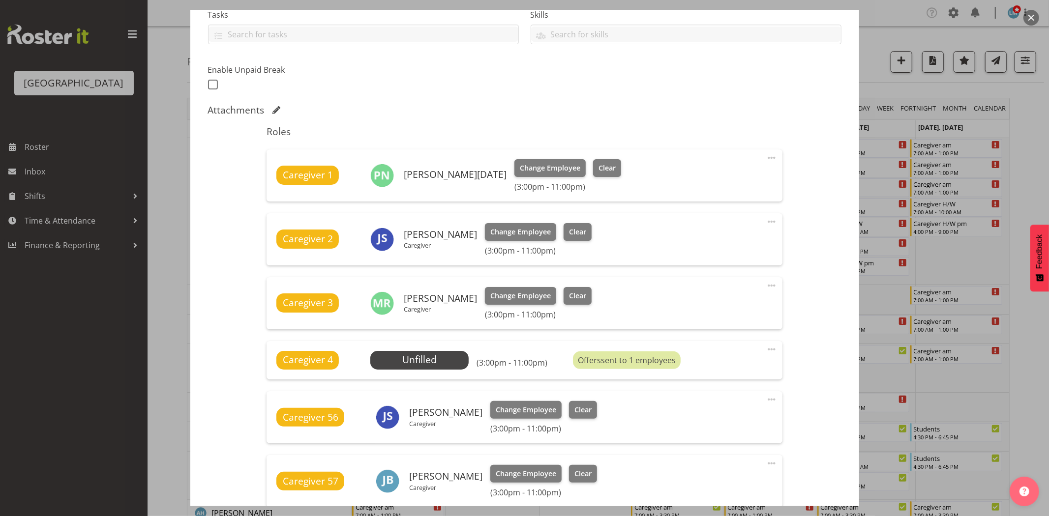
click at [1036, 160] on div at bounding box center [524, 258] width 1049 height 516
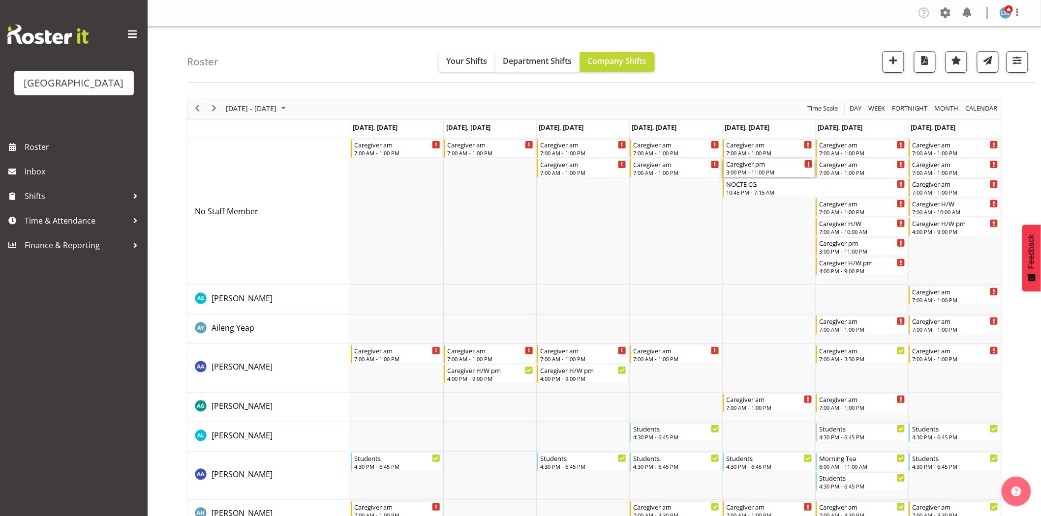
click at [764, 173] on div "3:00 PM - 11:00 PM" at bounding box center [769, 172] width 87 height 8
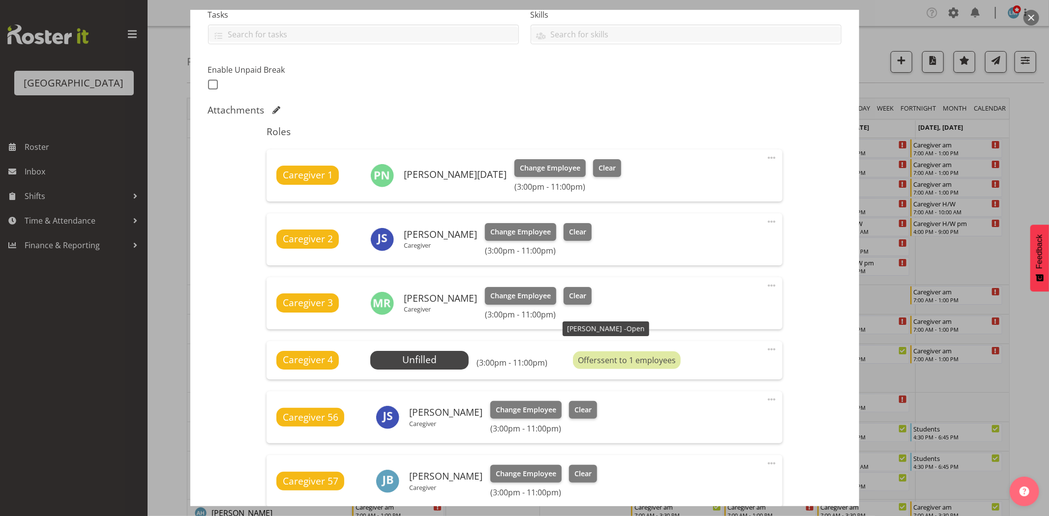
scroll to position [437, 0]
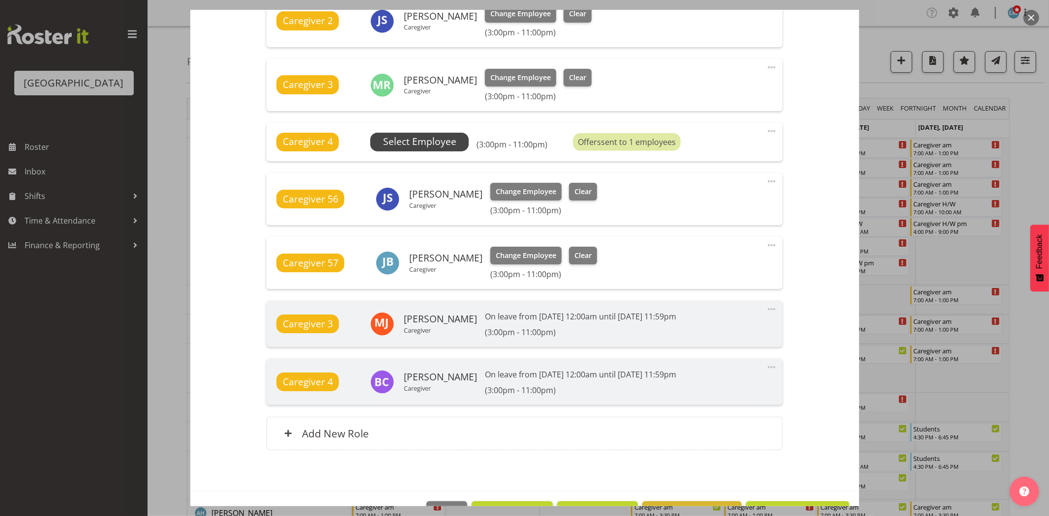
click at [435, 140] on span "Select Employee" at bounding box center [419, 142] width 73 height 14
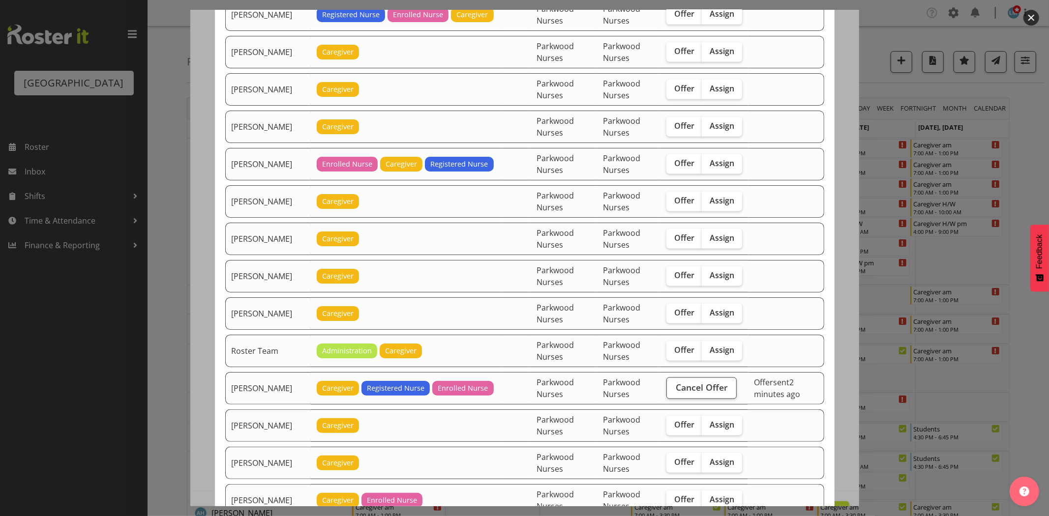
scroll to position [1202, 0]
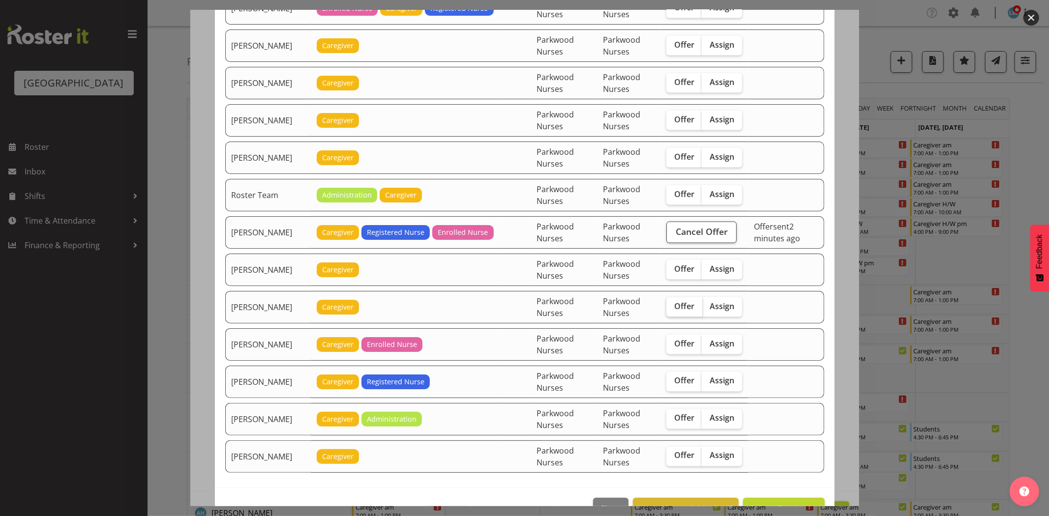
click at [674, 311] on span "Offer" at bounding box center [684, 307] width 20 height 10
click at [673, 310] on input "Offer" at bounding box center [669, 306] width 6 height 6
checkbox input "true"
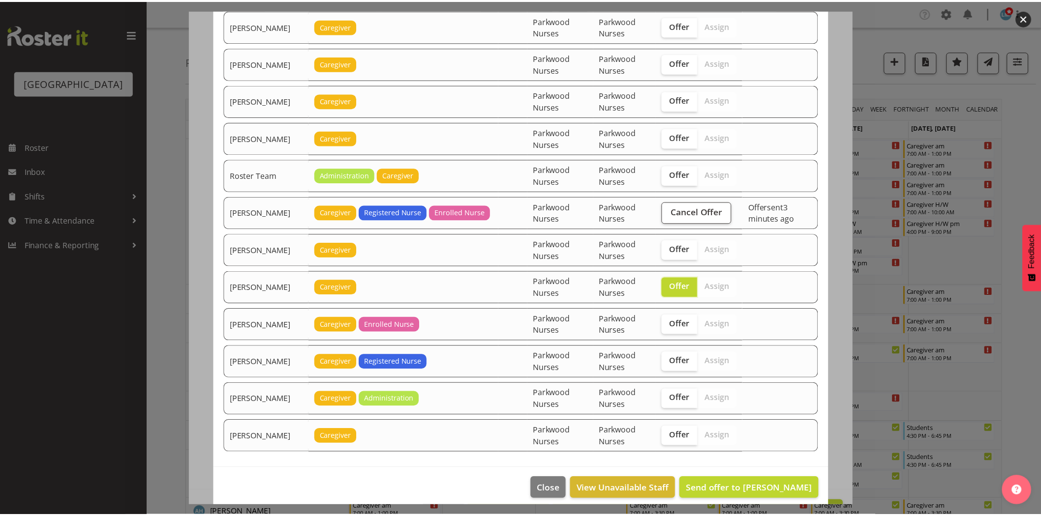
scroll to position [1235, 0]
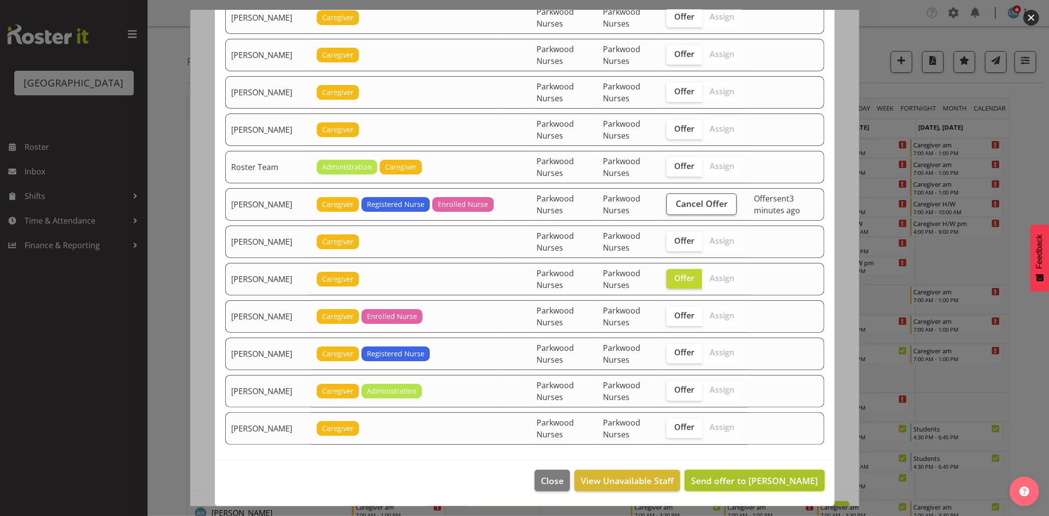
click at [739, 478] on span "Send offer to Shania Ali" at bounding box center [754, 481] width 127 height 12
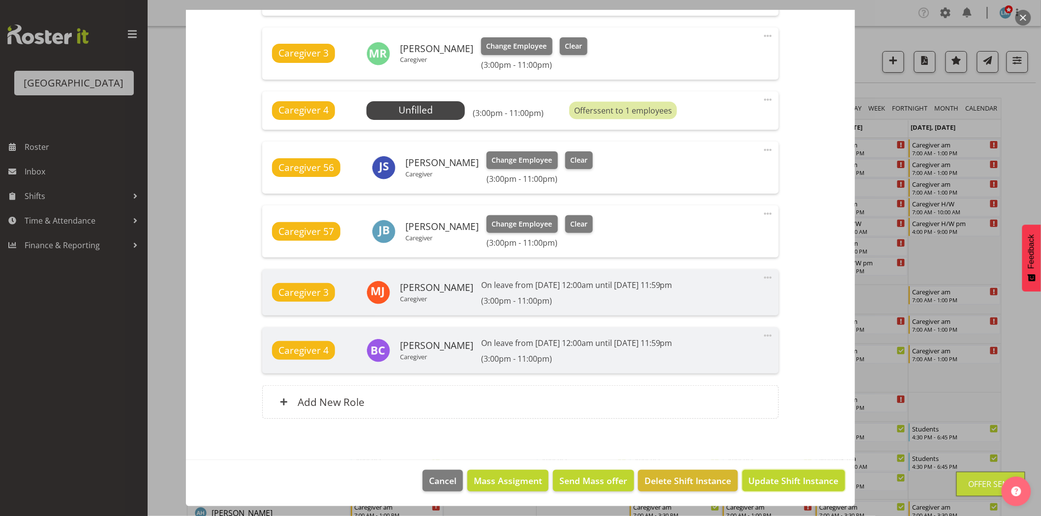
click at [742, 478] on button "Update Shift Instance" at bounding box center [793, 481] width 103 height 22
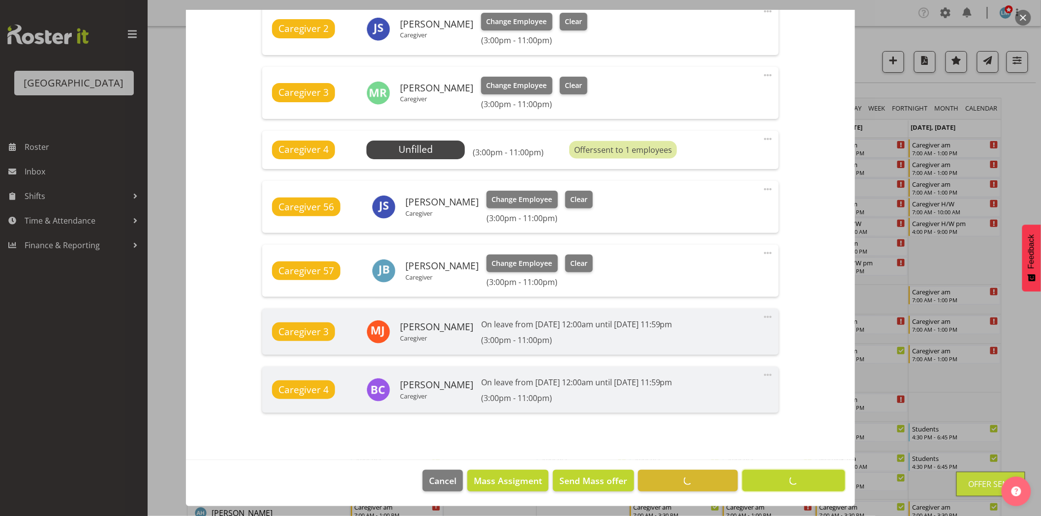
scroll to position [429, 0]
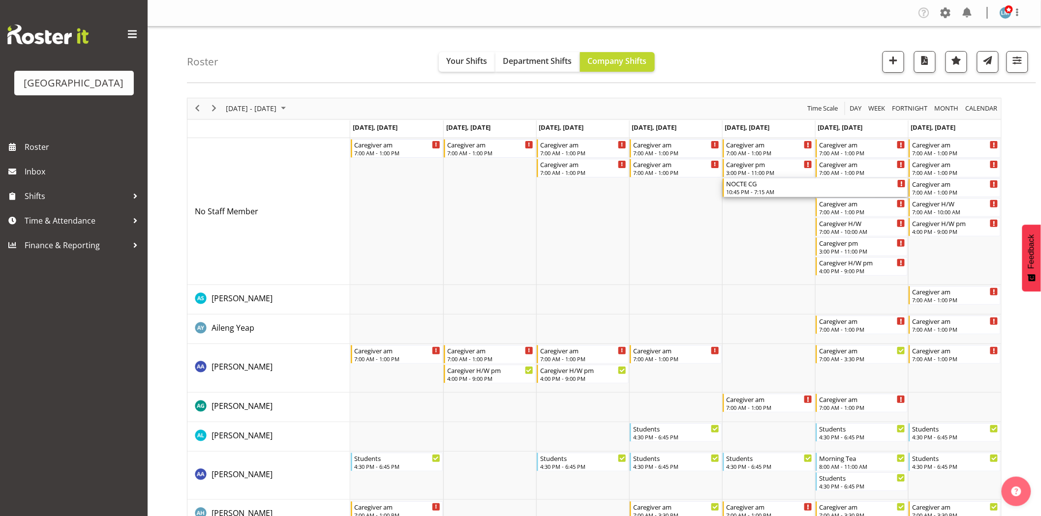
click at [767, 190] on div "10:45 PM - 7:15 AM" at bounding box center [816, 192] width 180 height 8
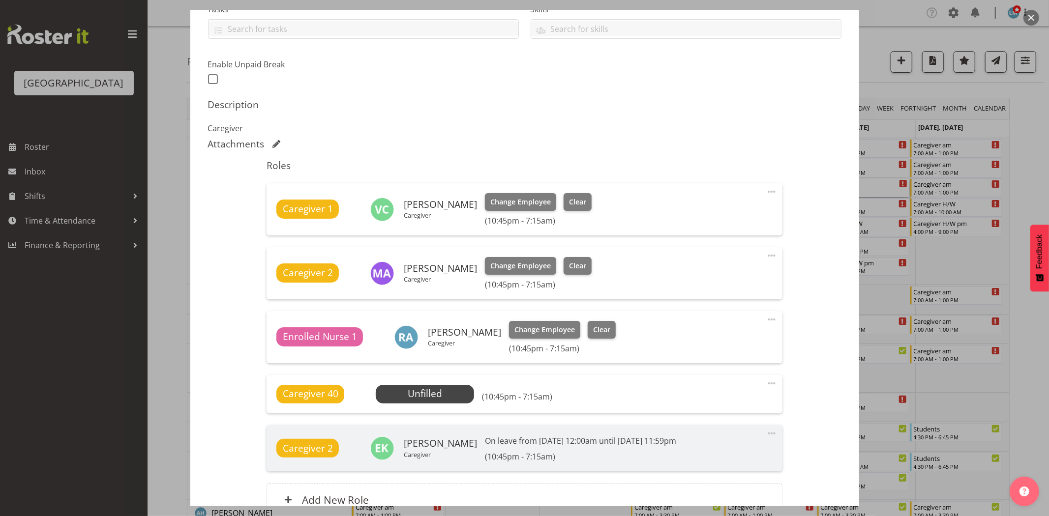
scroll to position [322, 0]
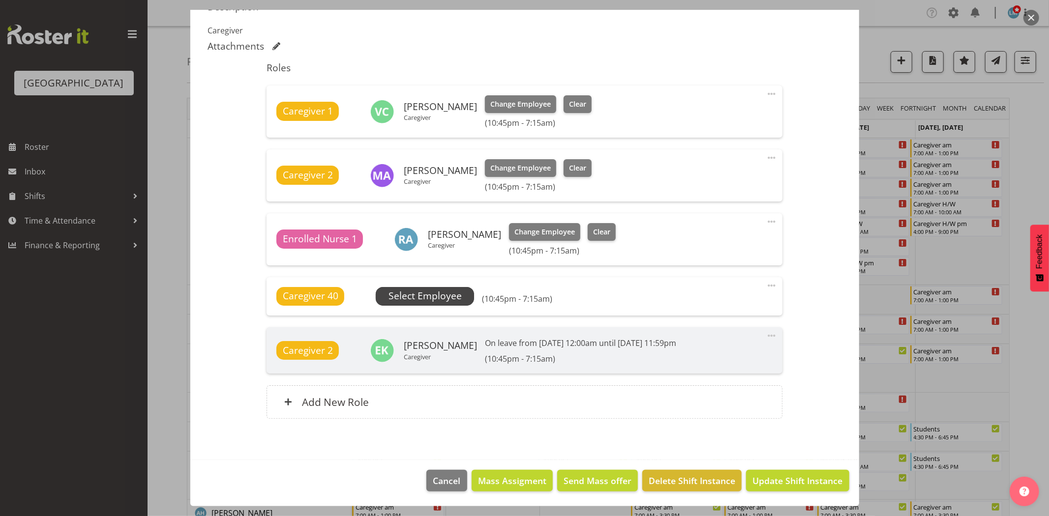
click at [450, 300] on span "Select Employee" at bounding box center [425, 296] width 73 height 14
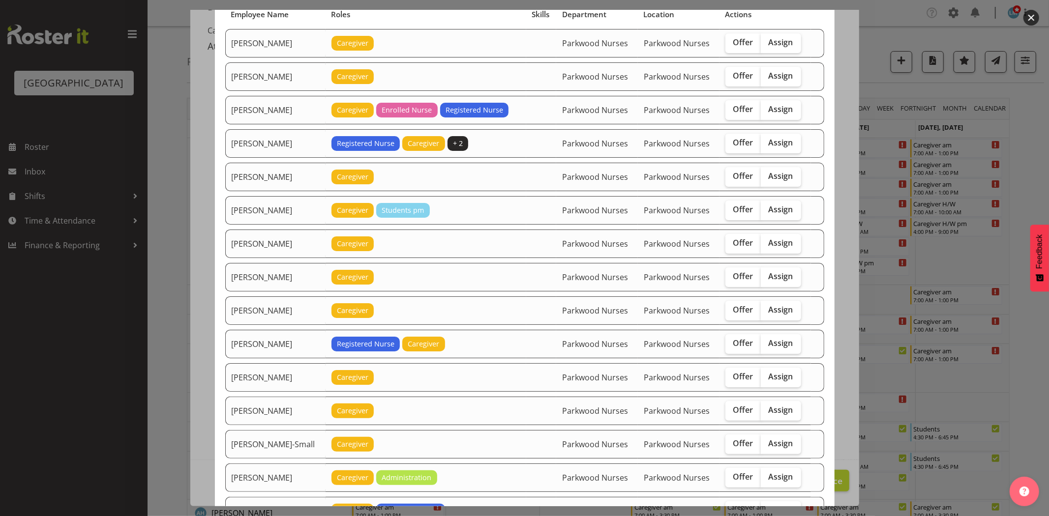
scroll to position [273, 0]
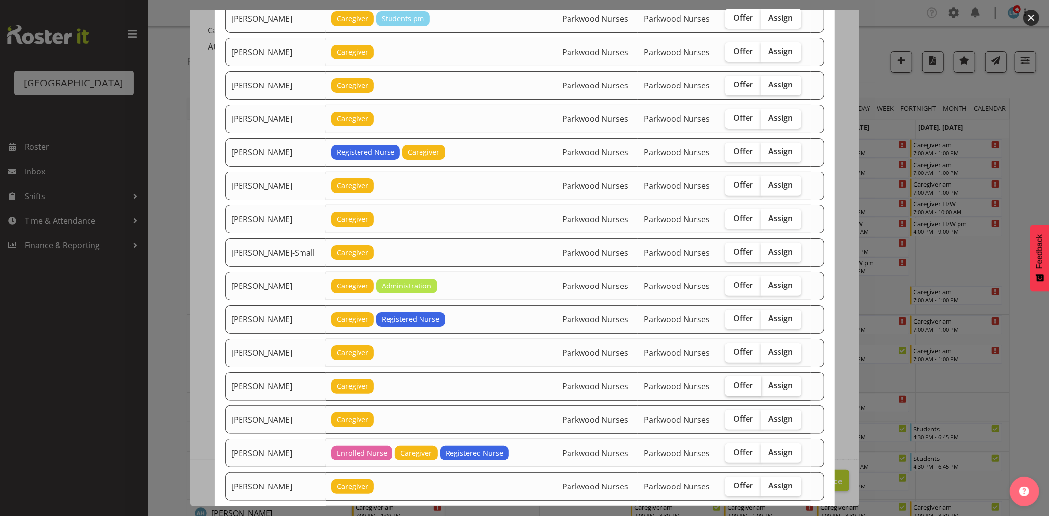
click at [725, 392] on label "Offer" at bounding box center [743, 387] width 36 height 20
click at [725, 389] on input "Offer" at bounding box center [728, 386] width 6 height 6
checkbox input "true"
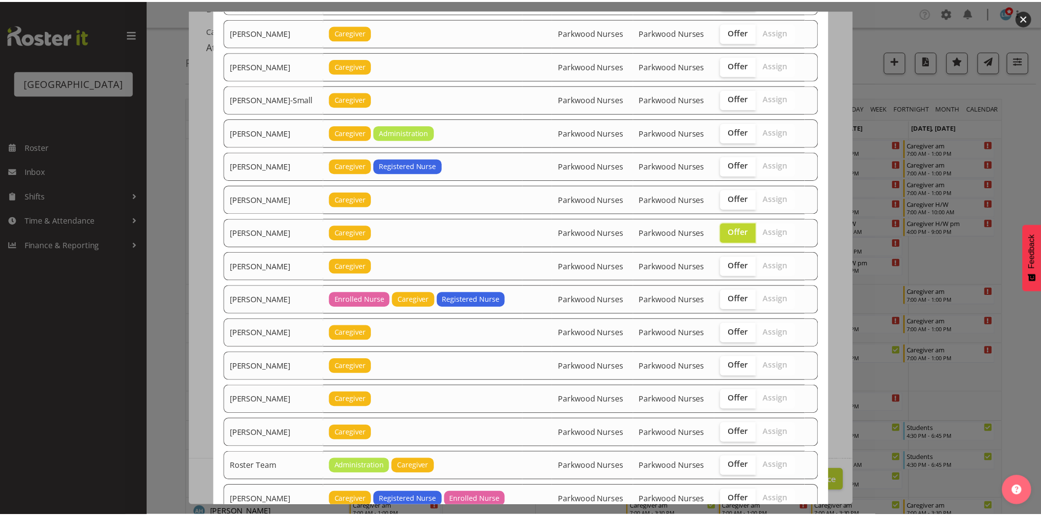
scroll to position [633, 0]
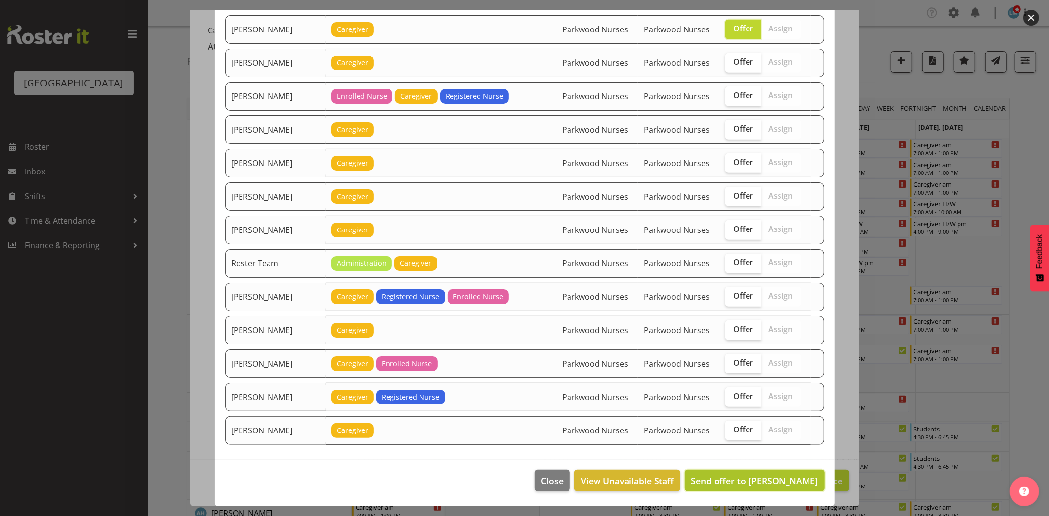
click at [796, 475] on span "Send offer to Maria Kuraem" at bounding box center [754, 481] width 127 height 12
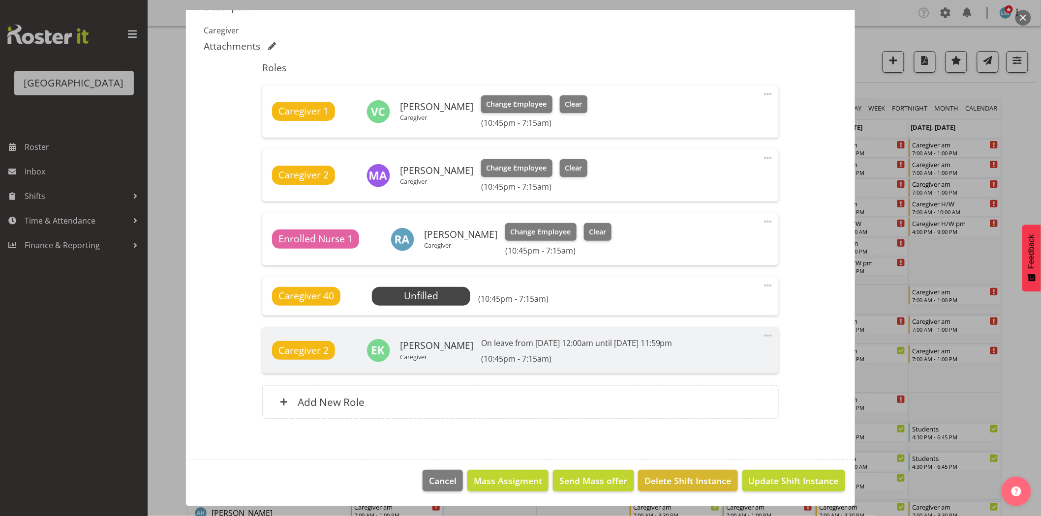
scroll to position [382, 0]
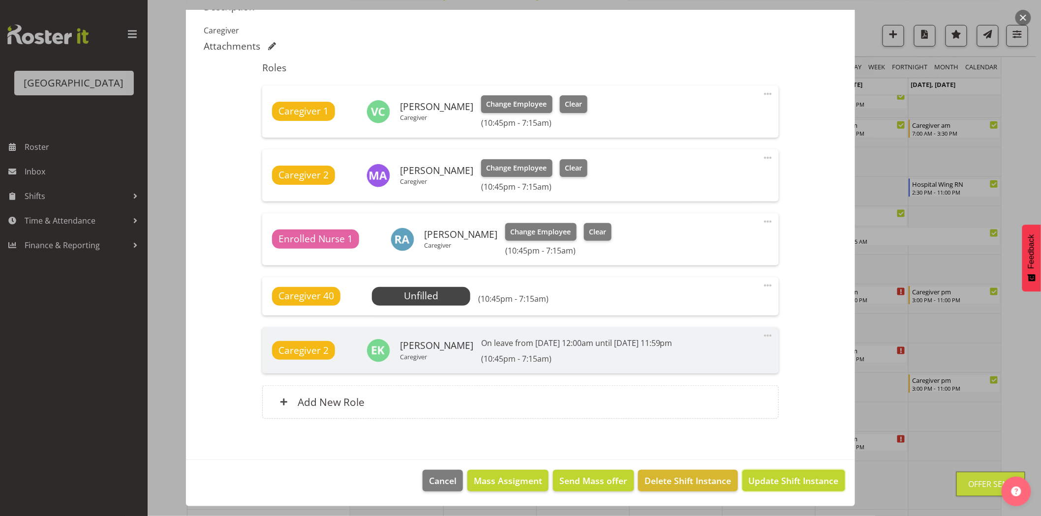
click at [796, 475] on span "Update Shift Instance" at bounding box center [794, 481] width 90 height 13
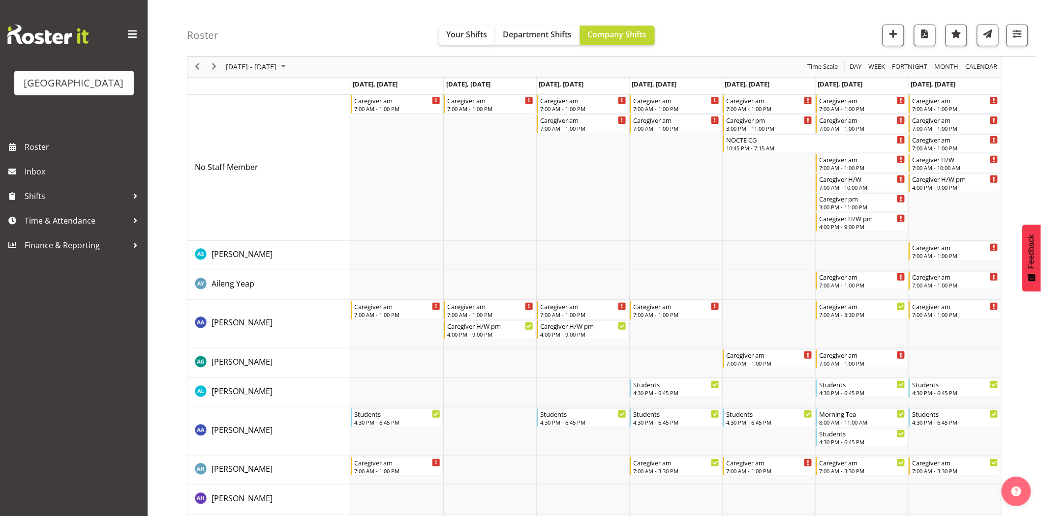
scroll to position [0, 0]
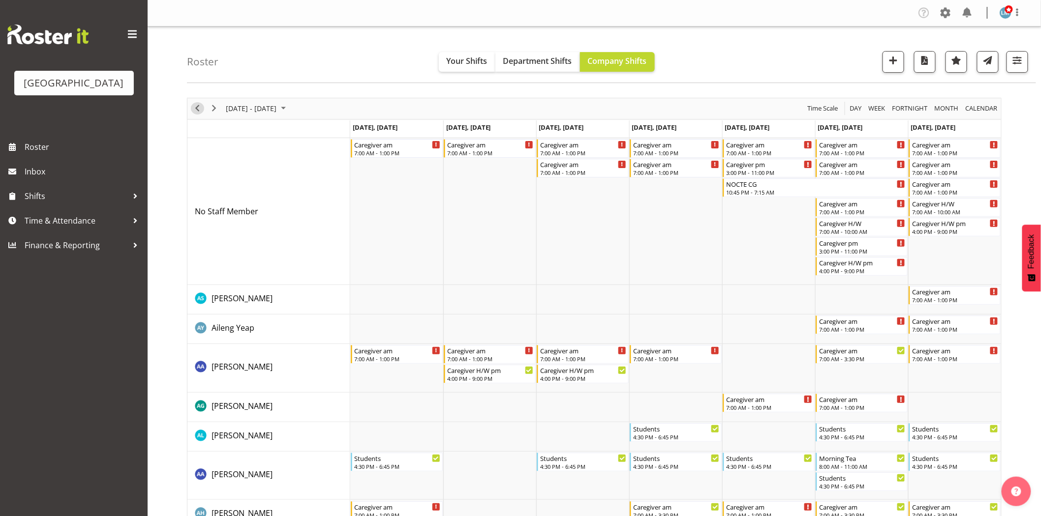
drag, startPoint x: 195, startPoint y: 107, endPoint x: 592, endPoint y: 316, distance: 448.8
click at [195, 107] on span "Previous" at bounding box center [197, 108] width 12 height 12
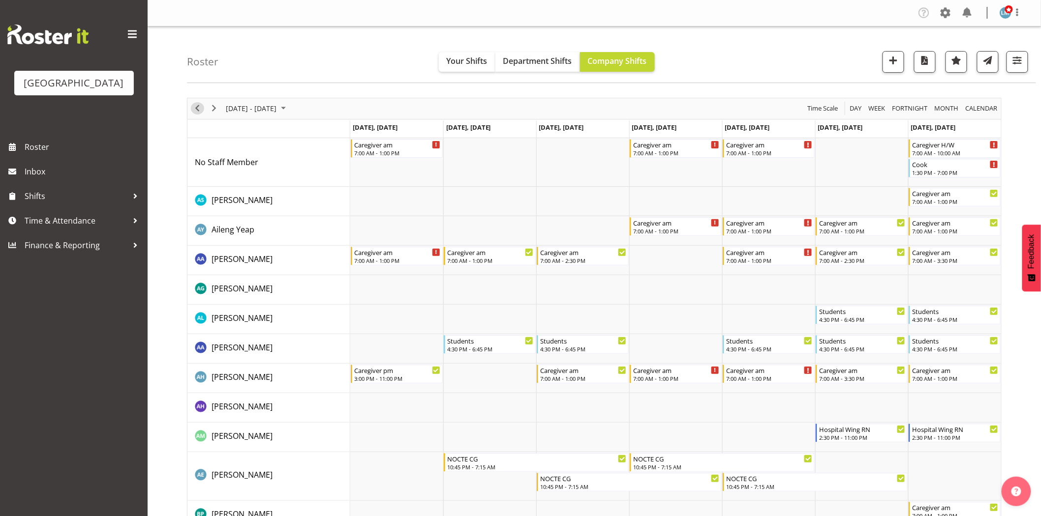
click at [195, 112] on span "Previous" at bounding box center [197, 108] width 12 height 12
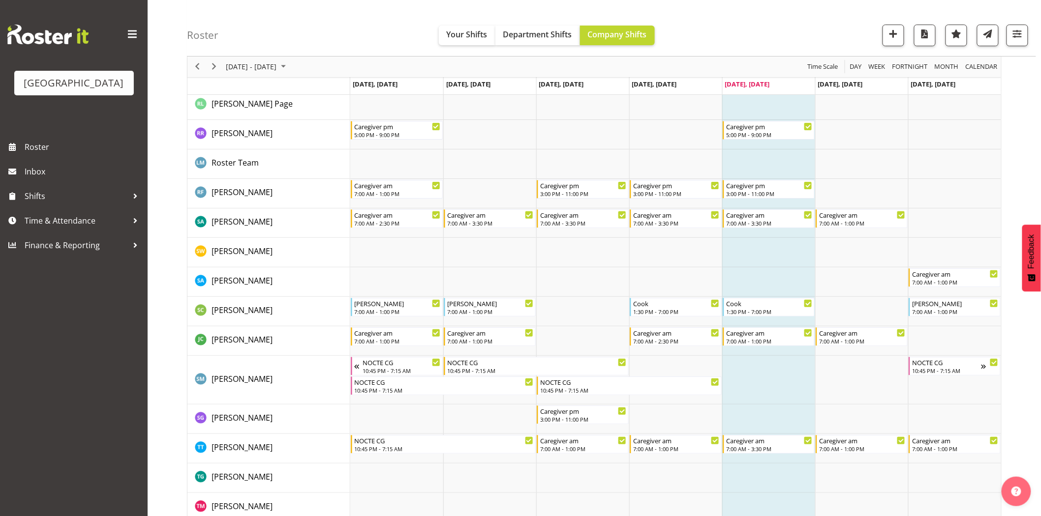
scroll to position [3100, 0]
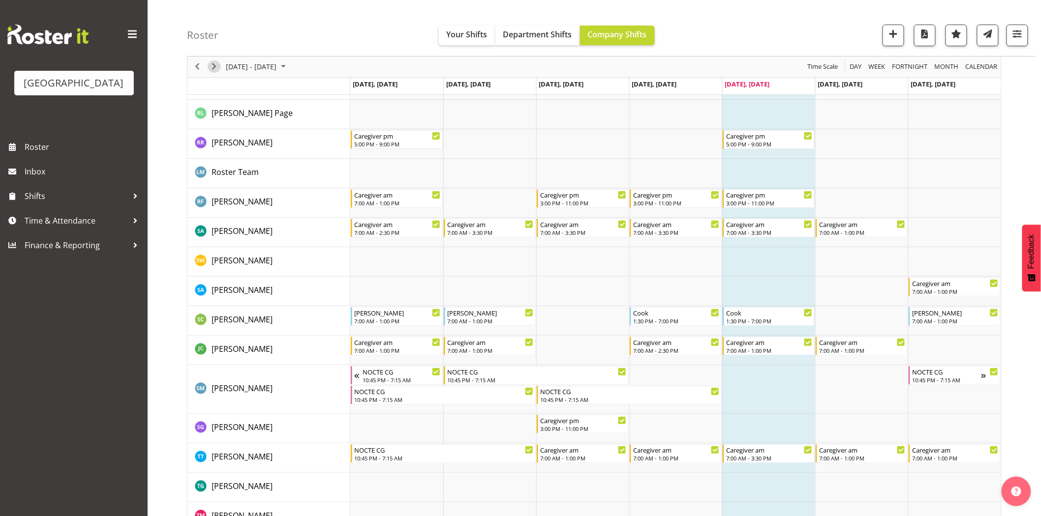
click at [218, 64] on span "Next" at bounding box center [214, 67] width 12 height 12
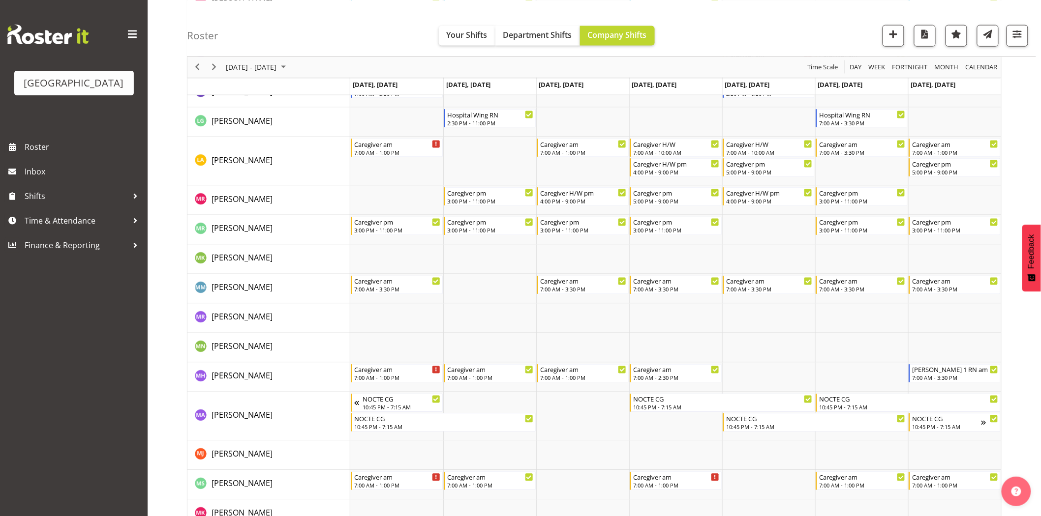
scroll to position [2186, 0]
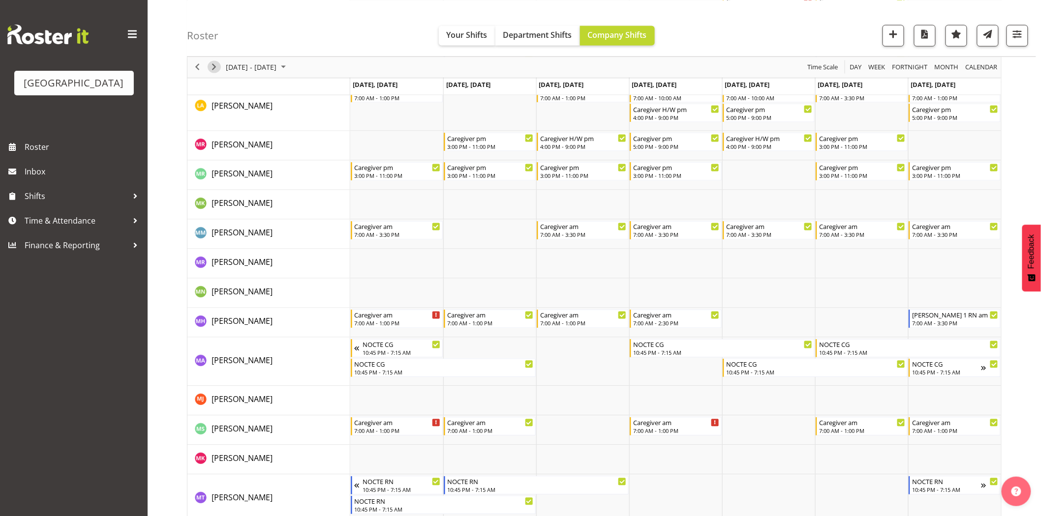
click at [211, 65] on span "Next" at bounding box center [214, 67] width 12 height 12
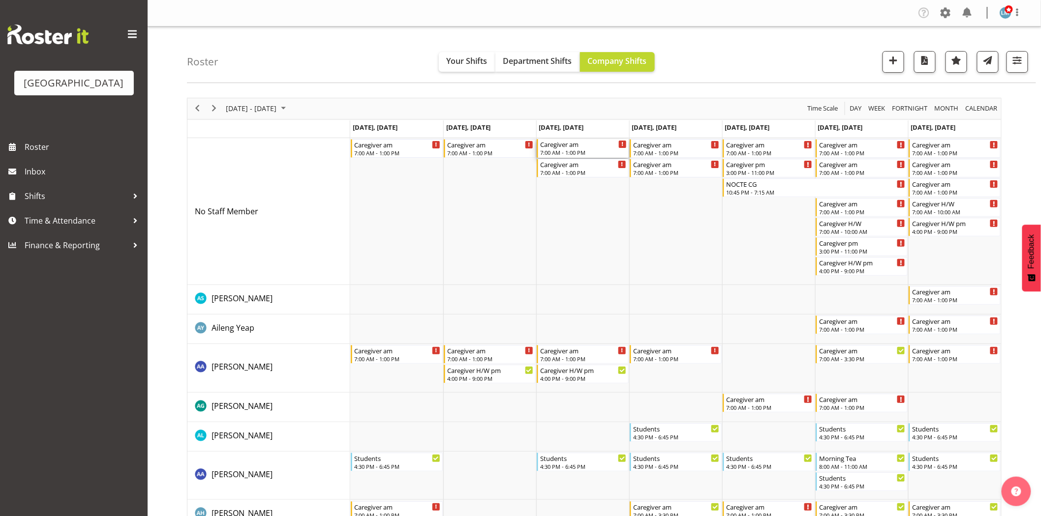
click at [564, 151] on div "7:00 AM - 1:00 PM" at bounding box center [583, 153] width 87 height 8
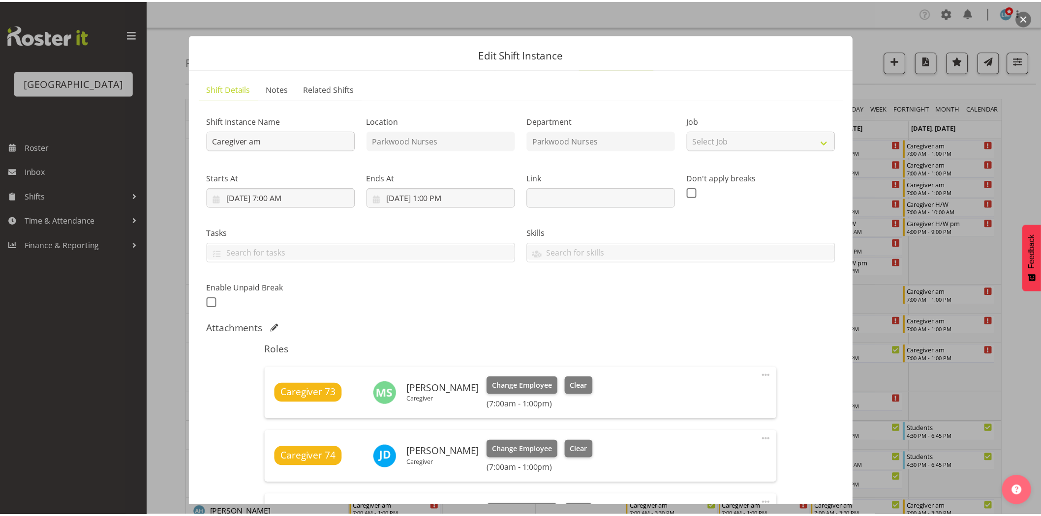
scroll to position [218, 0]
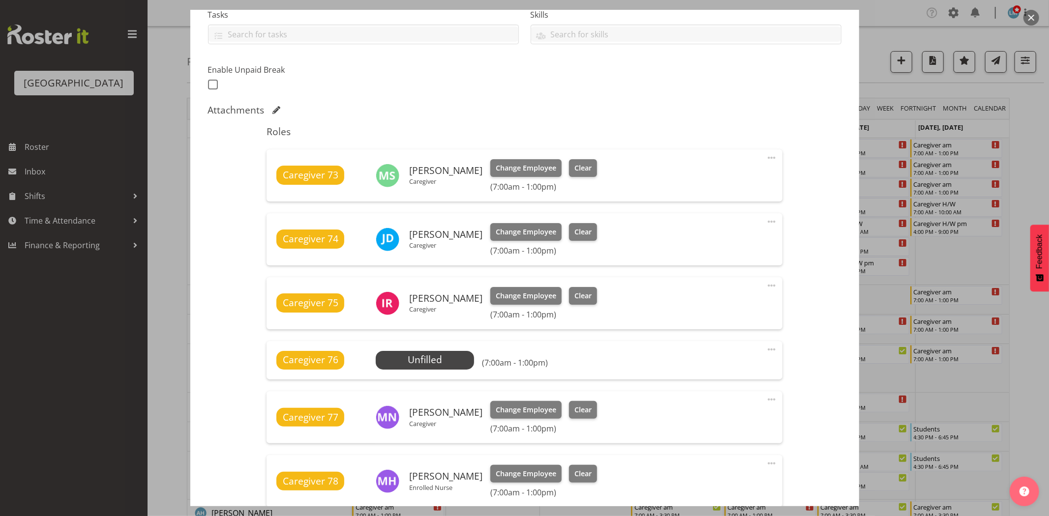
click at [1016, 154] on div at bounding box center [524, 258] width 1049 height 516
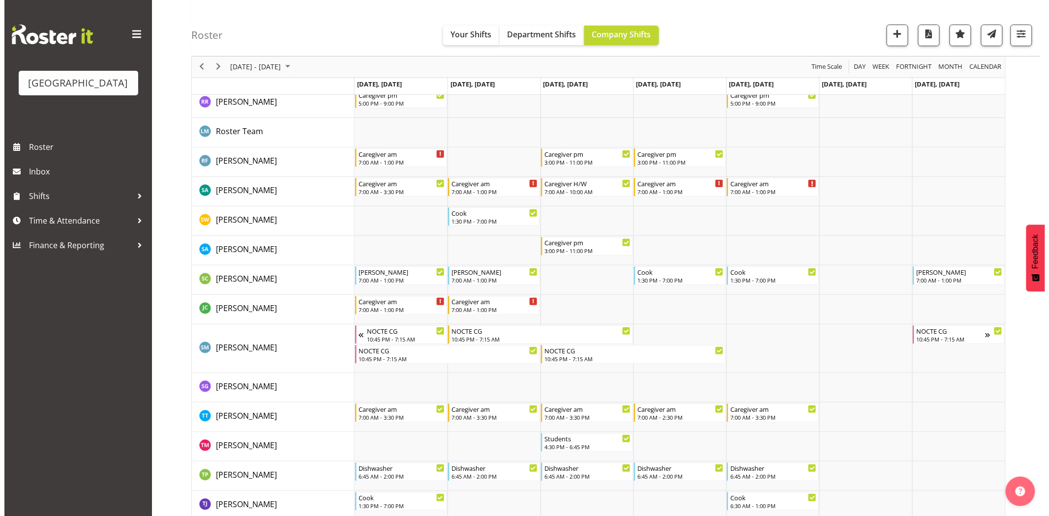
scroll to position [3169, 0]
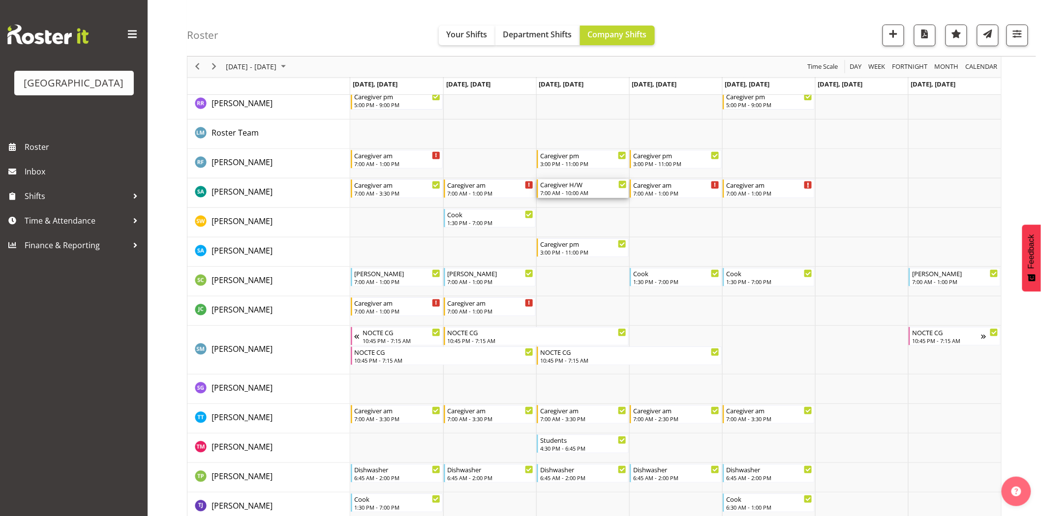
click at [554, 185] on div "Caregiver H/W" at bounding box center [583, 185] width 87 height 10
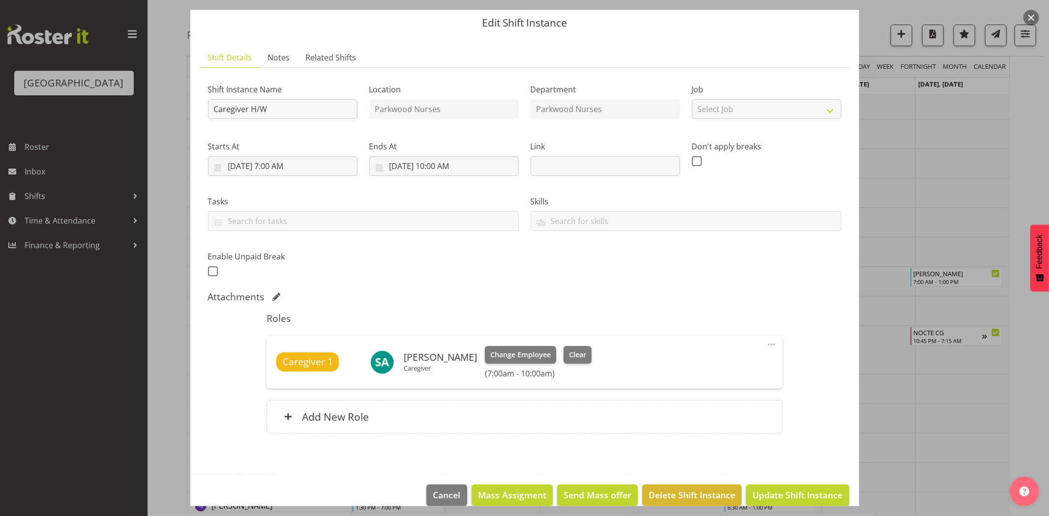
scroll to position [46, 0]
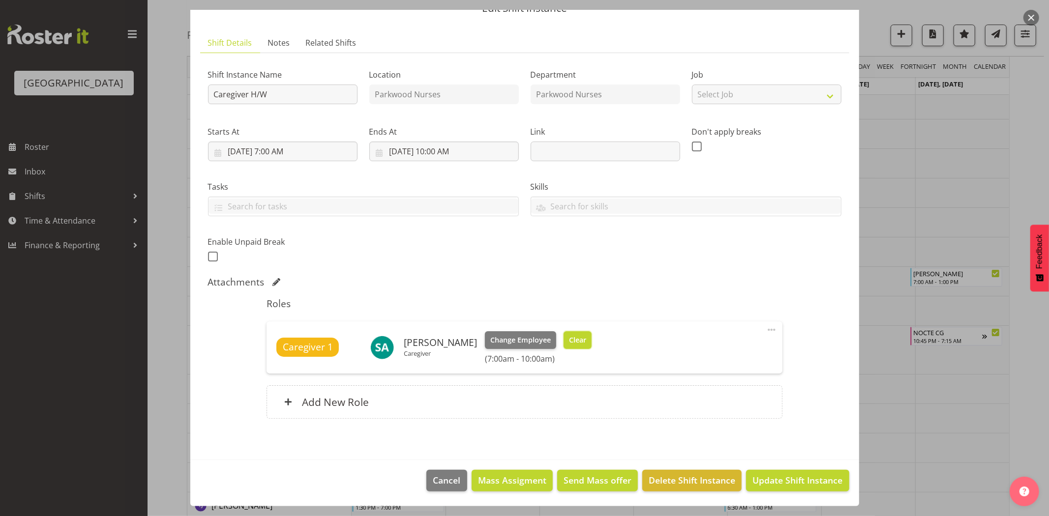
click at [570, 335] on span "Clear" at bounding box center [577, 340] width 17 height 11
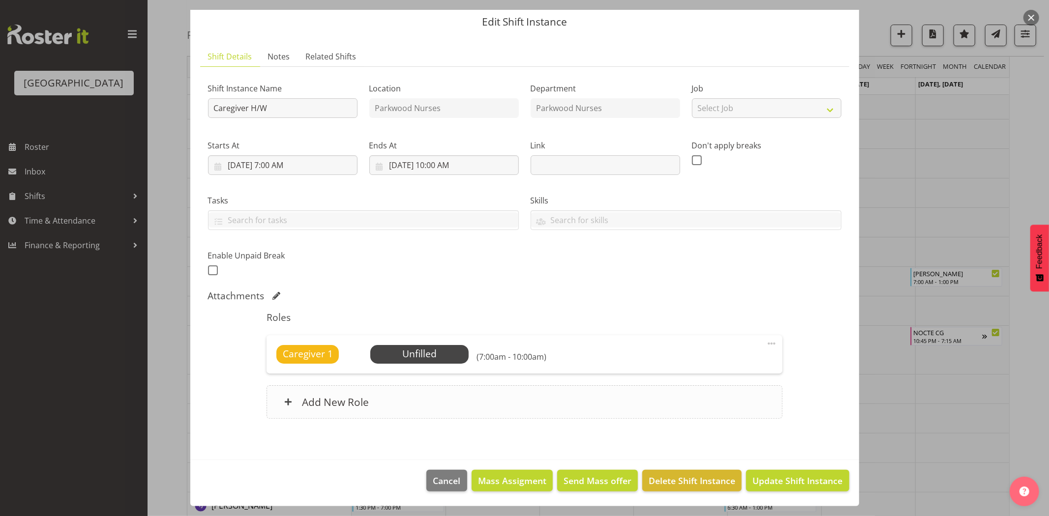
scroll to position [32, 0]
click at [769, 484] on span "Update Shift Instance" at bounding box center [798, 481] width 90 height 13
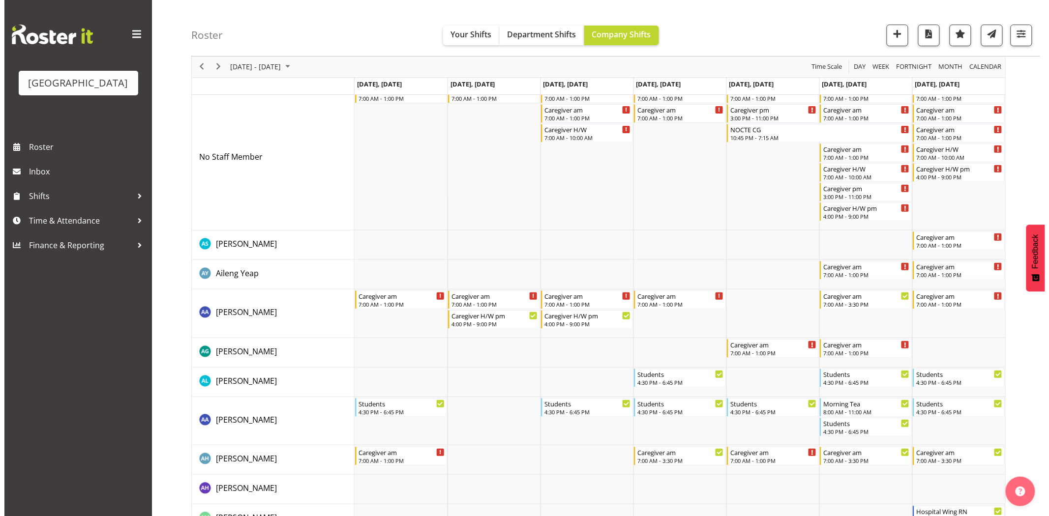
scroll to position [0, 0]
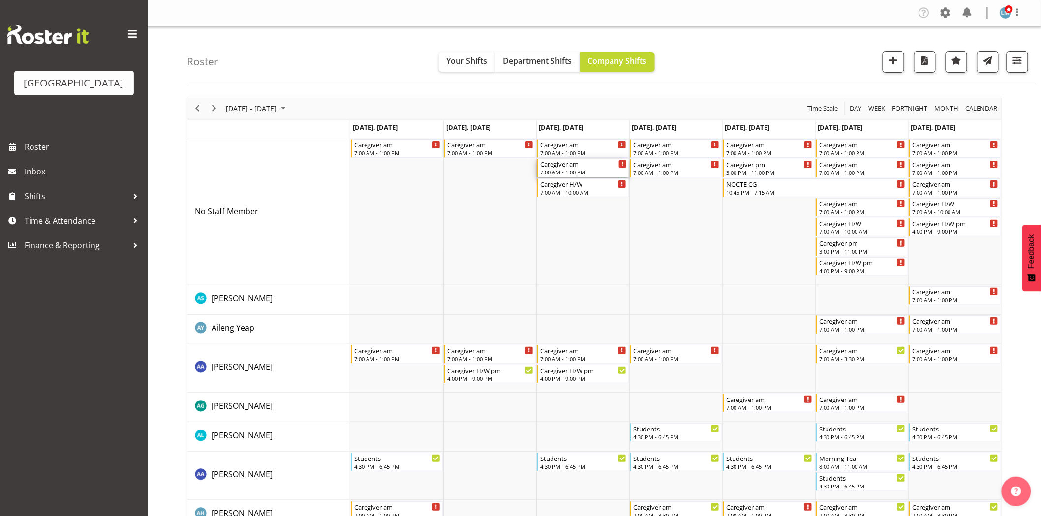
click at [559, 172] on div "7:00 AM - 1:00 PM" at bounding box center [583, 172] width 87 height 8
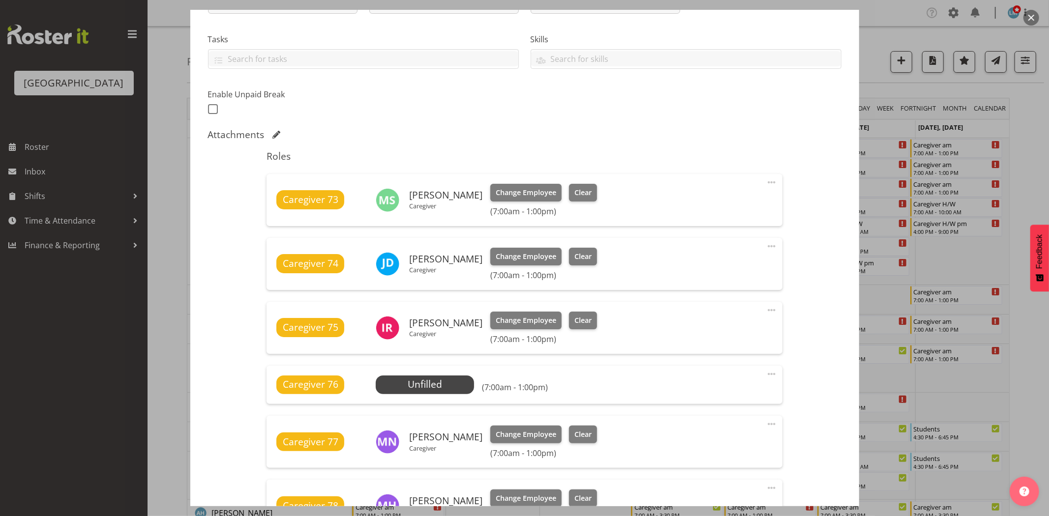
scroll to position [328, 0]
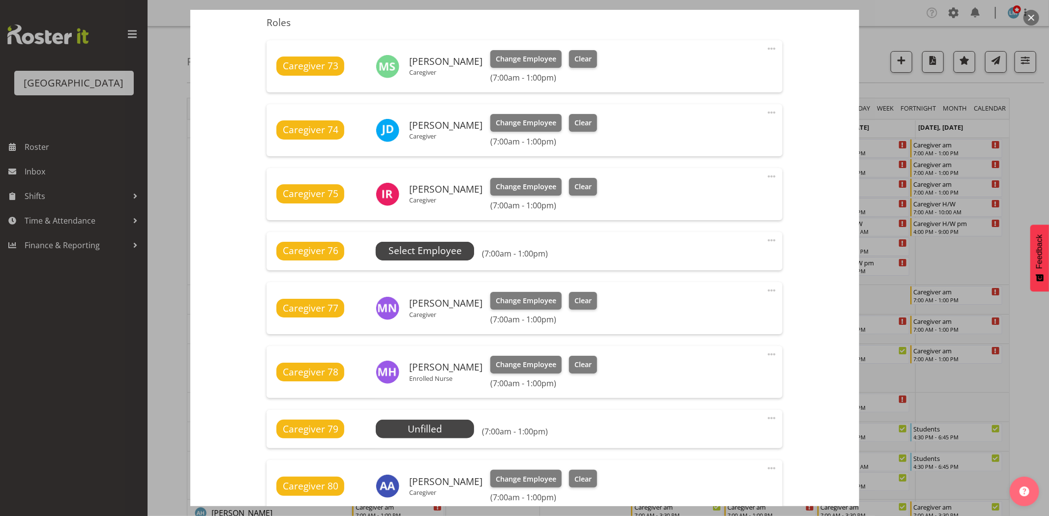
click at [435, 248] on span "Select Employee" at bounding box center [425, 251] width 73 height 14
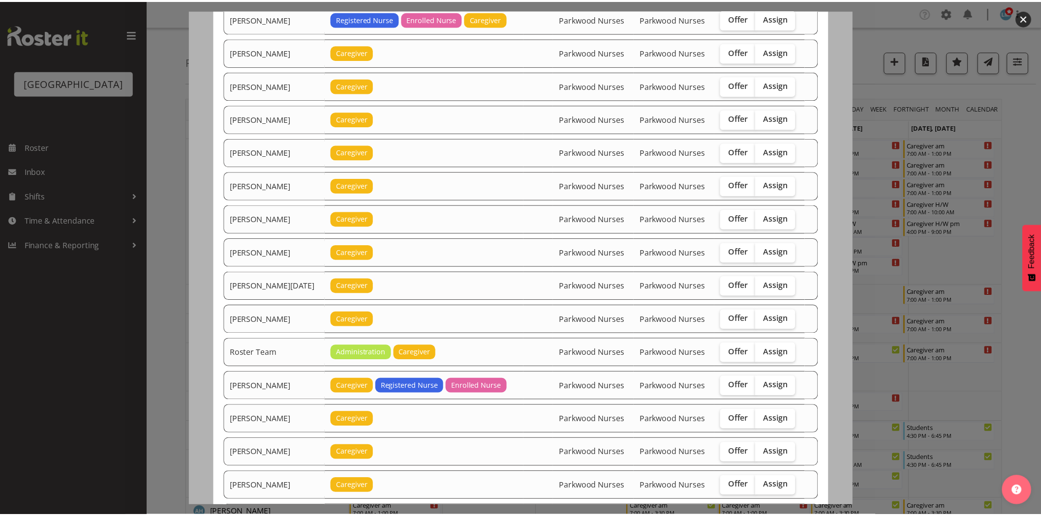
scroll to position [1102, 0]
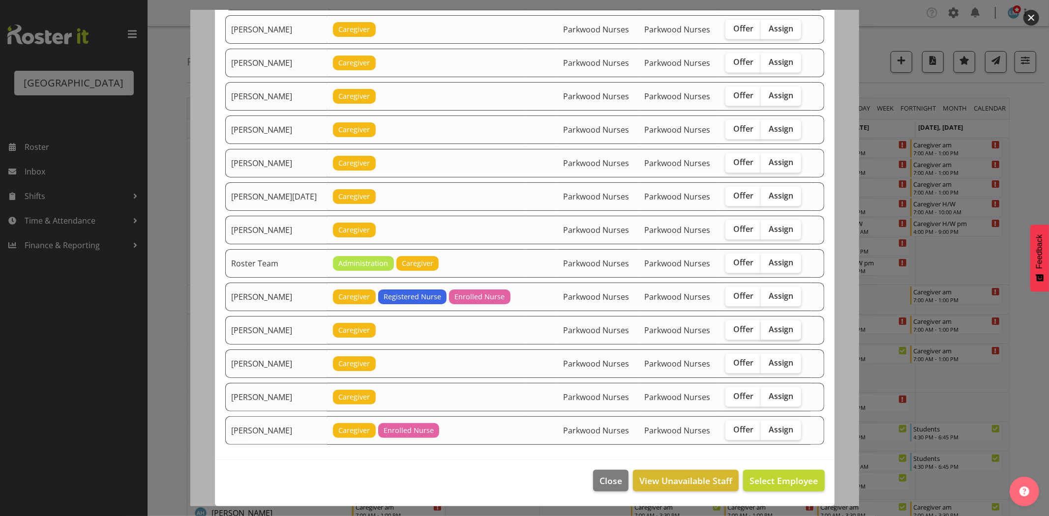
click at [772, 325] on span "Assign" at bounding box center [781, 330] width 25 height 10
click at [767, 327] on input "Assign" at bounding box center [764, 330] width 6 height 6
checkbox input "true"
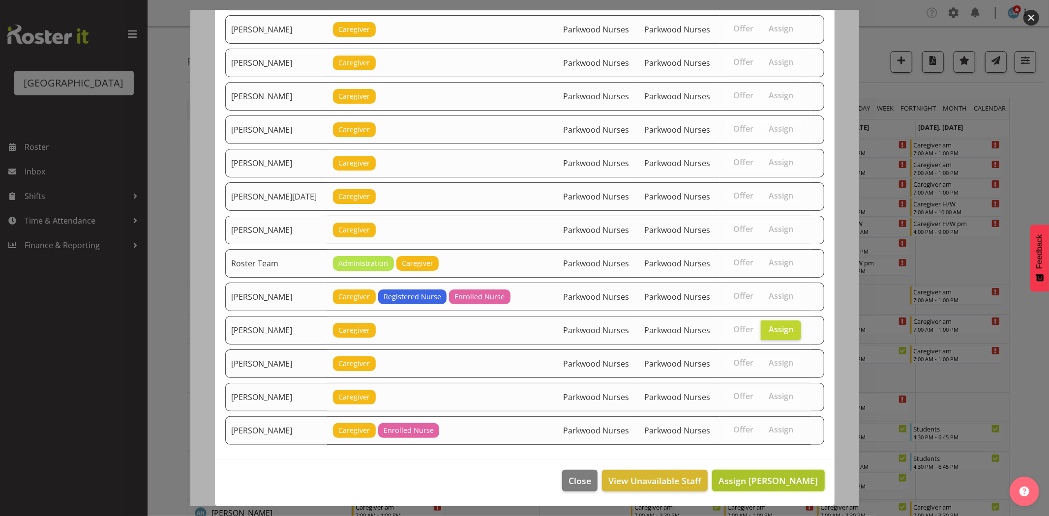
click at [777, 476] on span "Assign Samah Aboud" at bounding box center [768, 481] width 99 height 12
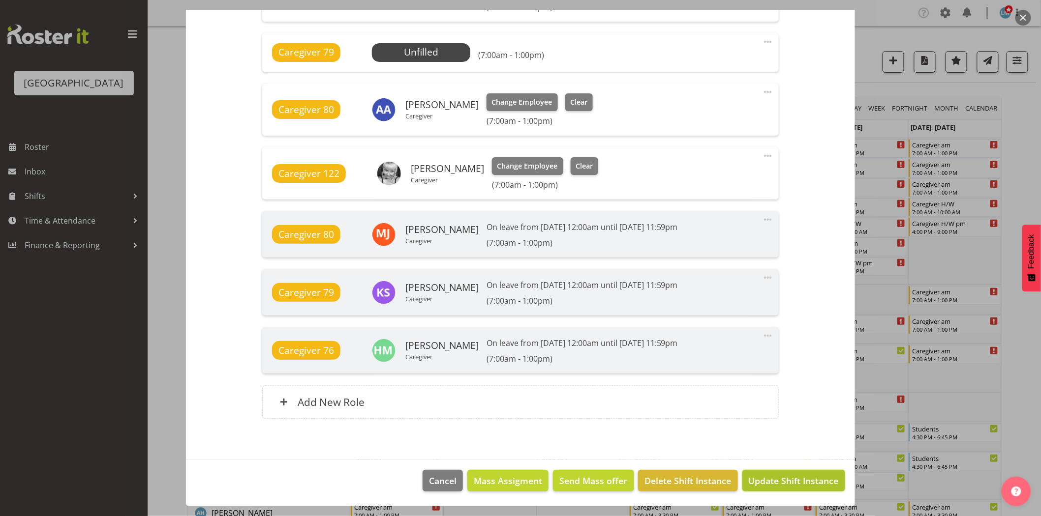
click at [785, 484] on span "Update Shift Instance" at bounding box center [794, 481] width 90 height 13
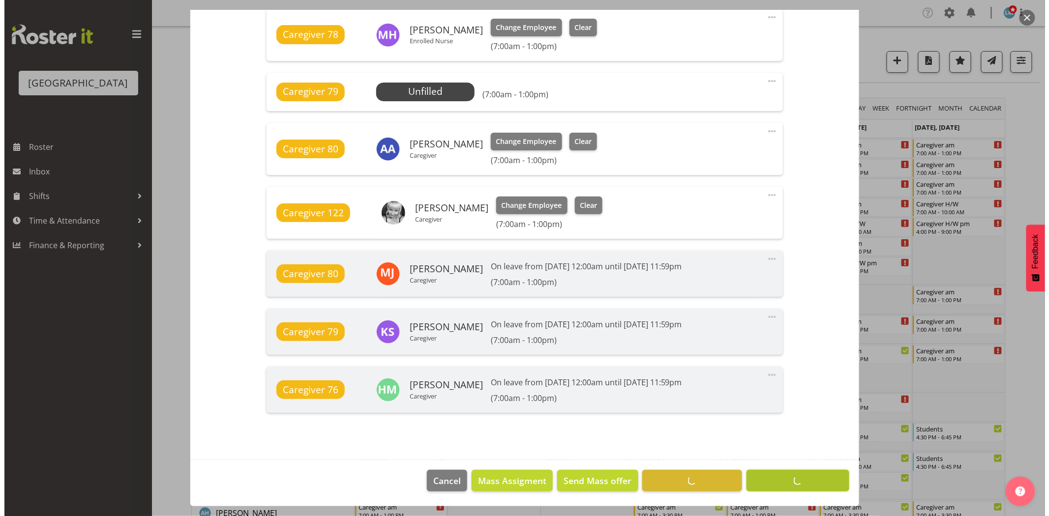
scroll to position [679, 0]
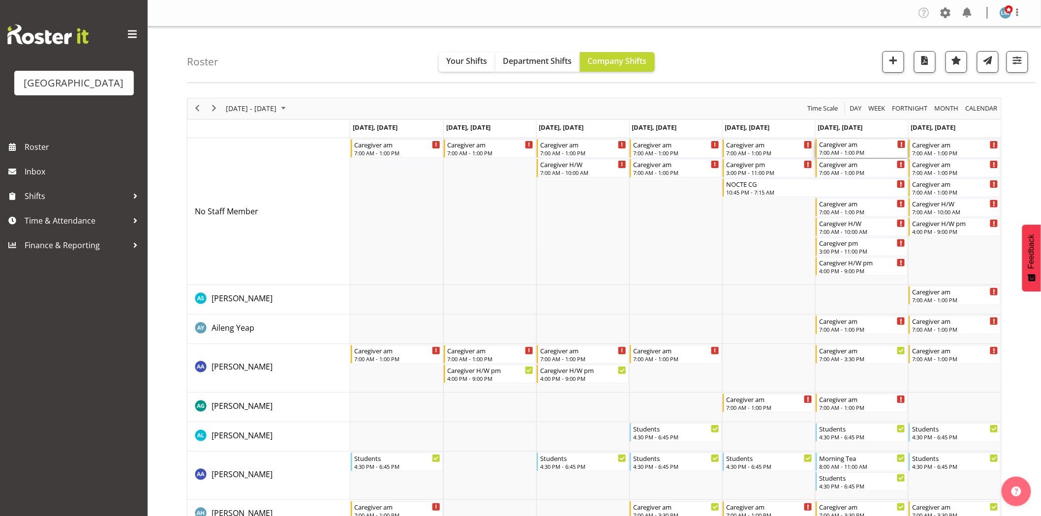
click at [845, 147] on div "Caregiver am" at bounding box center [862, 144] width 87 height 10
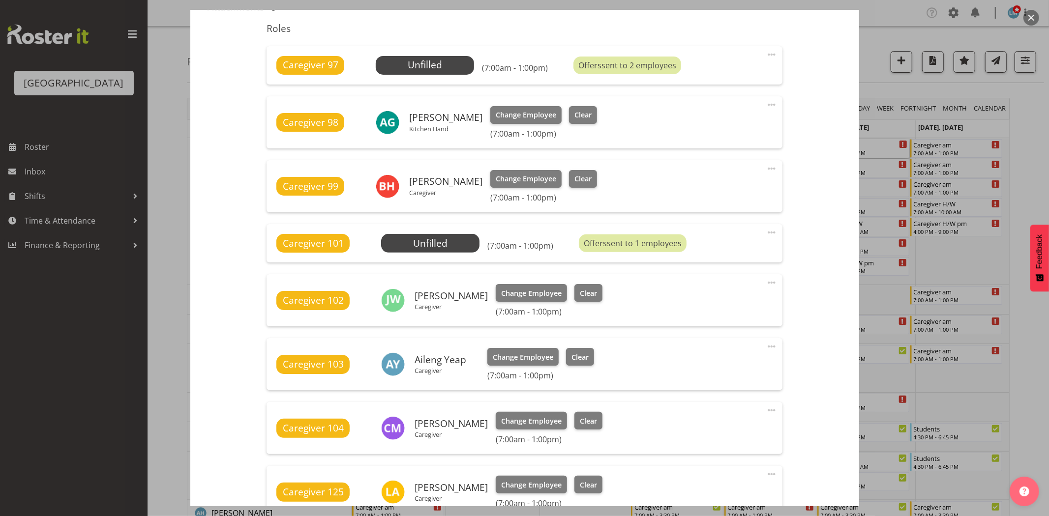
scroll to position [492, 0]
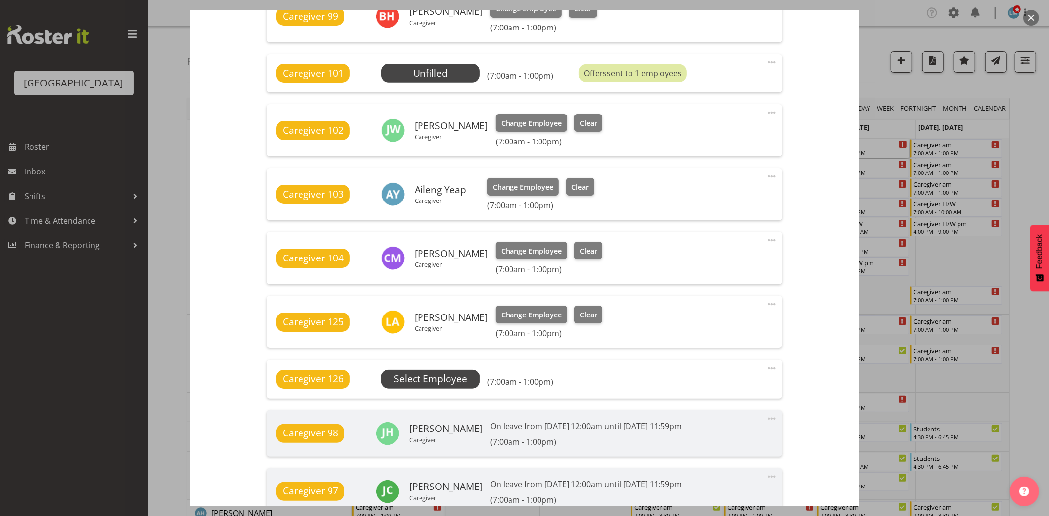
click at [0, 0] on span "Select Employee" at bounding box center [0, 0] width 0 height 0
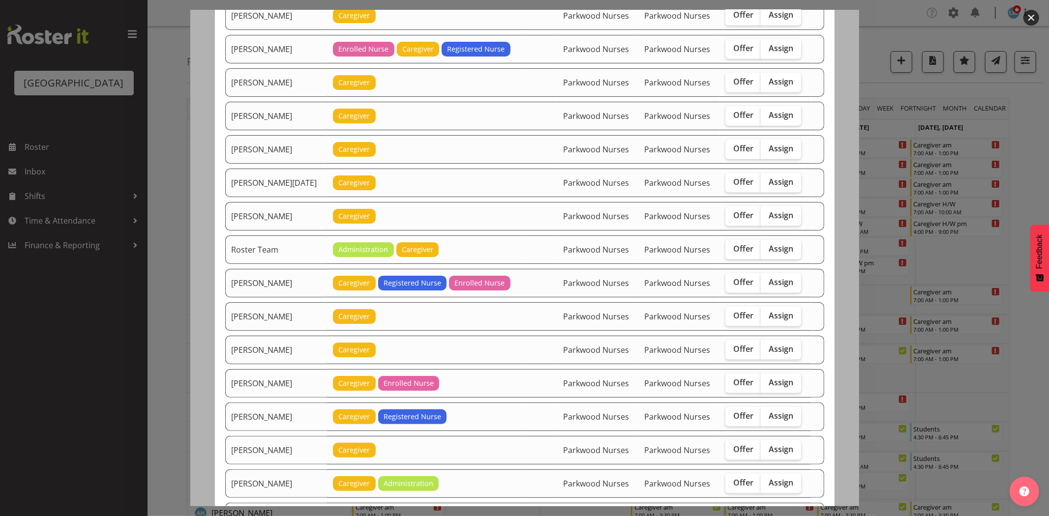
scroll to position [1038, 0]
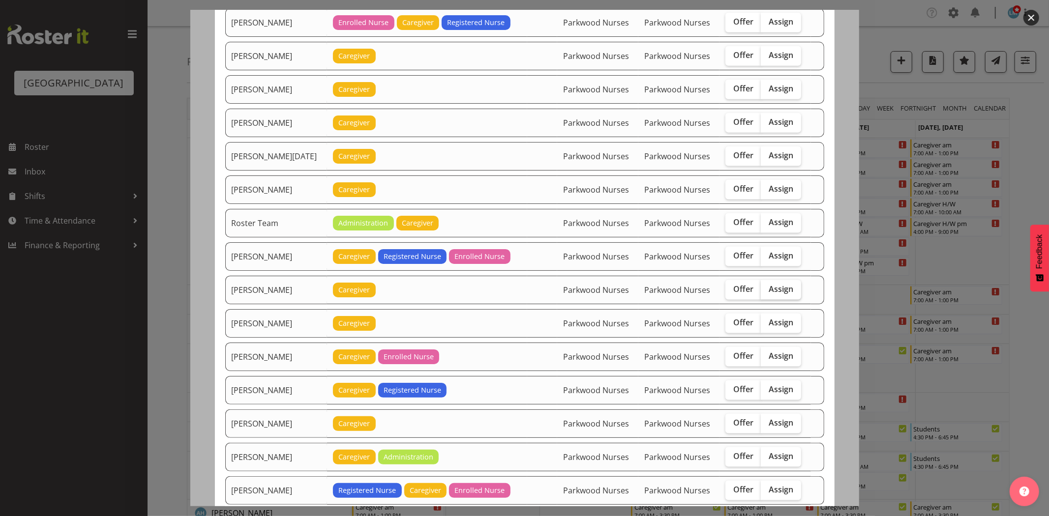
click at [782, 294] on span "Assign" at bounding box center [781, 289] width 25 height 10
click at [767, 293] on input "Assign" at bounding box center [764, 289] width 6 height 6
checkbox input "true"
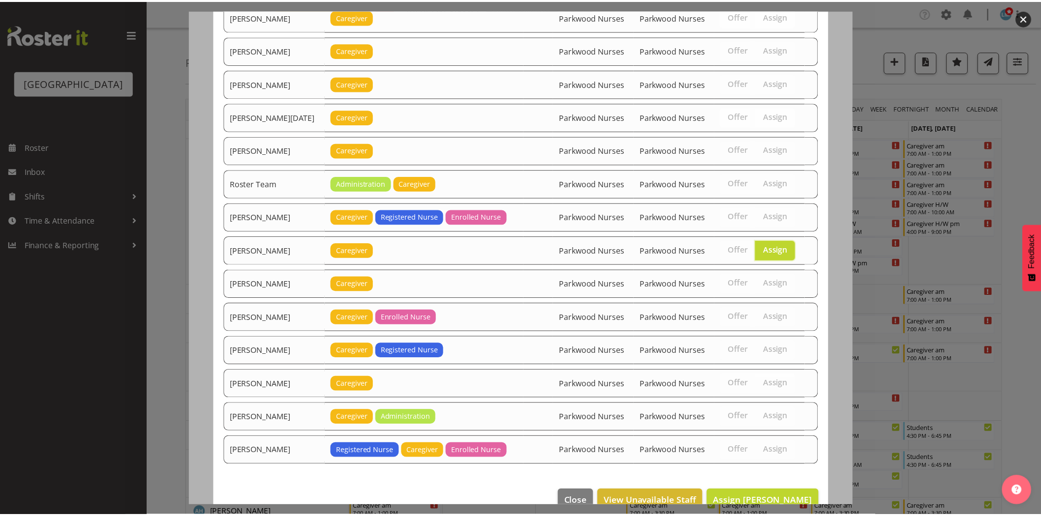
scroll to position [1102, 0]
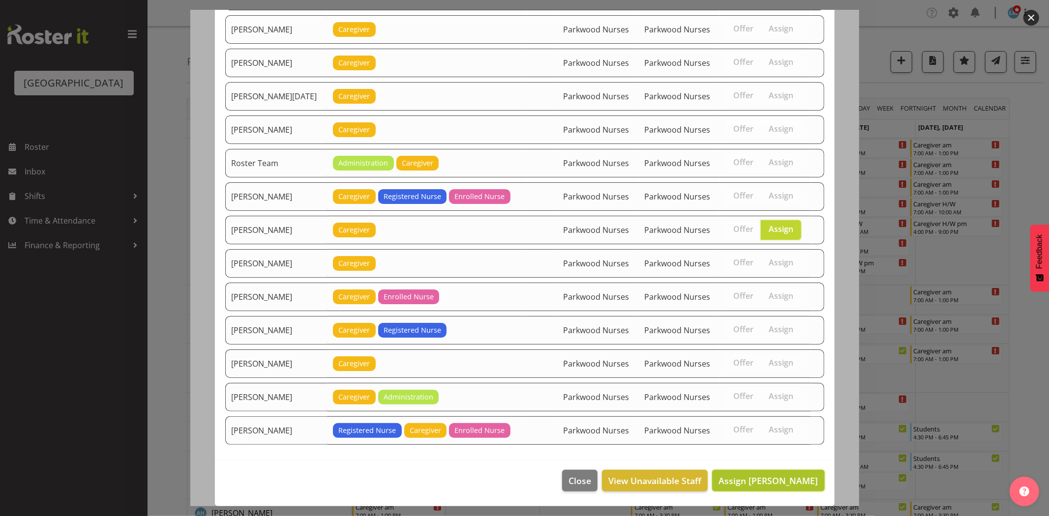
click at [794, 475] on span "Assign Samah Aboud" at bounding box center [768, 481] width 99 height 12
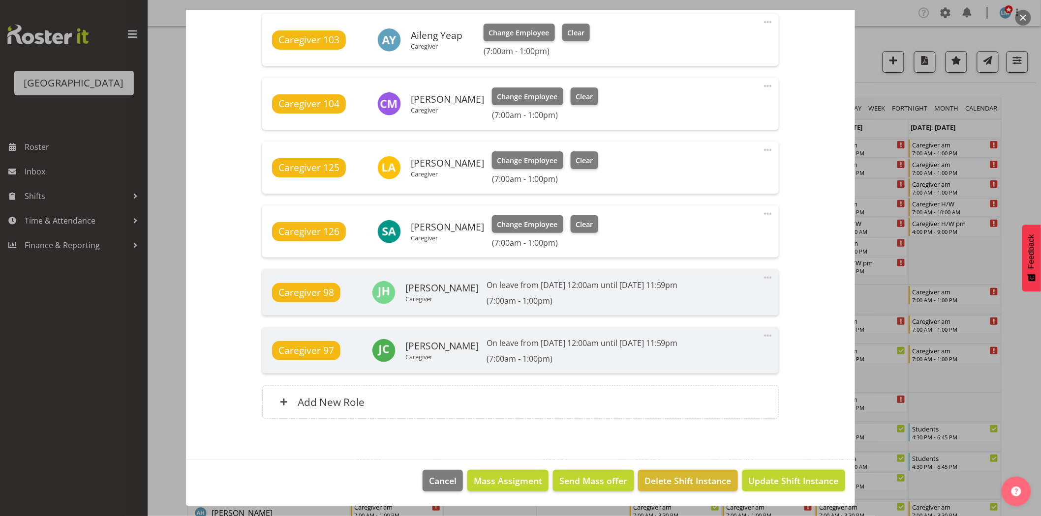
click at [794, 475] on span "Update Shift Instance" at bounding box center [794, 481] width 90 height 13
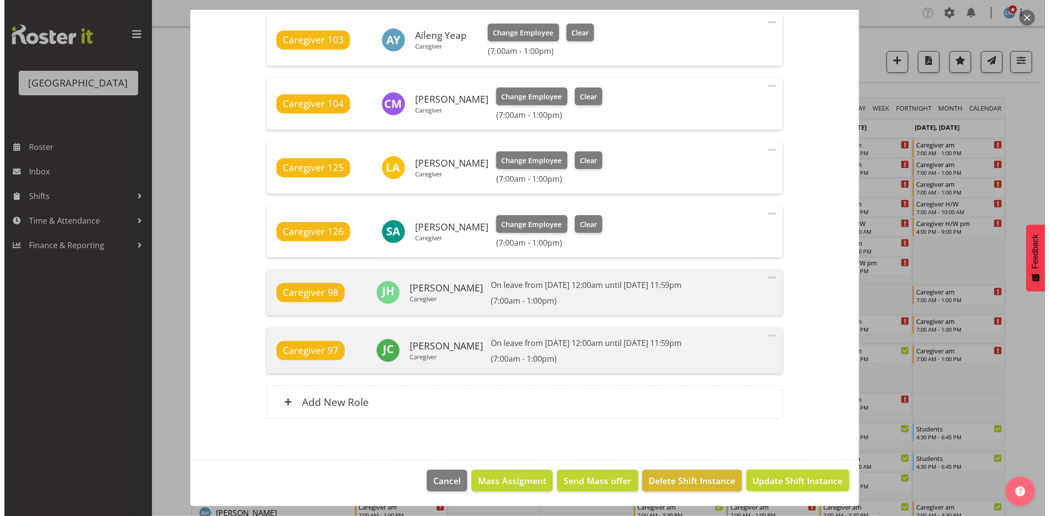
scroll to position [607, 0]
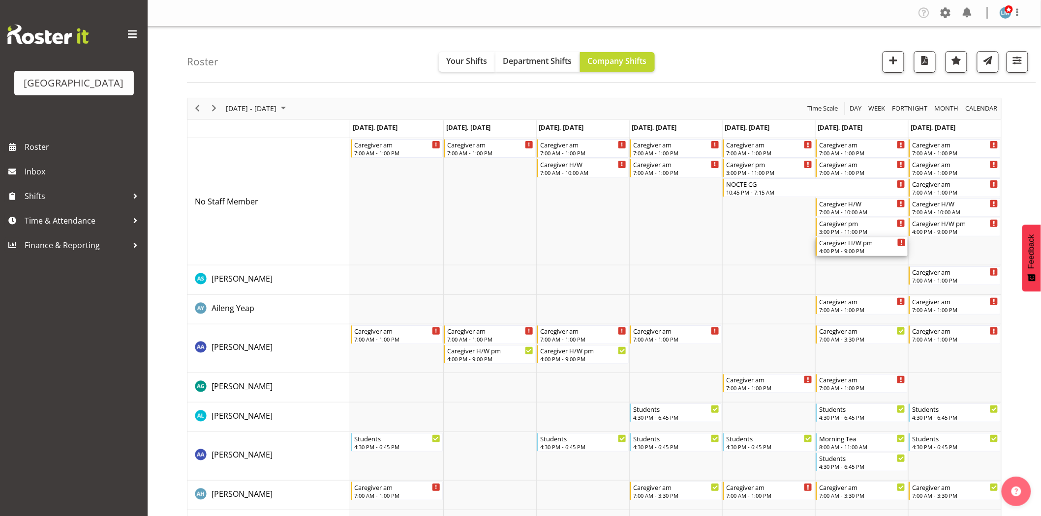
click at [851, 245] on div "Caregiver H/W pm" at bounding box center [862, 243] width 87 height 10
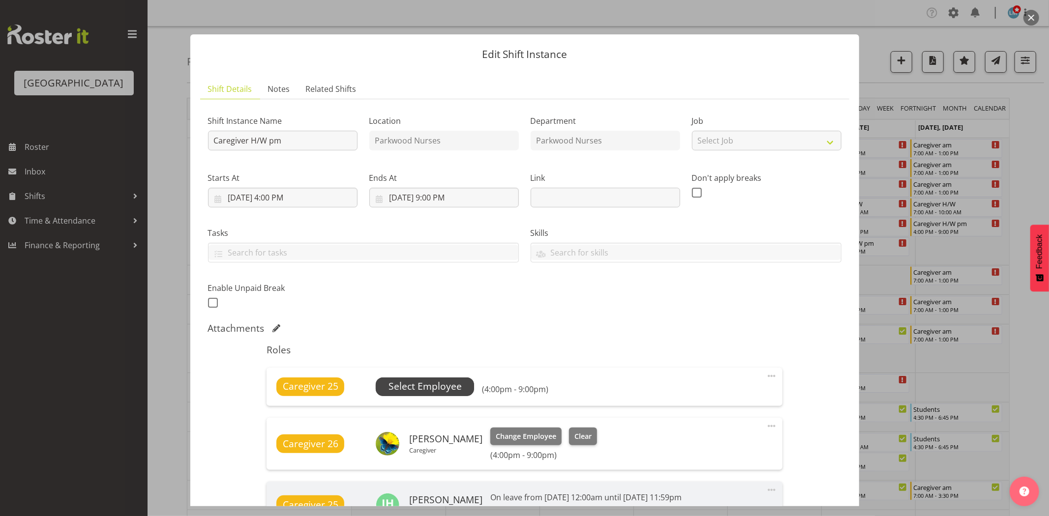
click at [454, 382] on span "Select Employee" at bounding box center [425, 387] width 73 height 14
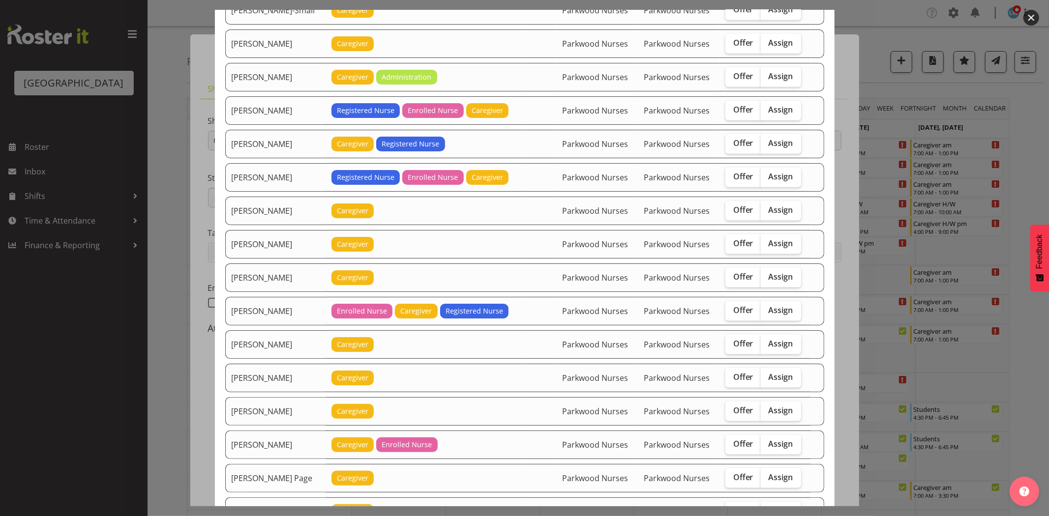
scroll to position [1202, 0]
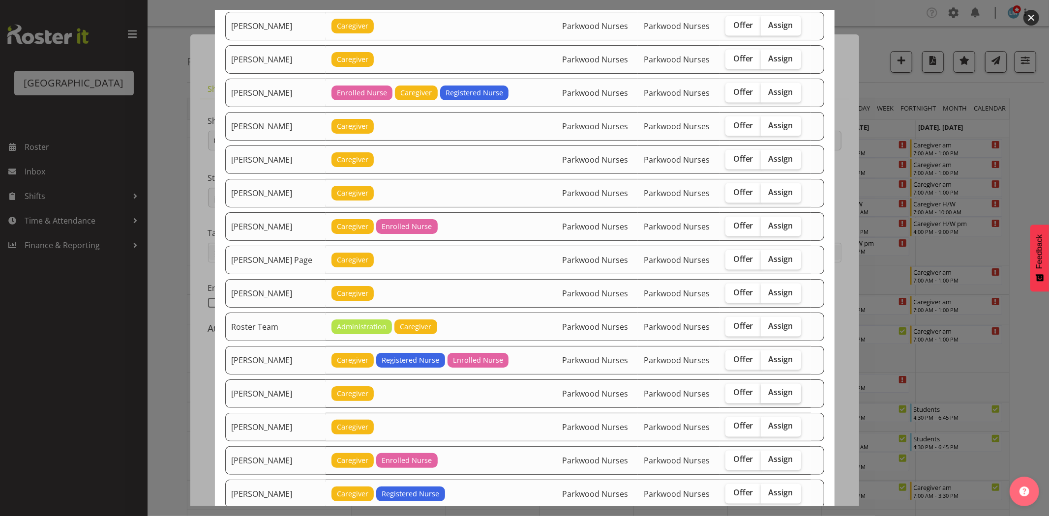
click at [782, 391] on label "Assign" at bounding box center [781, 394] width 40 height 20
click at [767, 391] on input "Assign" at bounding box center [764, 393] width 6 height 6
checkbox input "true"
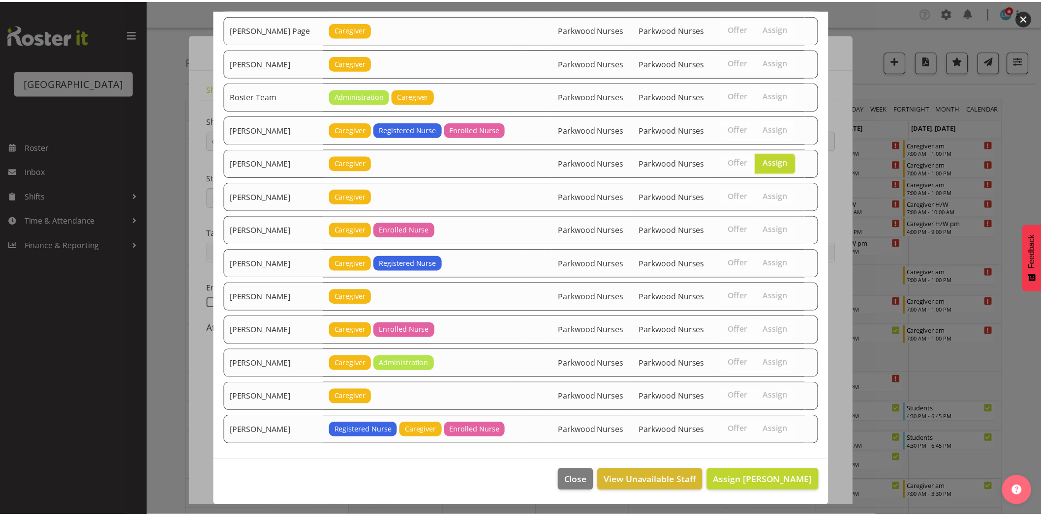
scroll to position [1438, 0]
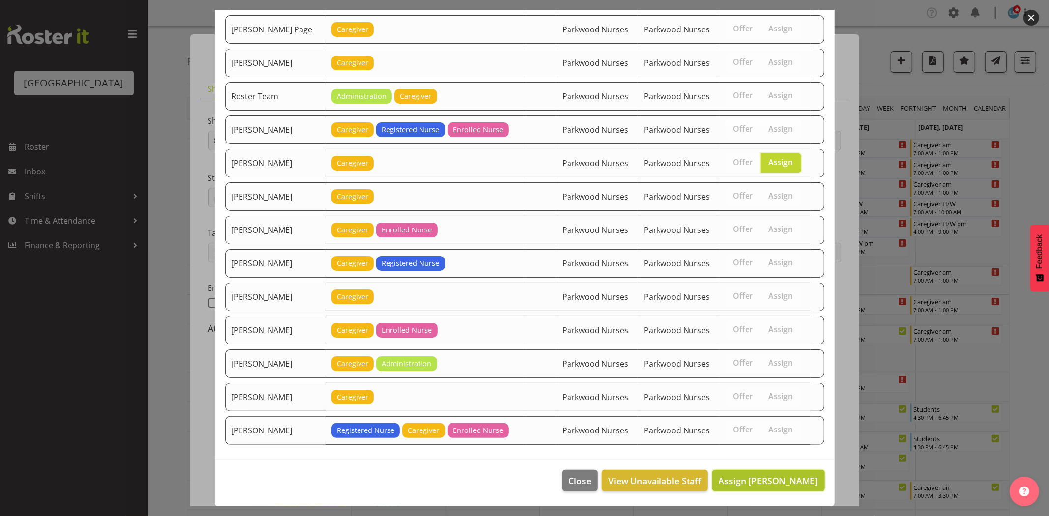
click at [793, 473] on button "Assign Samah Aboud" at bounding box center [768, 481] width 112 height 22
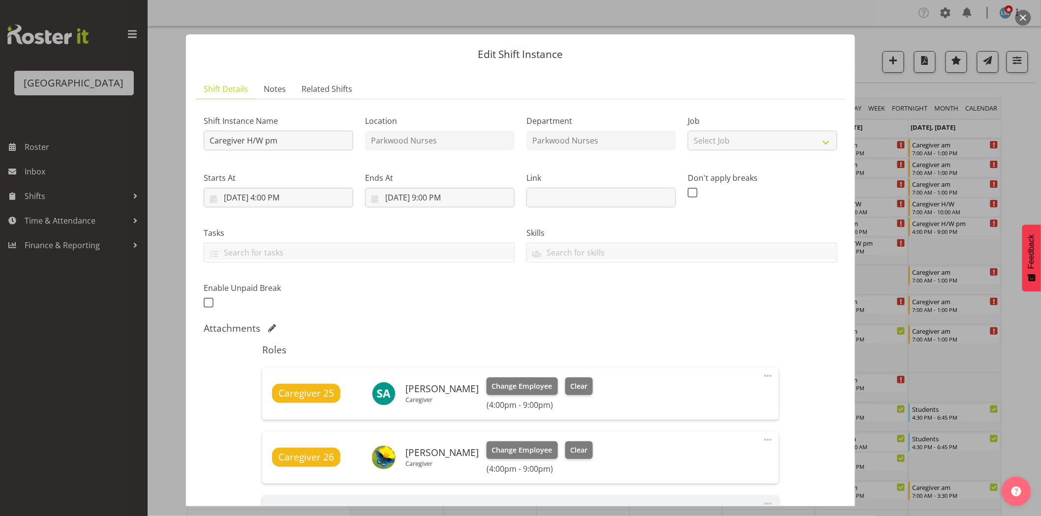
scroll to position [168, 0]
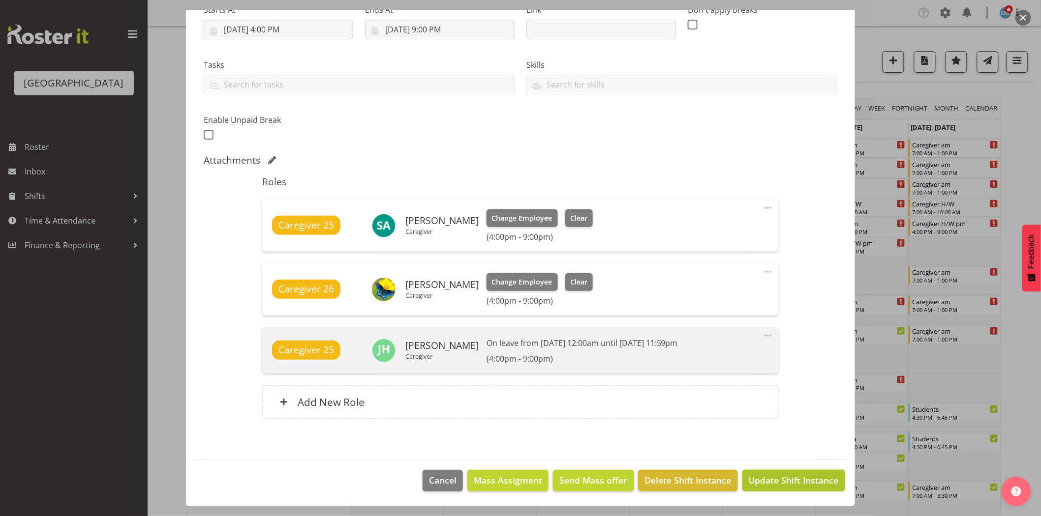
click at [793, 474] on button "Update Shift Instance" at bounding box center [793, 481] width 103 height 22
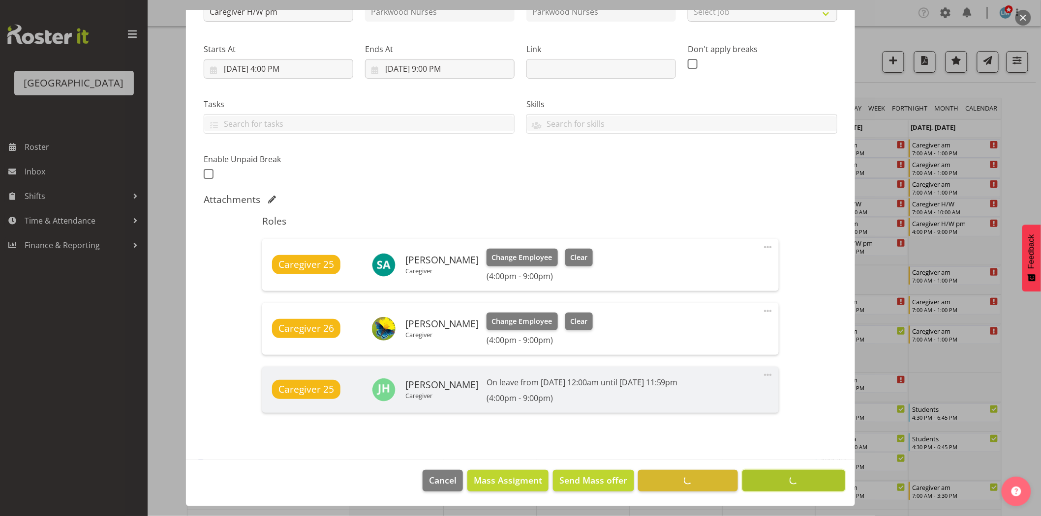
scroll to position [129, 0]
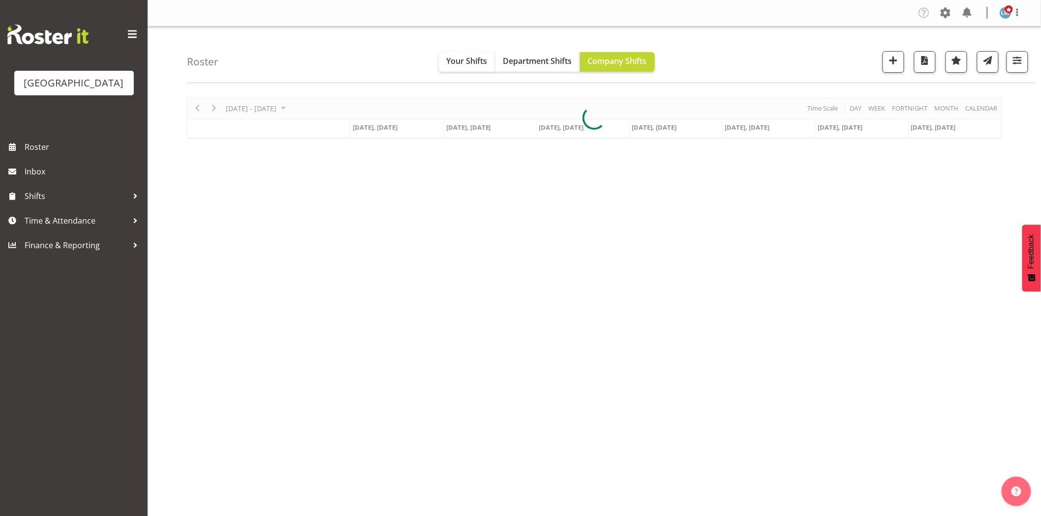
click at [1018, 18] on div at bounding box center [1017, 12] width 12 height 13
click at [991, 49] on link "Log Out" at bounding box center [976, 52] width 94 height 18
